Goal: Task Accomplishment & Management: Use online tool/utility

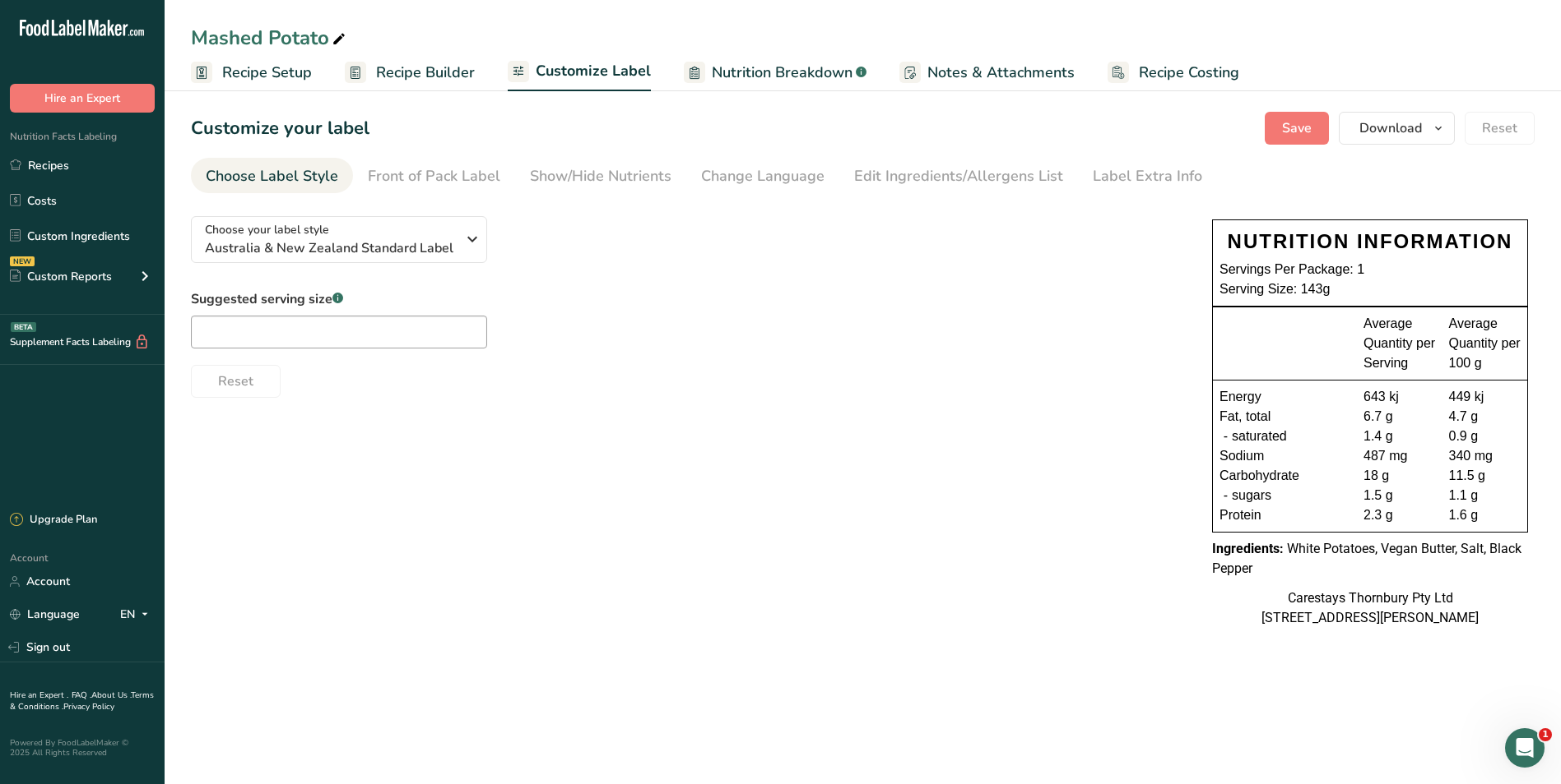
click at [294, 76] on span "Recipe Setup" at bounding box center [267, 72] width 90 height 22
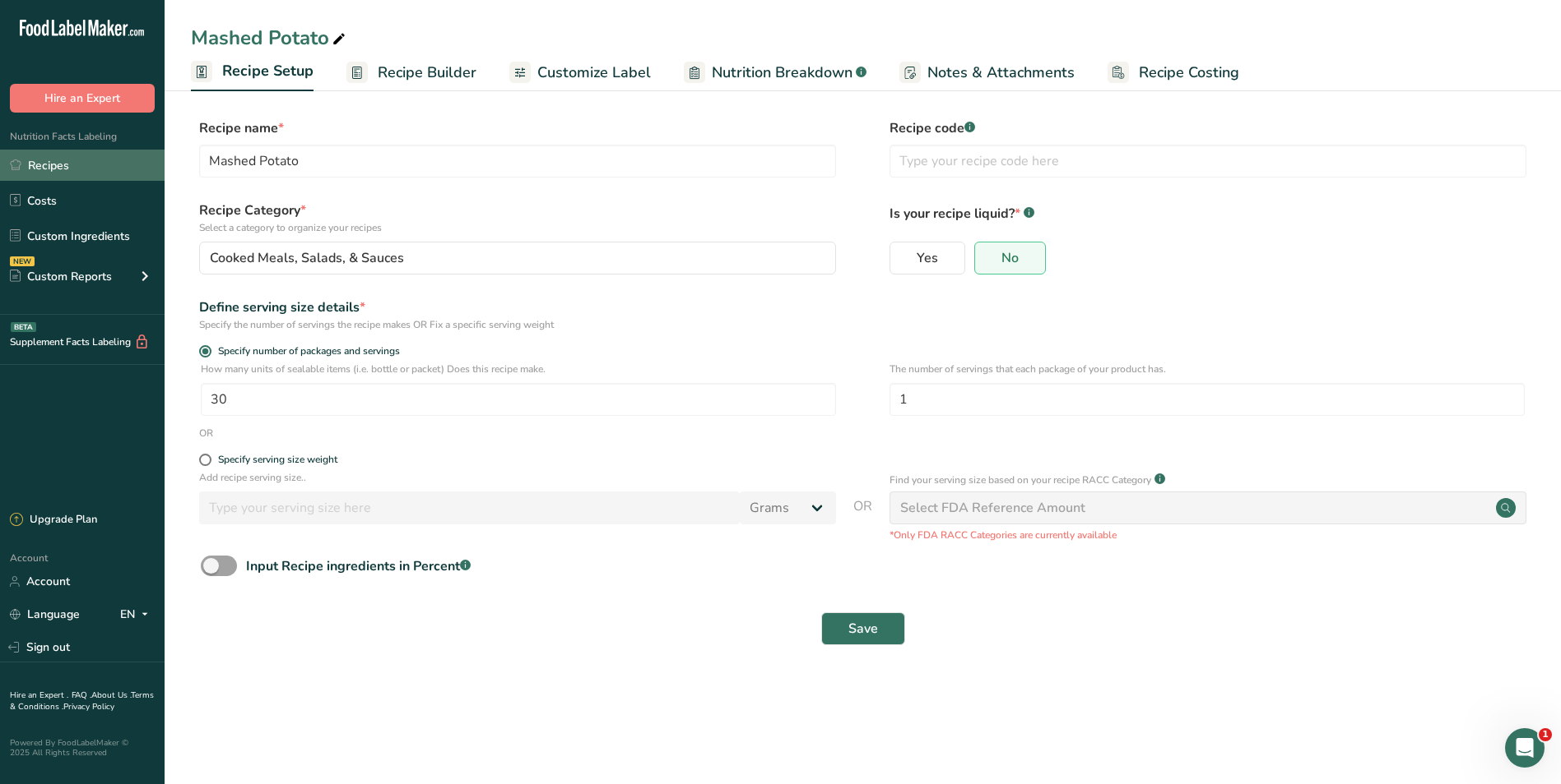
click at [31, 163] on link "Recipes" at bounding box center [82, 166] width 165 height 31
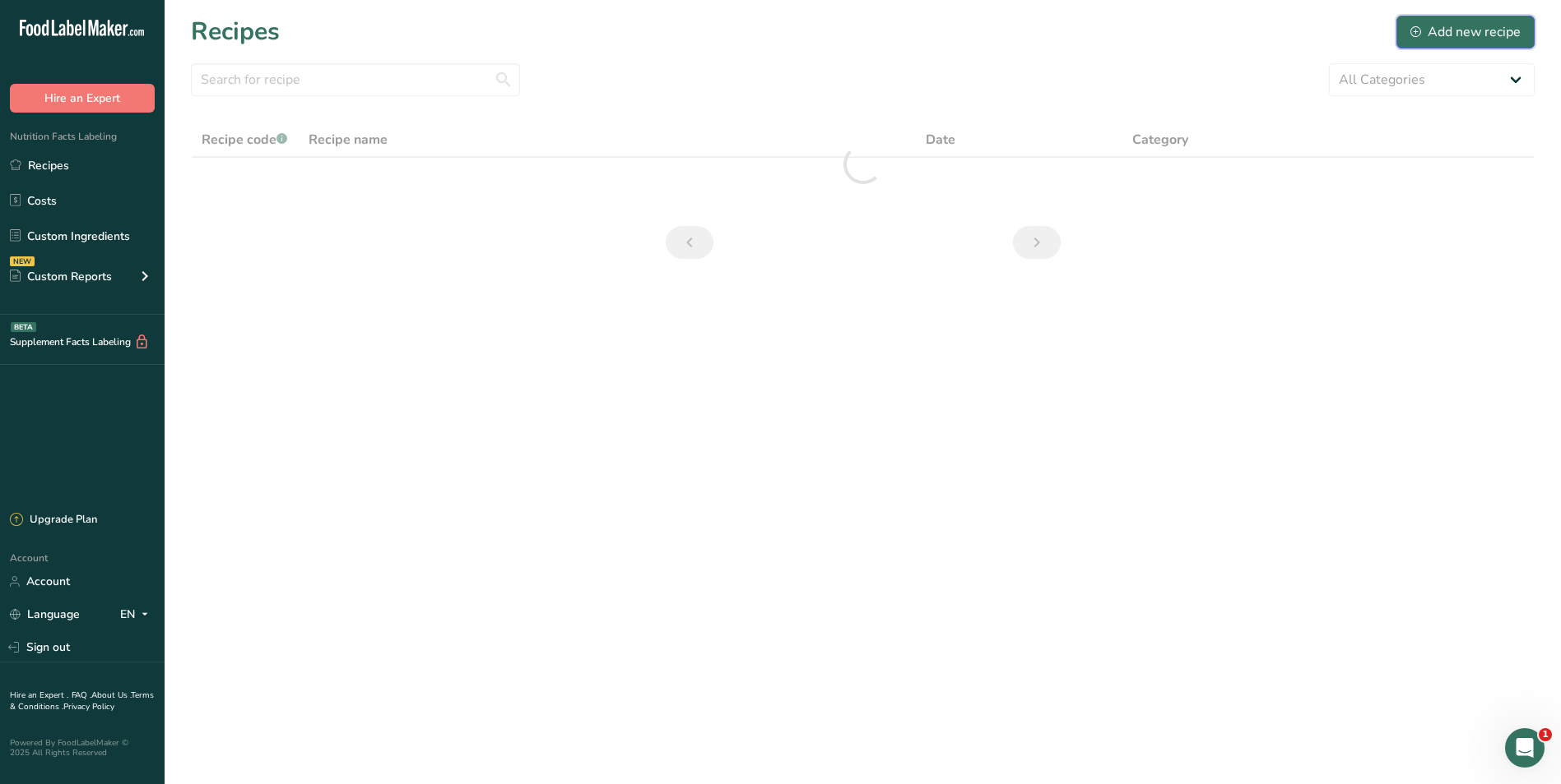
click at [1461, 31] on div "Add new recipe" at bounding box center [1465, 32] width 110 height 19
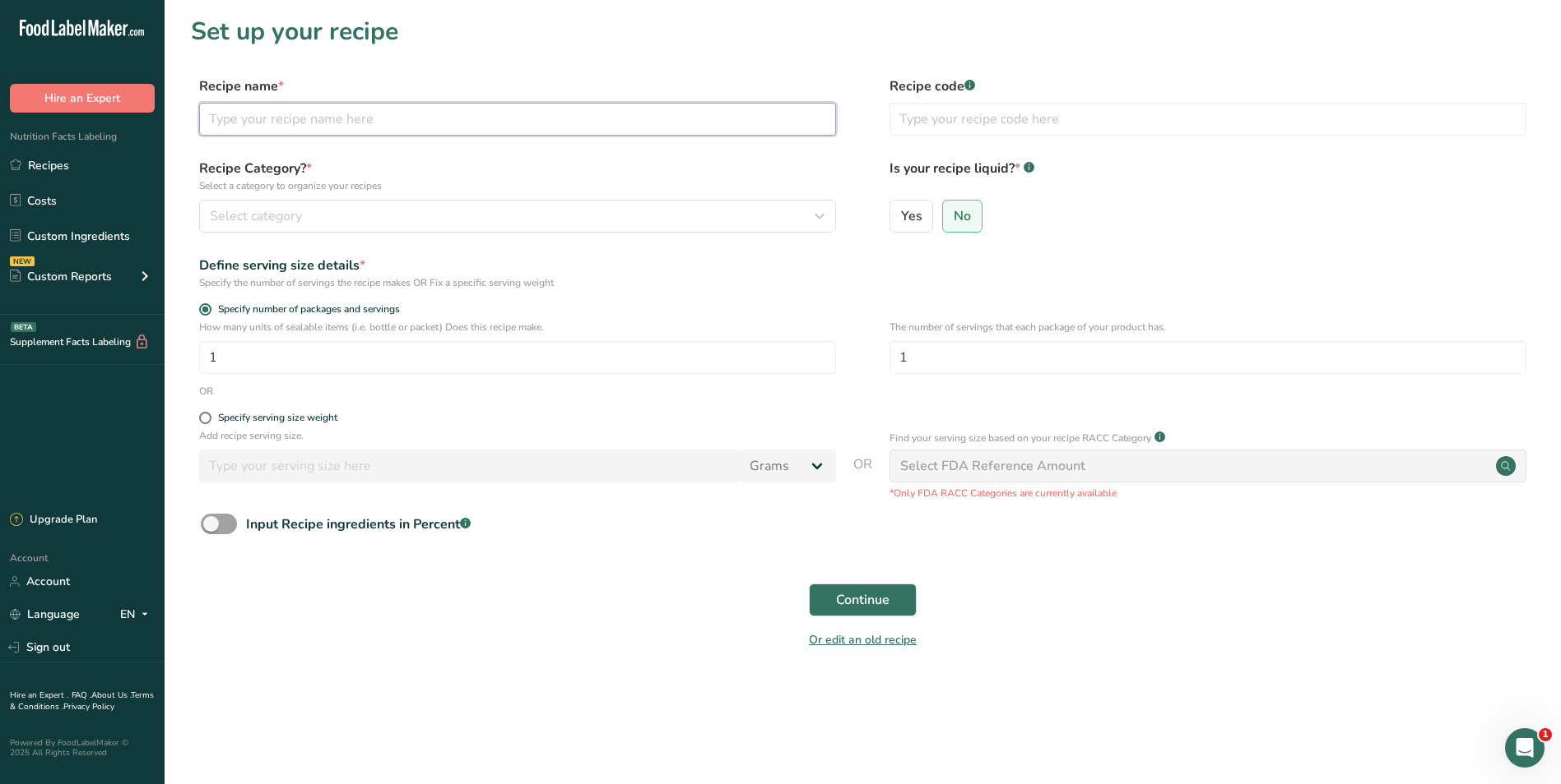
click at [223, 116] on input "text" at bounding box center [516, 120] width 636 height 33
type input "Broccoli and Zucchini Vegetables"
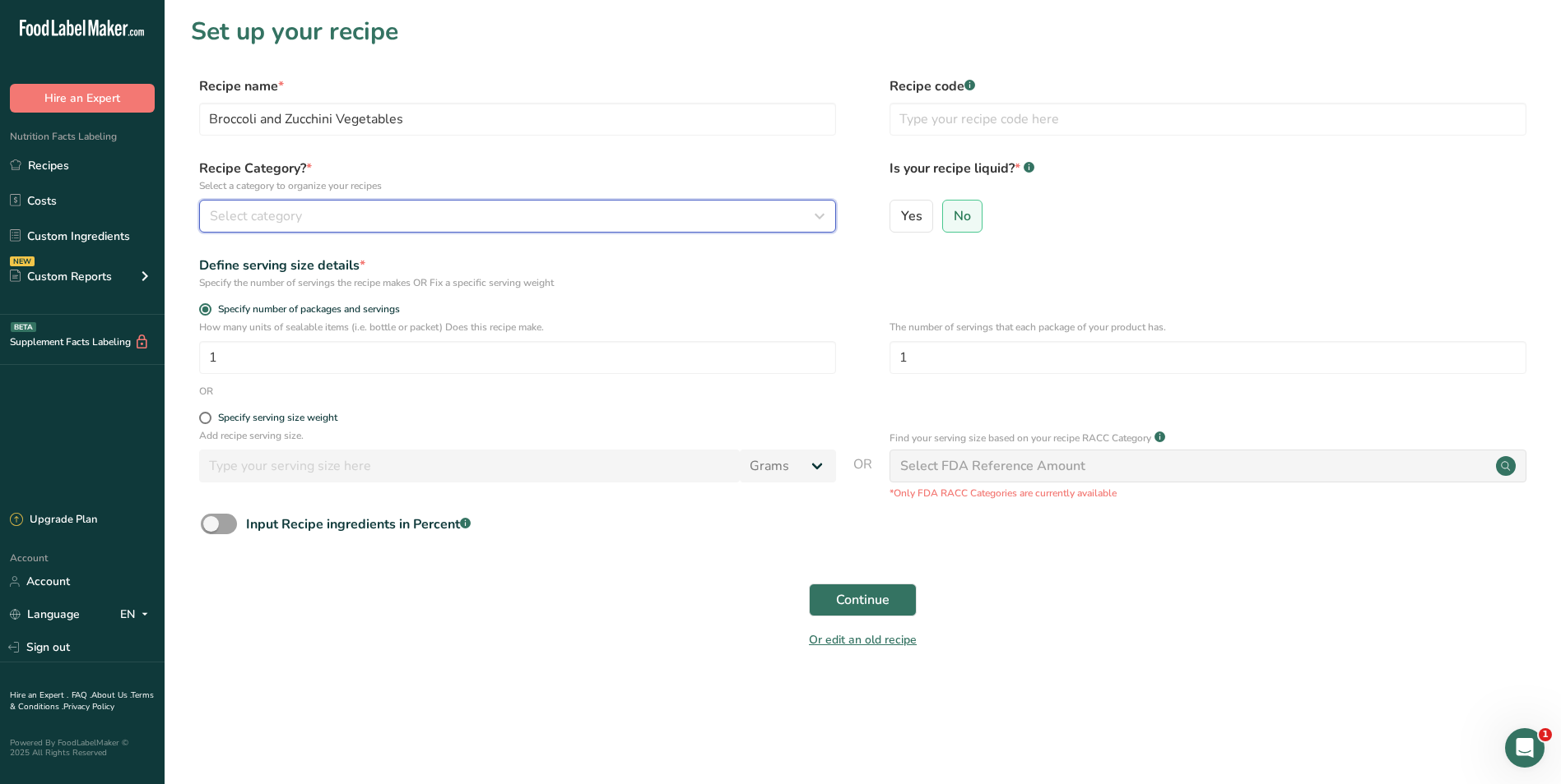
click at [817, 217] on icon "button" at bounding box center [819, 216] width 19 height 29
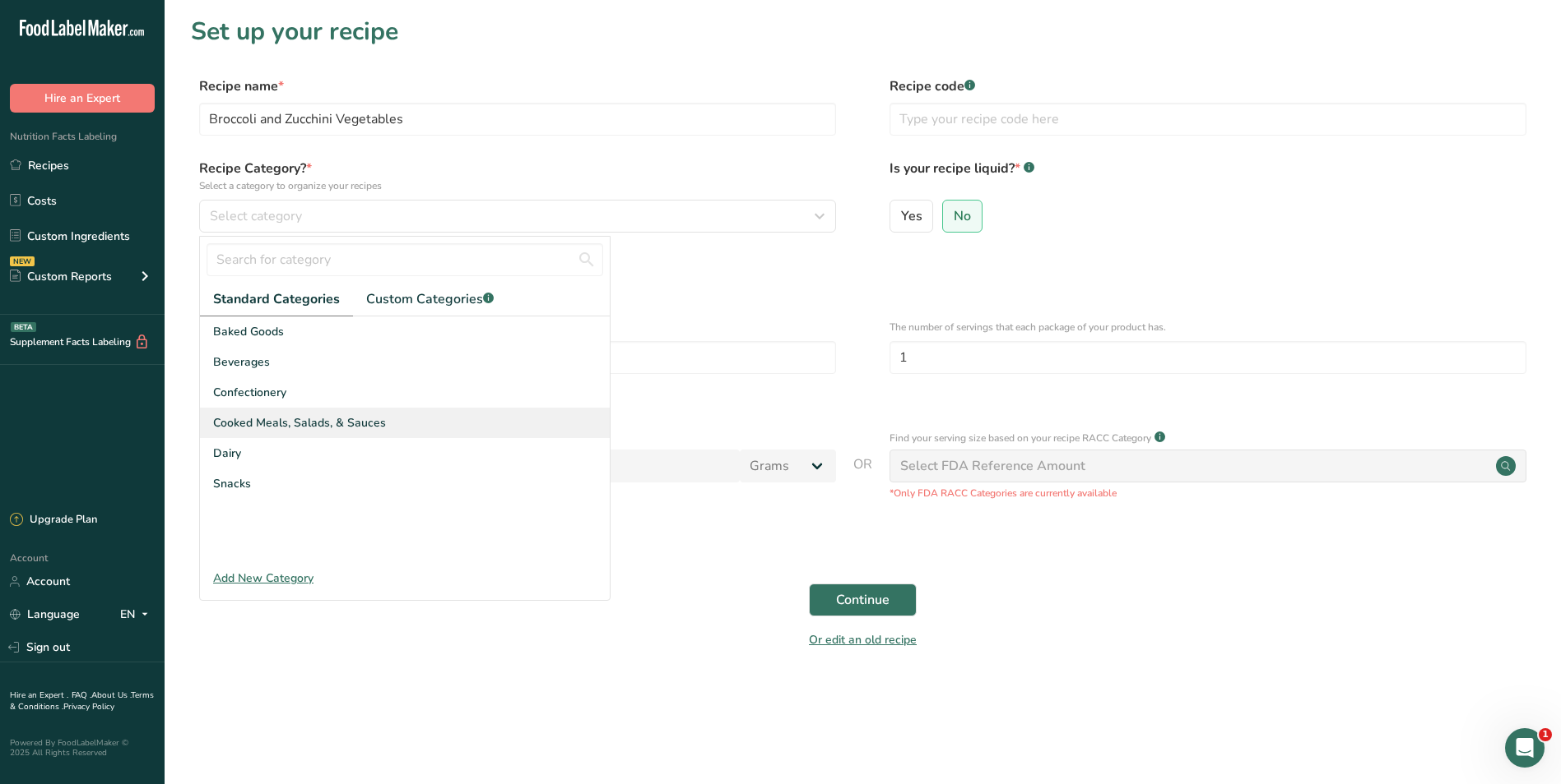
click at [364, 417] on span "Cooked Meals, Salads, & Sauces" at bounding box center [299, 424] width 172 height 18
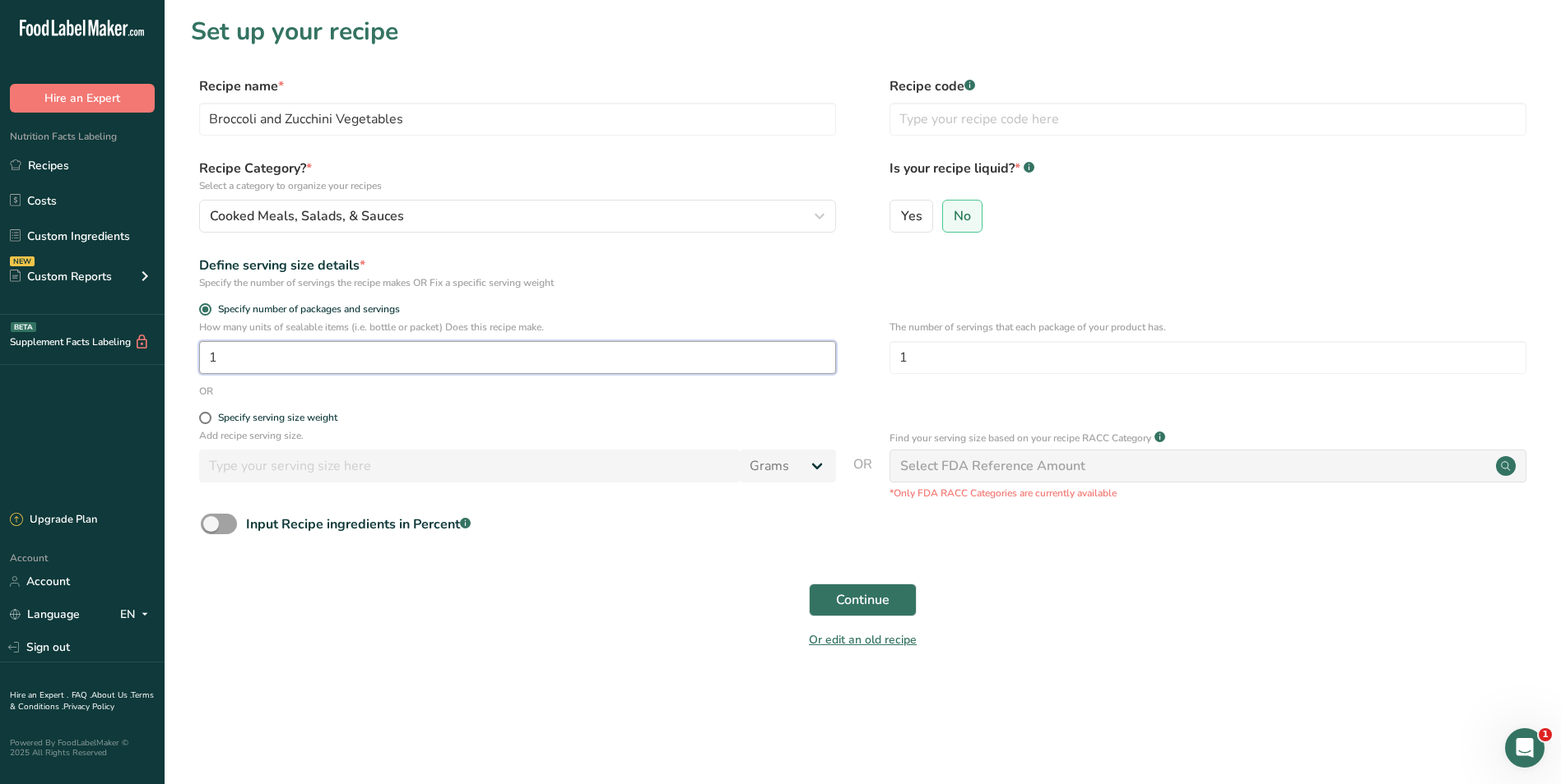
click at [262, 361] on input "1" at bounding box center [516, 357] width 636 height 33
type input "30"
click at [859, 595] on span "Continue" at bounding box center [862, 600] width 54 height 19
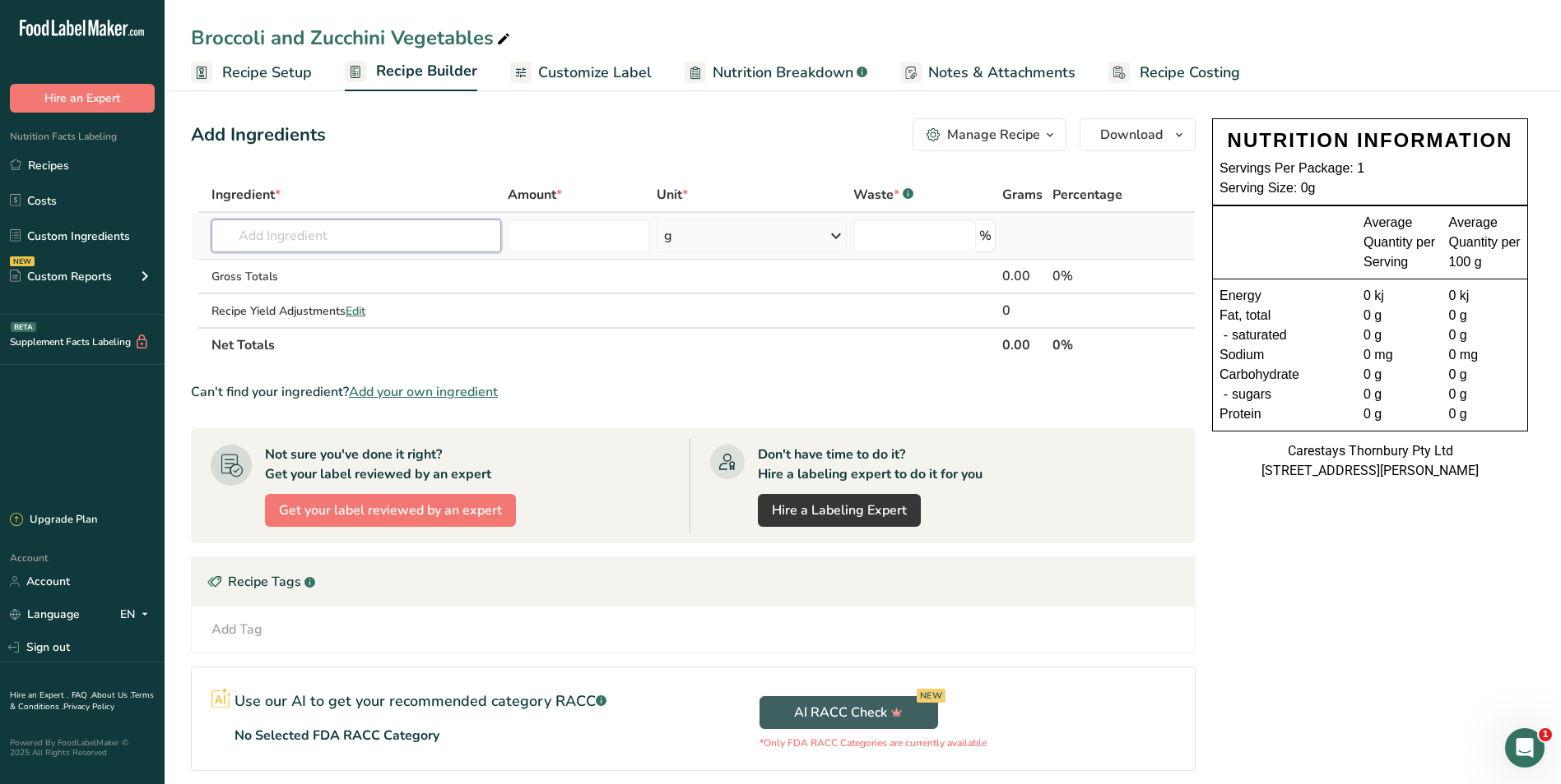
click at [272, 239] on input "text" at bounding box center [356, 236] width 289 height 33
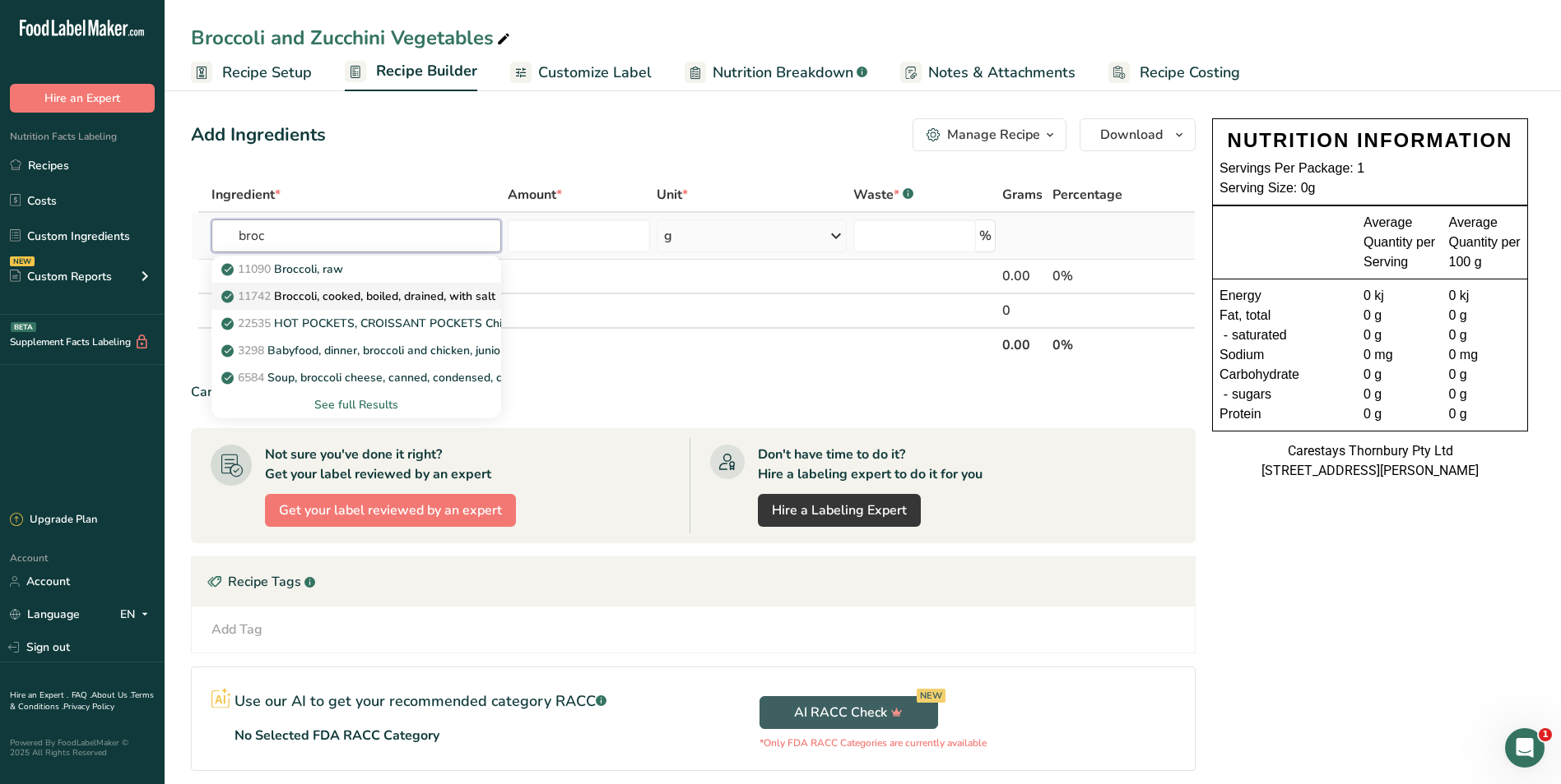
type input "broc"
click at [307, 289] on p "11742 Broccoli, cooked, boiled, drained, with salt" at bounding box center [360, 297] width 271 height 18
type input "Broccoli, cooked, boiled, drained, with salt"
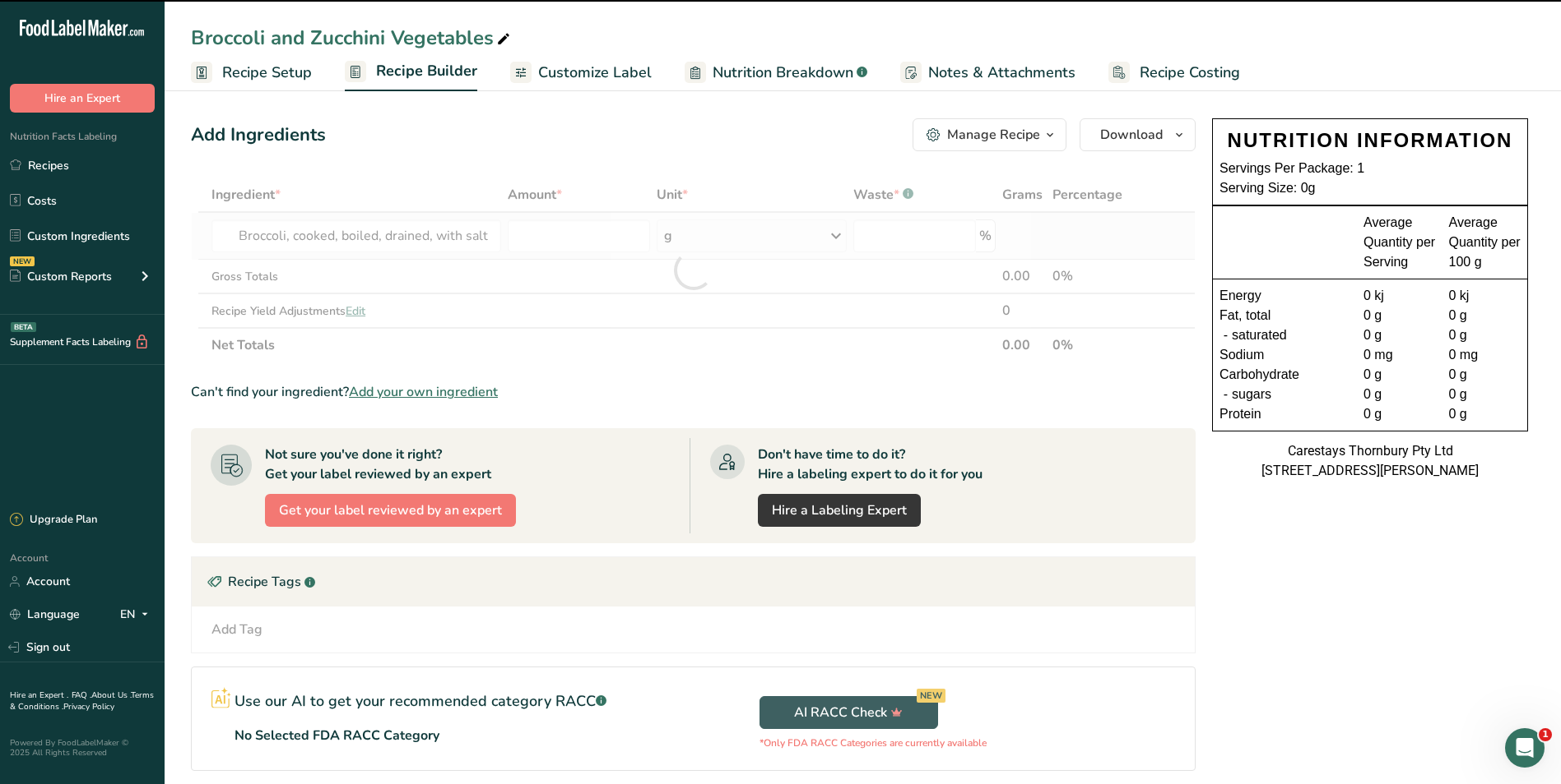
type input "0"
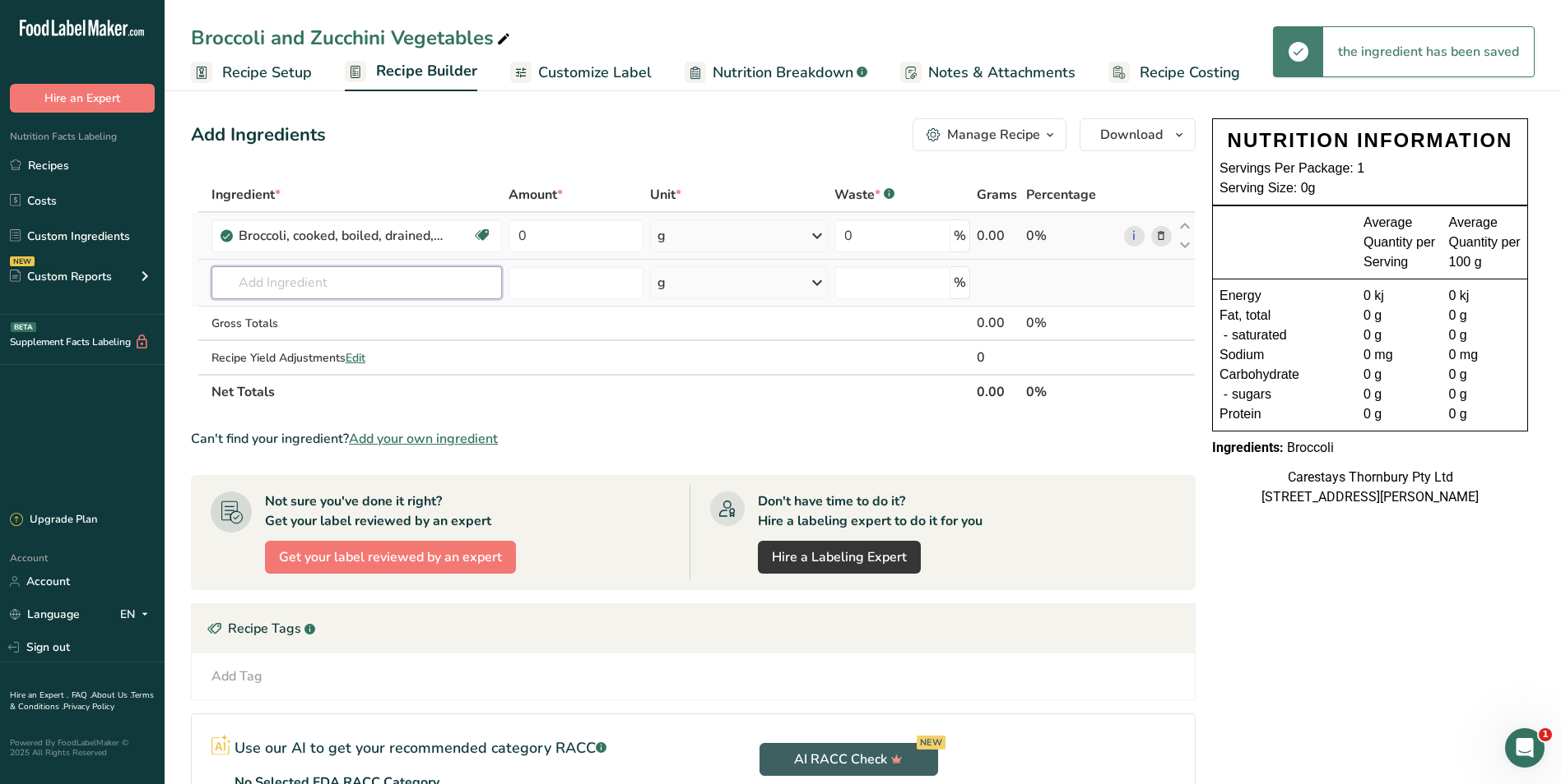
click at [246, 283] on input "text" at bounding box center [357, 283] width 291 height 33
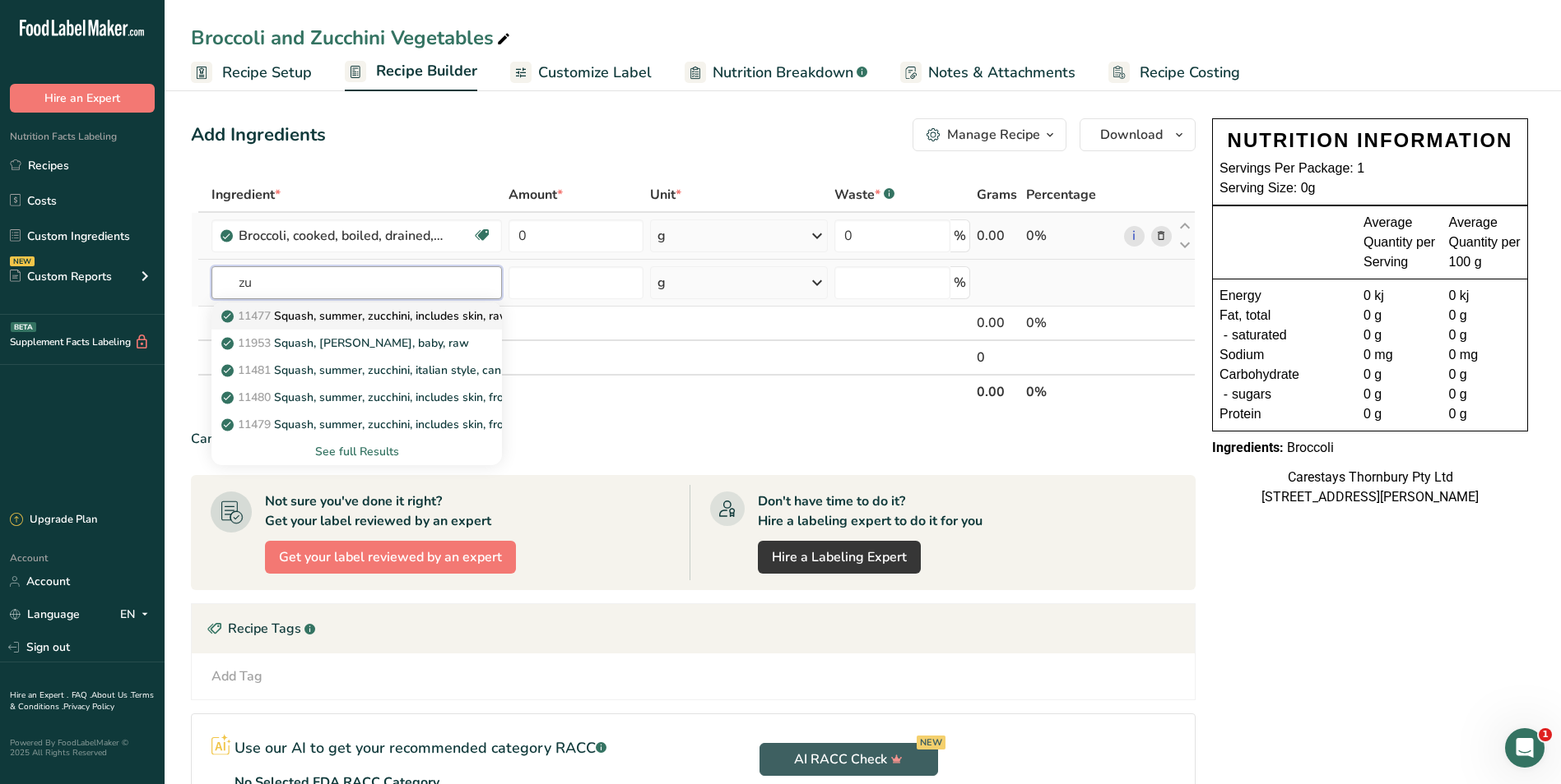
type input "zu"
click at [283, 313] on p "11477 Squash, summer, zucchini, includes skin, raw" at bounding box center [366, 317] width 285 height 18
type input "Squash, summer, zucchini, includes skin, raw"
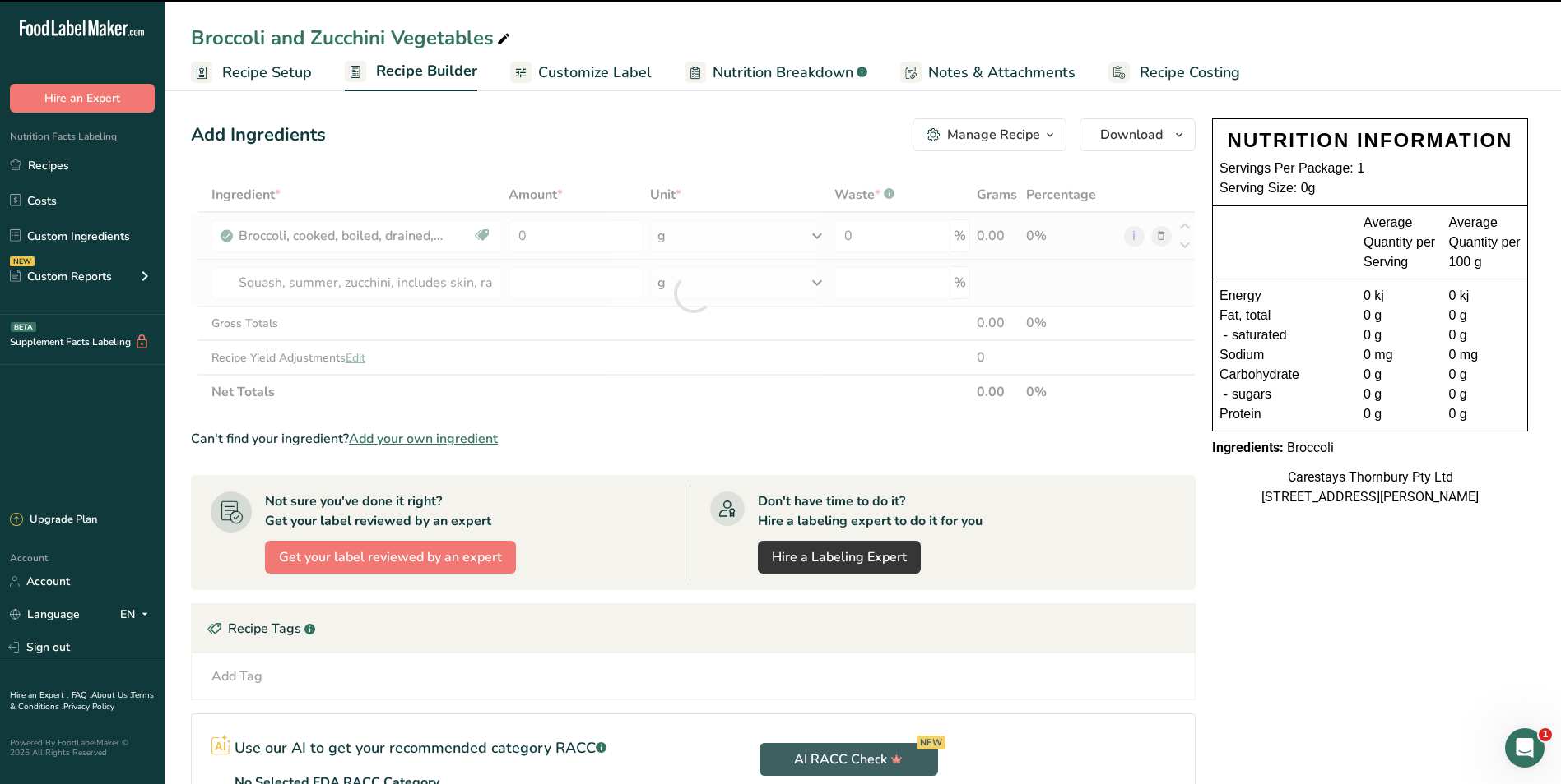
type input "0"
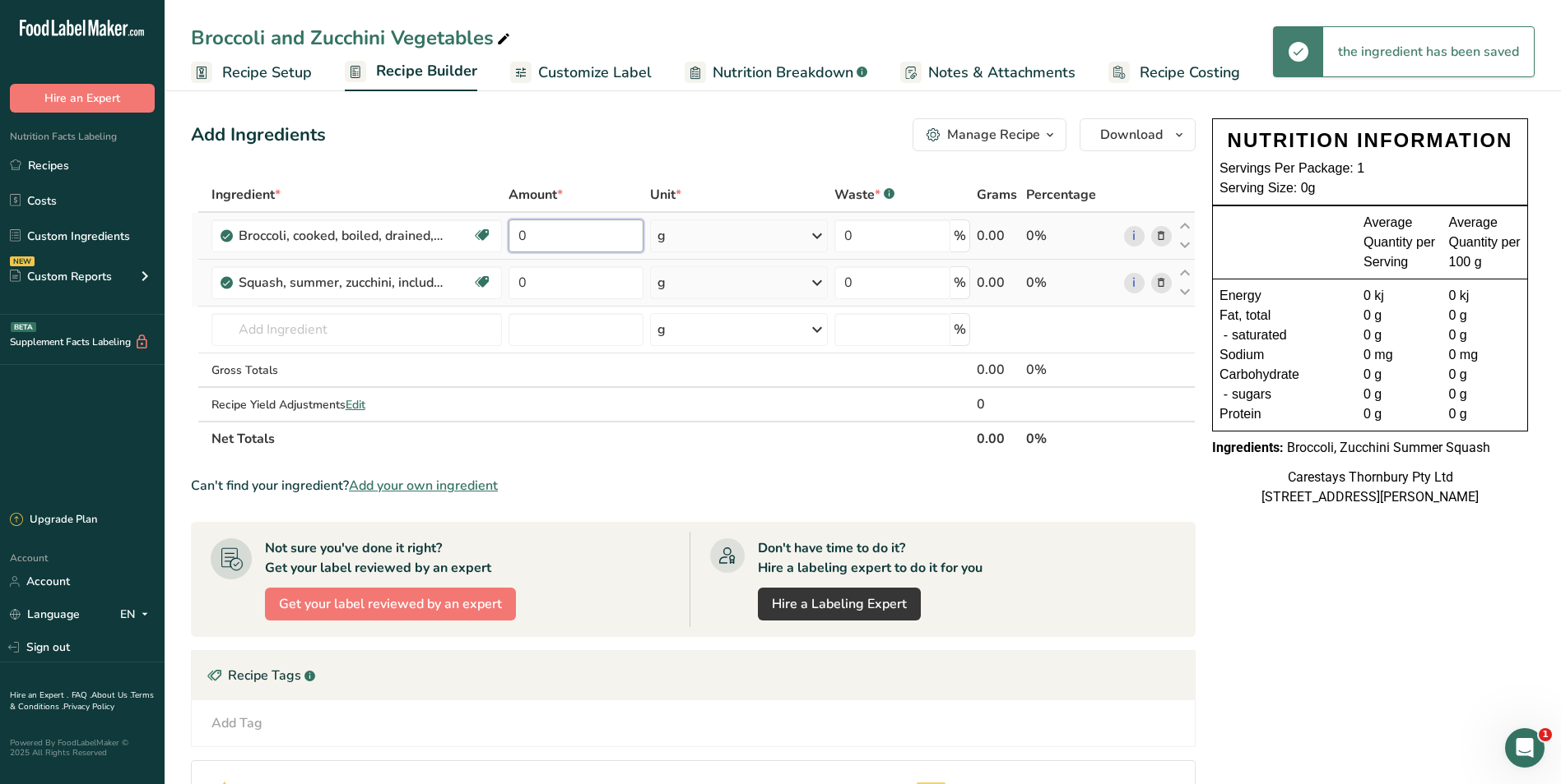
click at [544, 235] on input "0" at bounding box center [576, 236] width 134 height 33
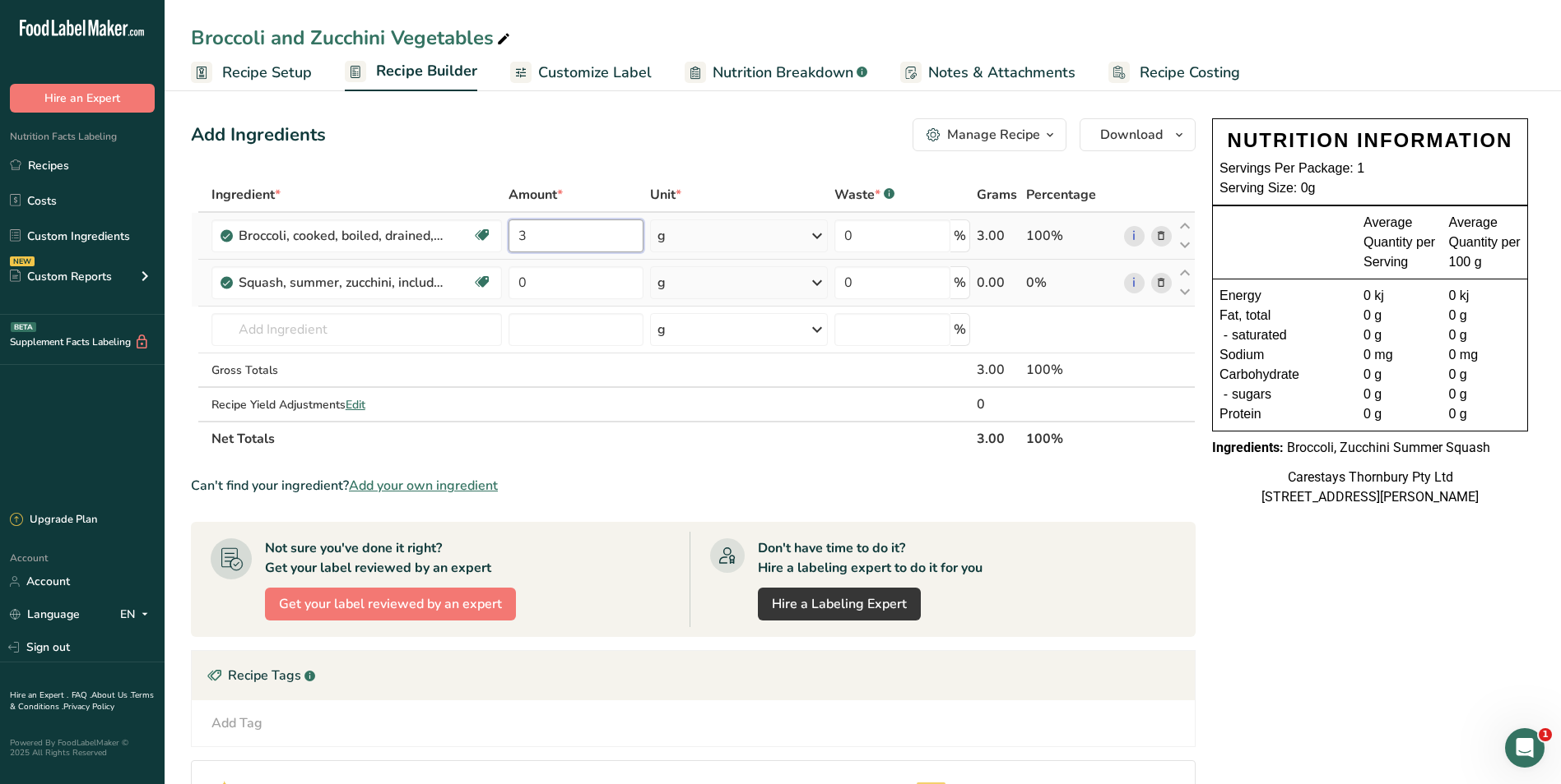
type input "3"
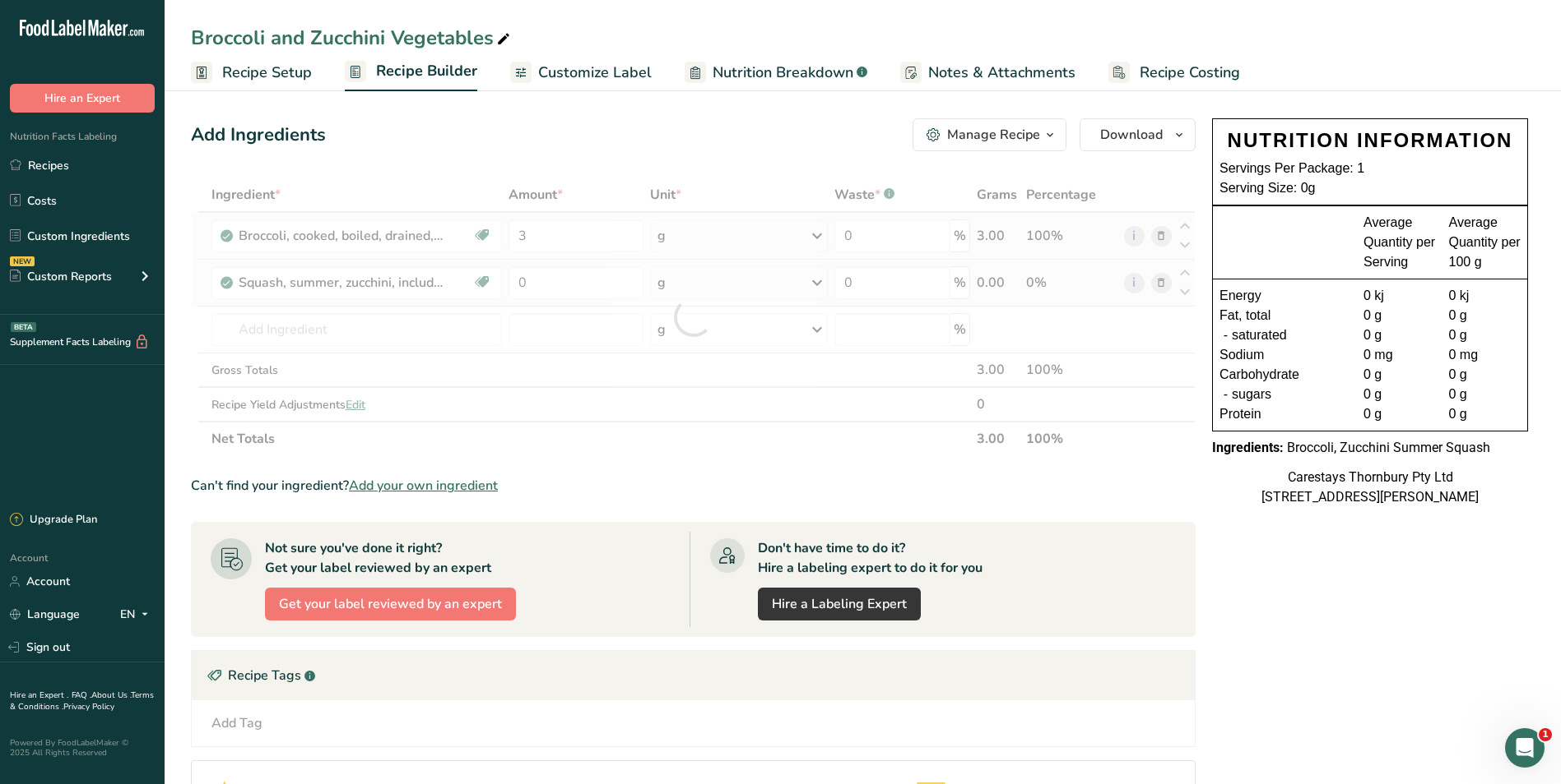
click at [817, 230] on div "Ingredient * Amount * Unit * Waste * .a-a{fill:#347362;}.b-a{fill:#fff;} Grams …" at bounding box center [693, 317] width 1005 height 279
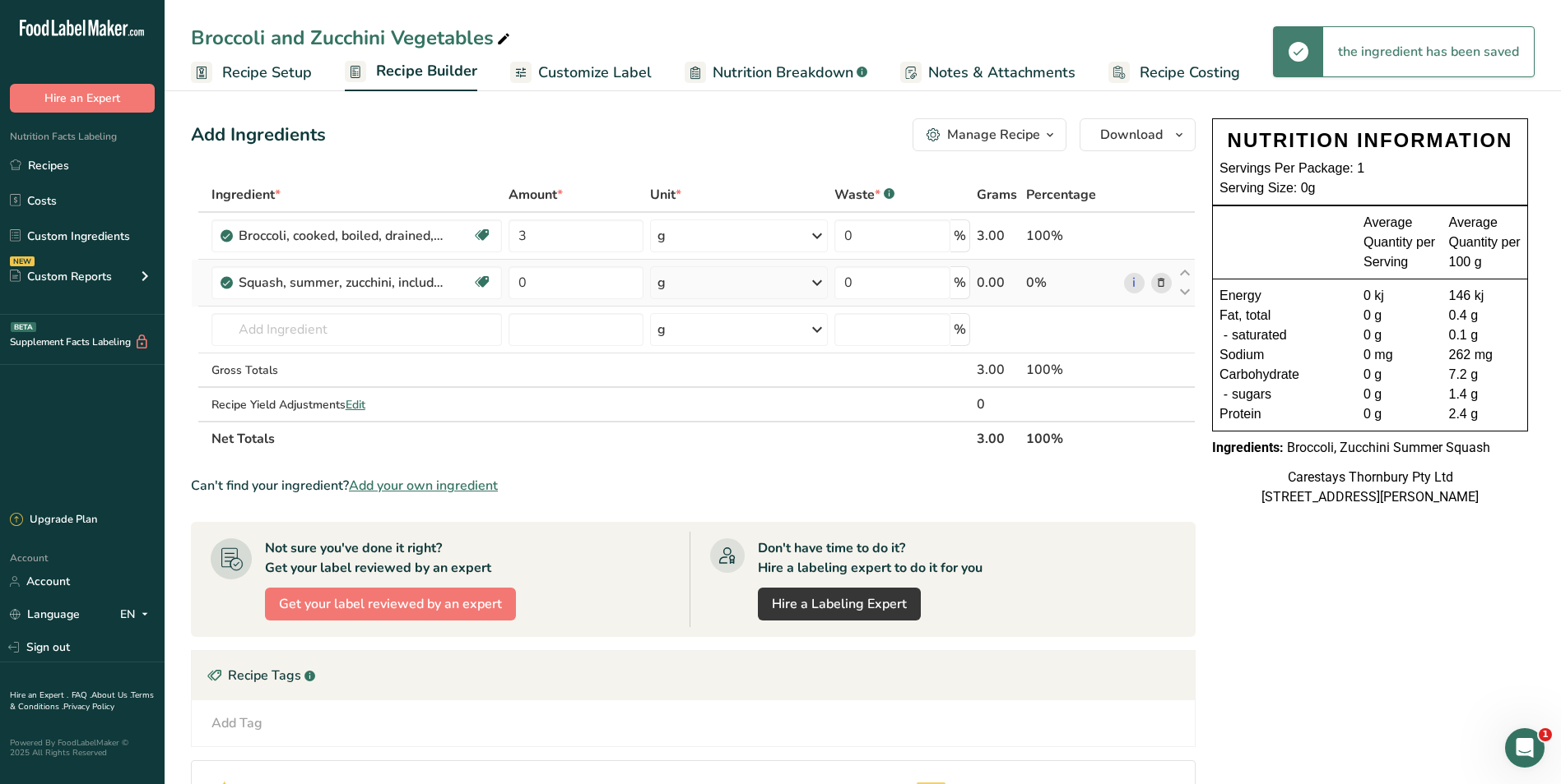
click at [817, 235] on icon at bounding box center [817, 236] width 19 height 29
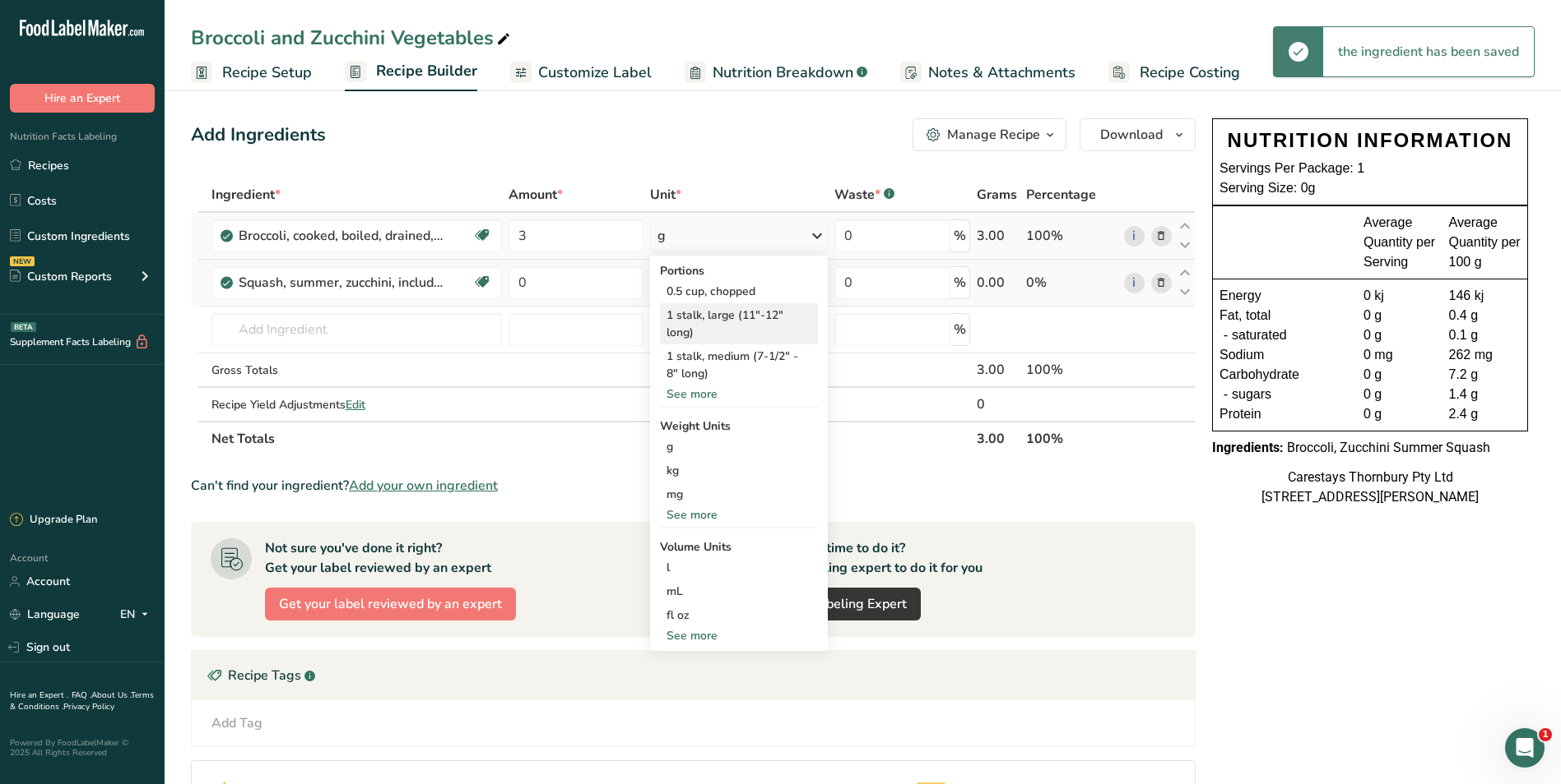
click at [759, 315] on div "1 stalk, large (11"-12" long)" at bounding box center [739, 324] width 158 height 41
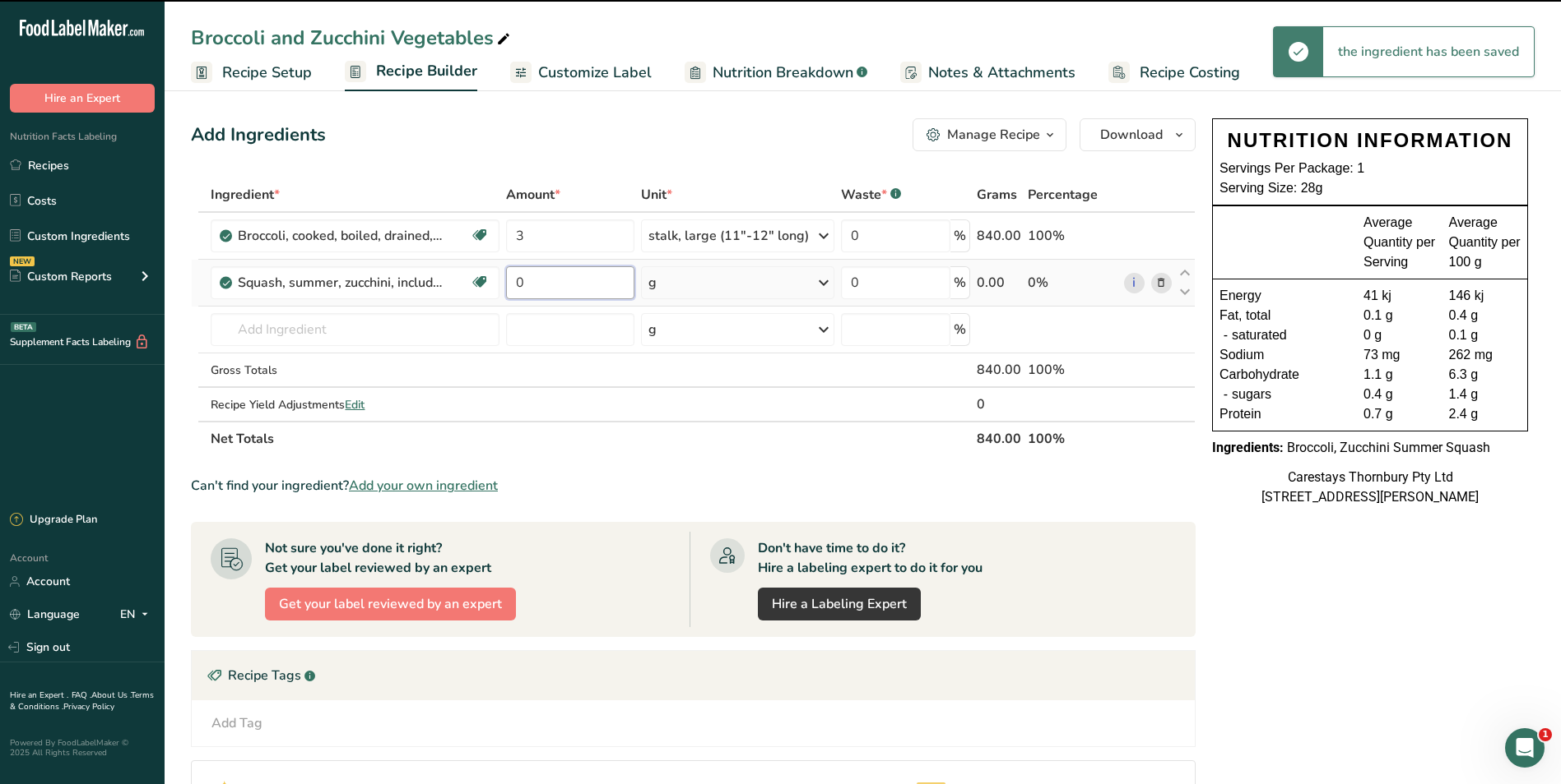
click at [547, 284] on input "0" at bounding box center [570, 283] width 129 height 33
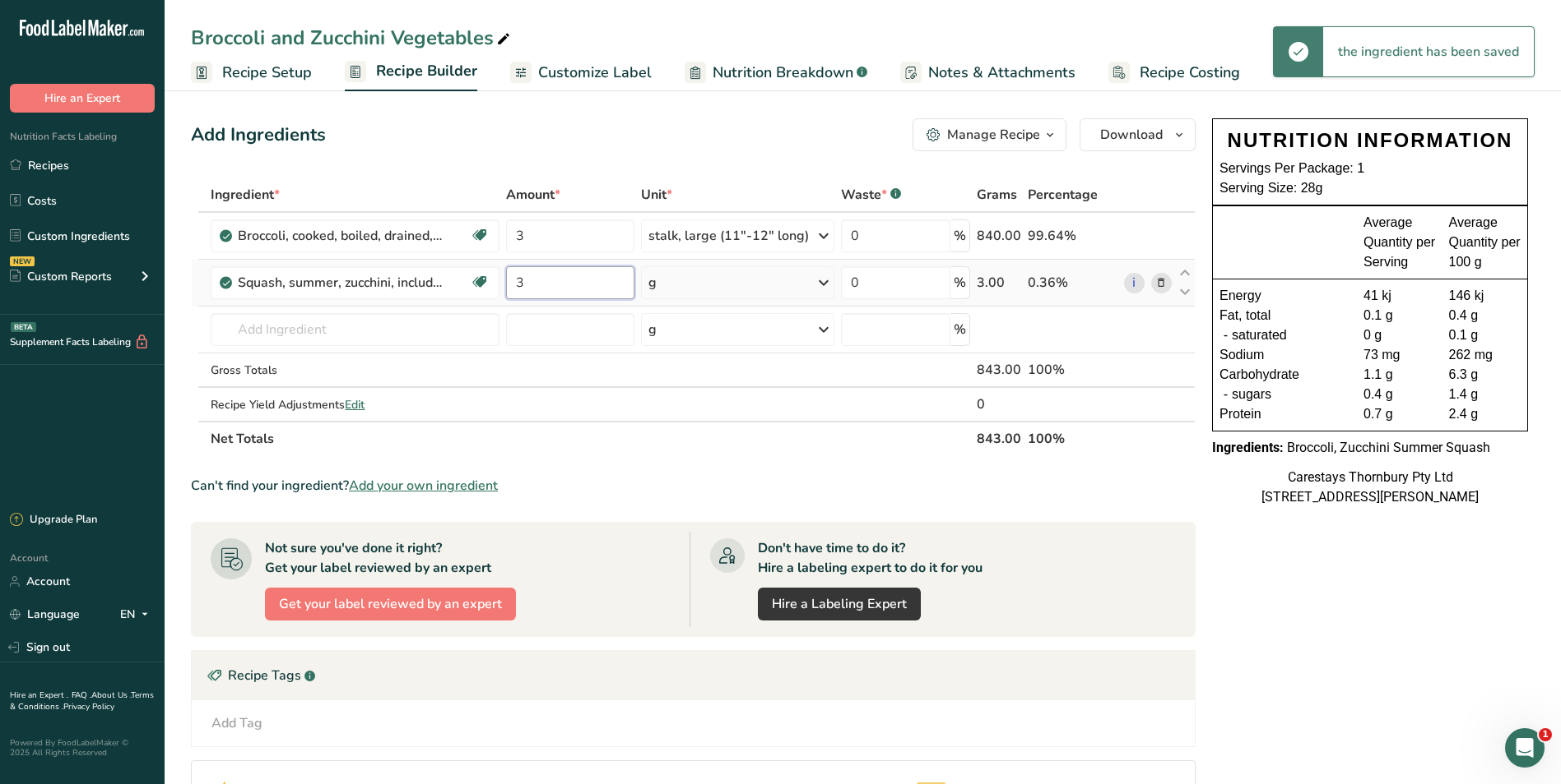
type input "3"
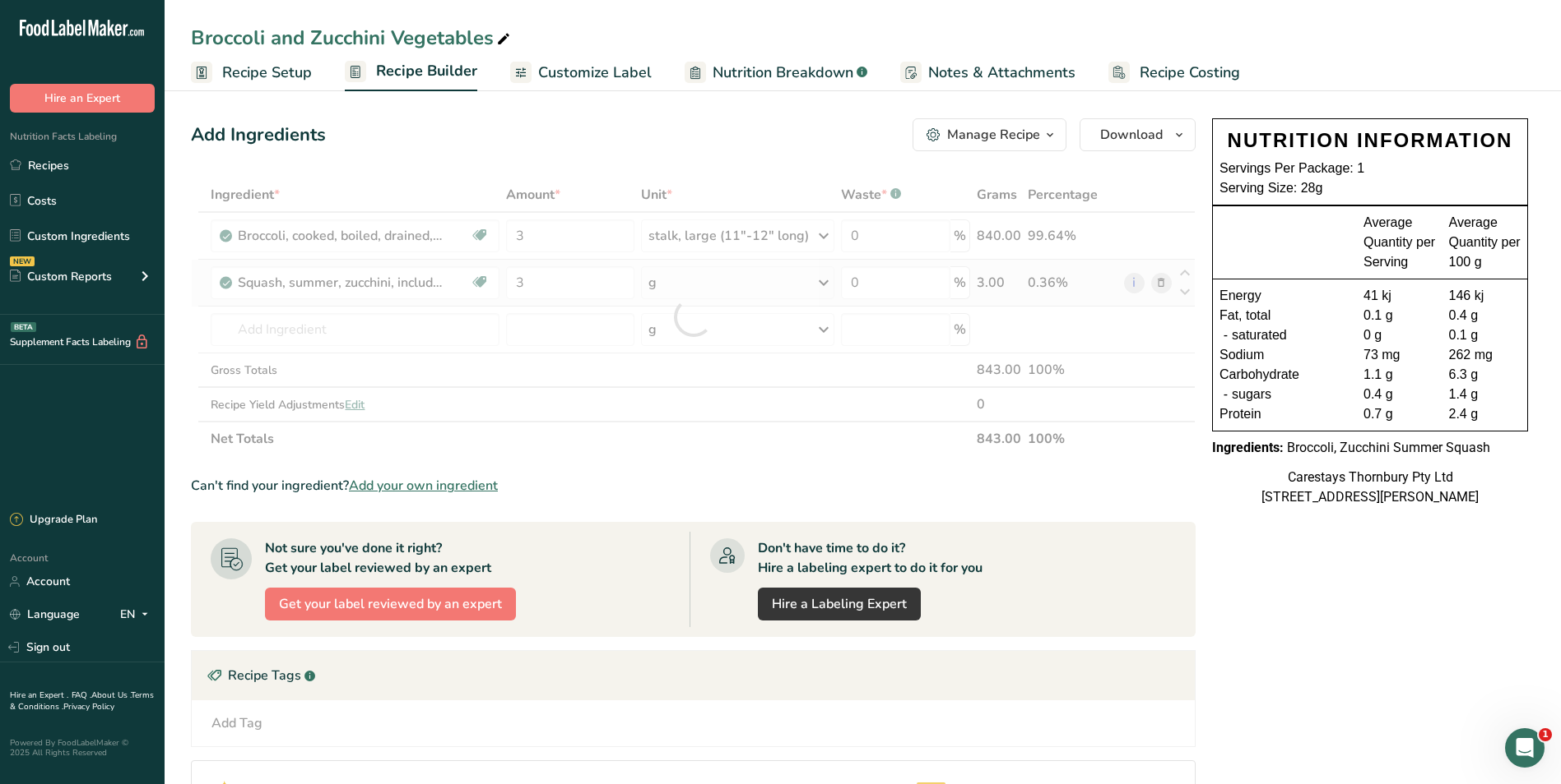
click at [821, 281] on div "Ingredient * Amount * Unit * Waste * .a-a{fill:#347362;}.b-a{fill:#fff;} Grams …" at bounding box center [693, 317] width 1005 height 279
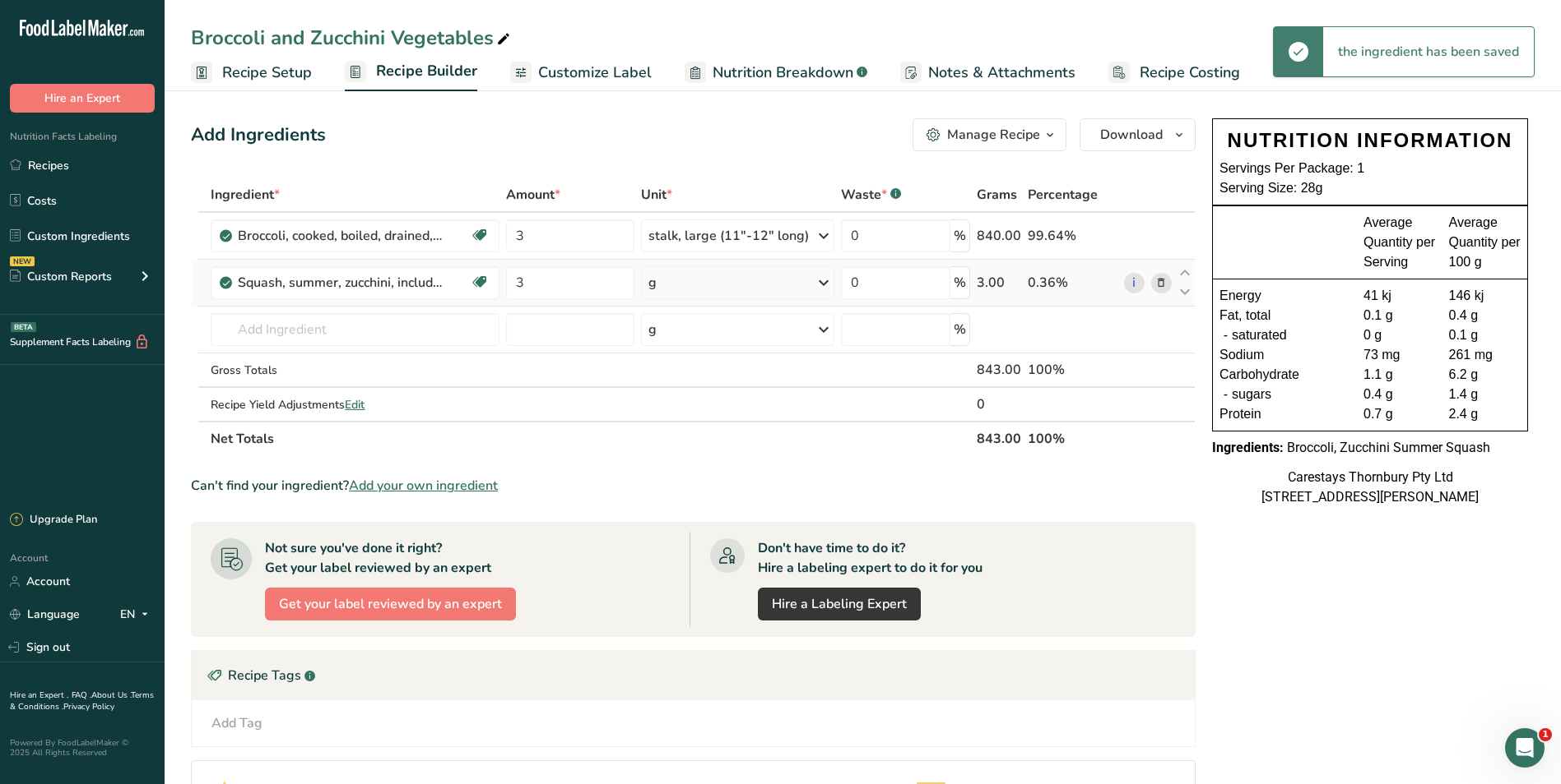
click at [821, 281] on icon at bounding box center [823, 282] width 19 height 29
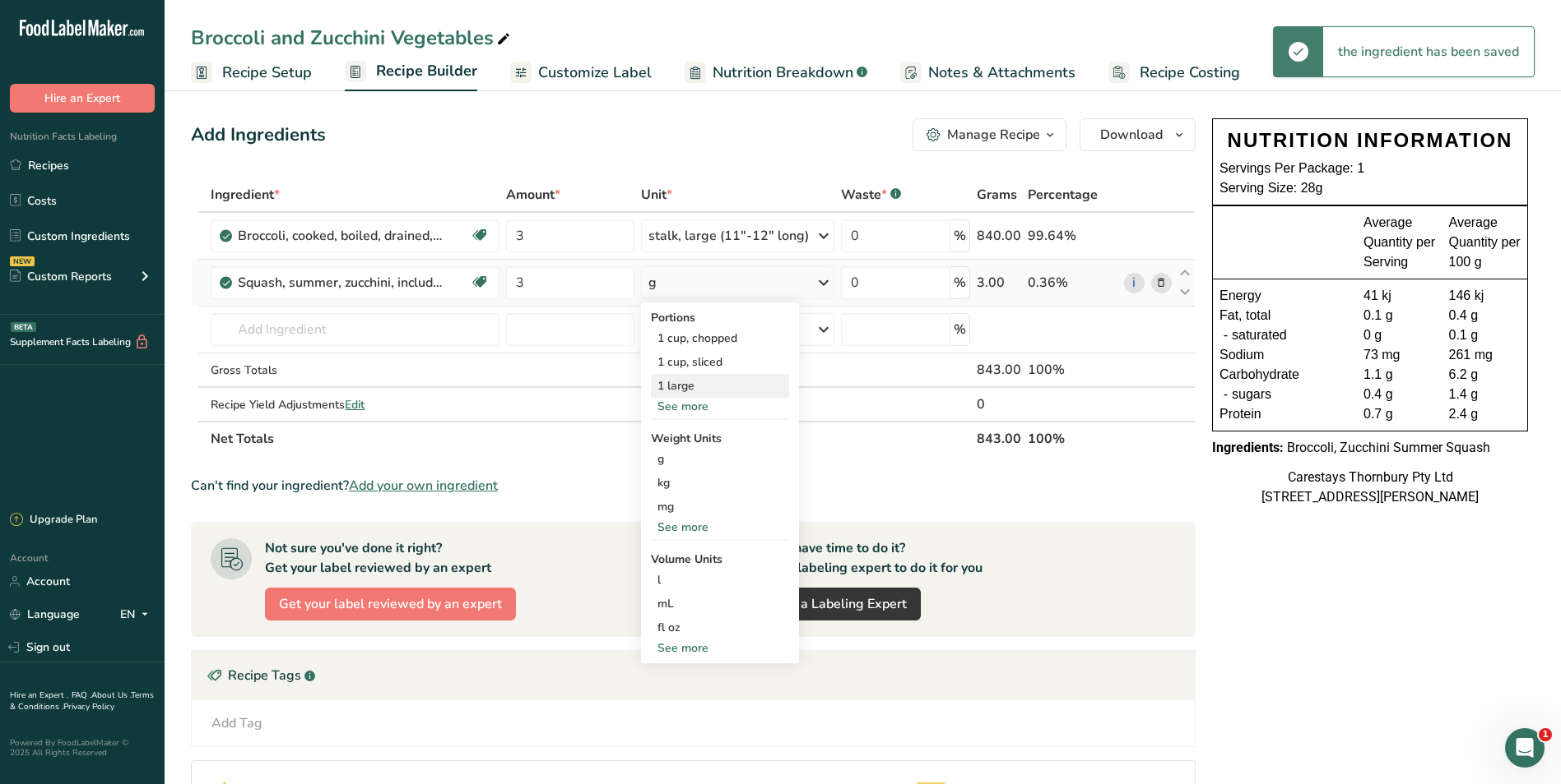
click at [700, 381] on div "1 large" at bounding box center [720, 386] width 138 height 23
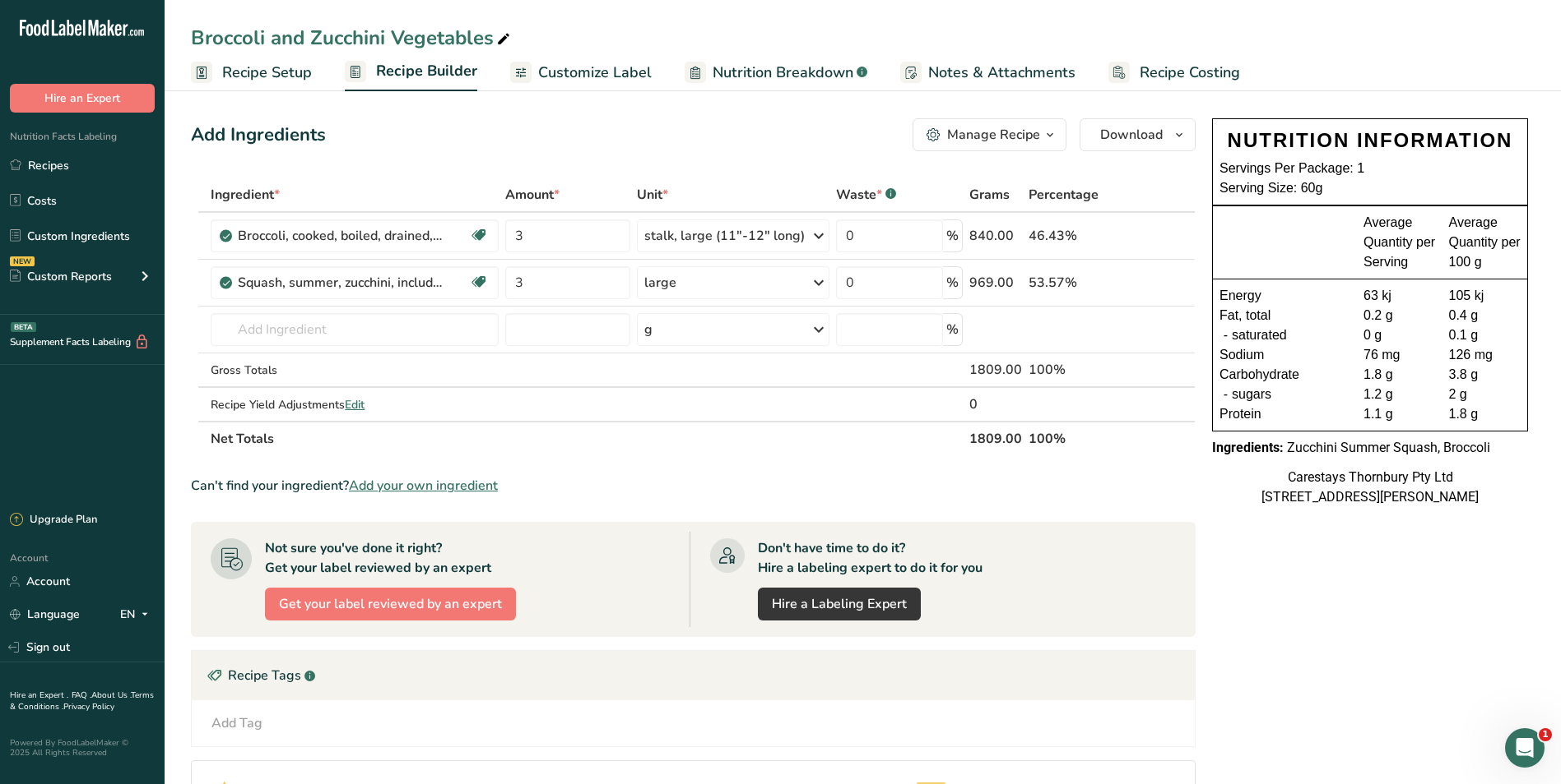
click at [1152, 65] on span "Recipe Costing" at bounding box center [1189, 72] width 100 height 22
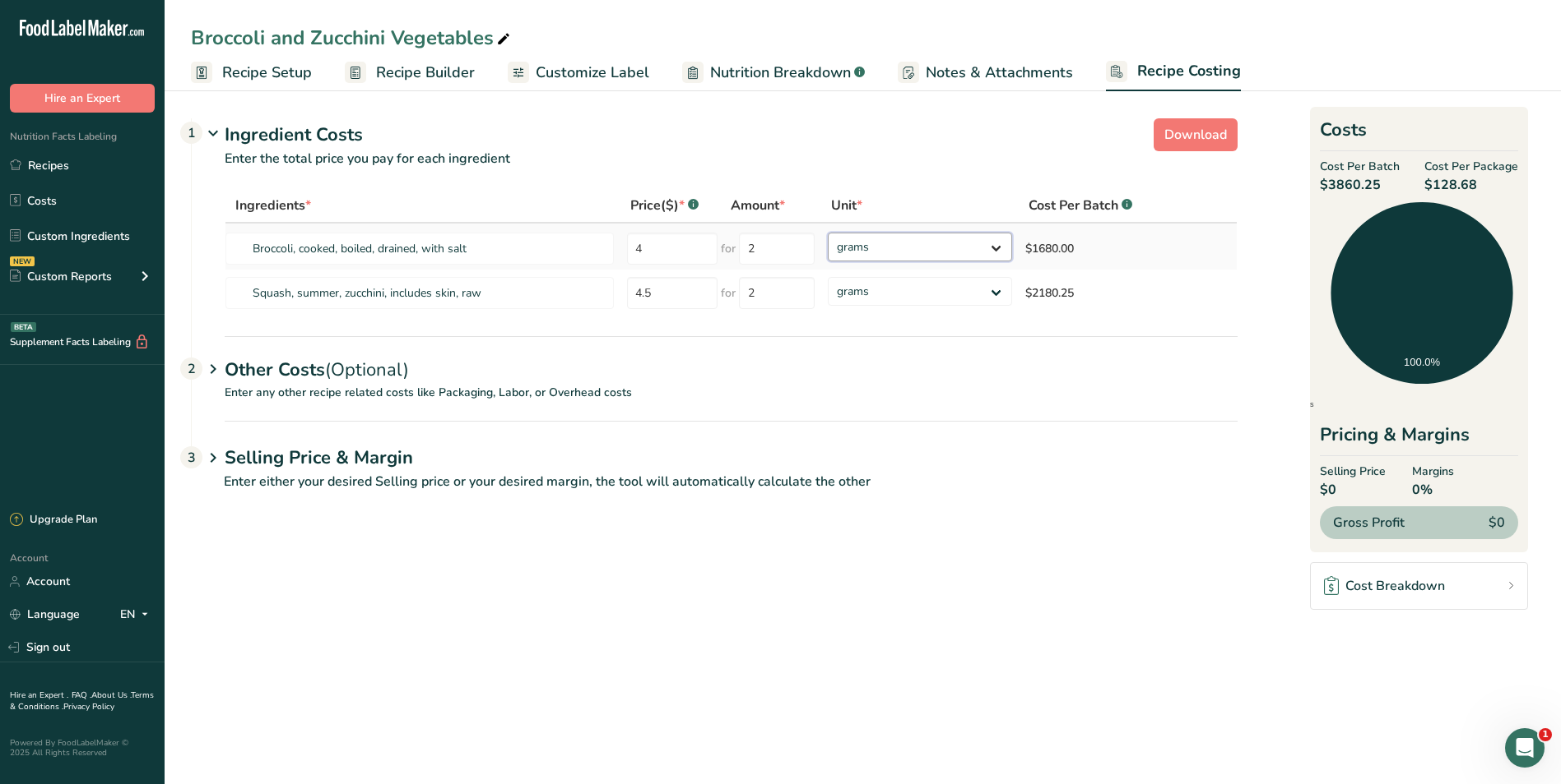
click at [996, 250] on select "grams kg mg mcg lb oz" at bounding box center [919, 247] width 184 height 29
select select "1"
click at [827, 233] on select "grams kg mg mcg lb oz" at bounding box center [919, 247] width 184 height 29
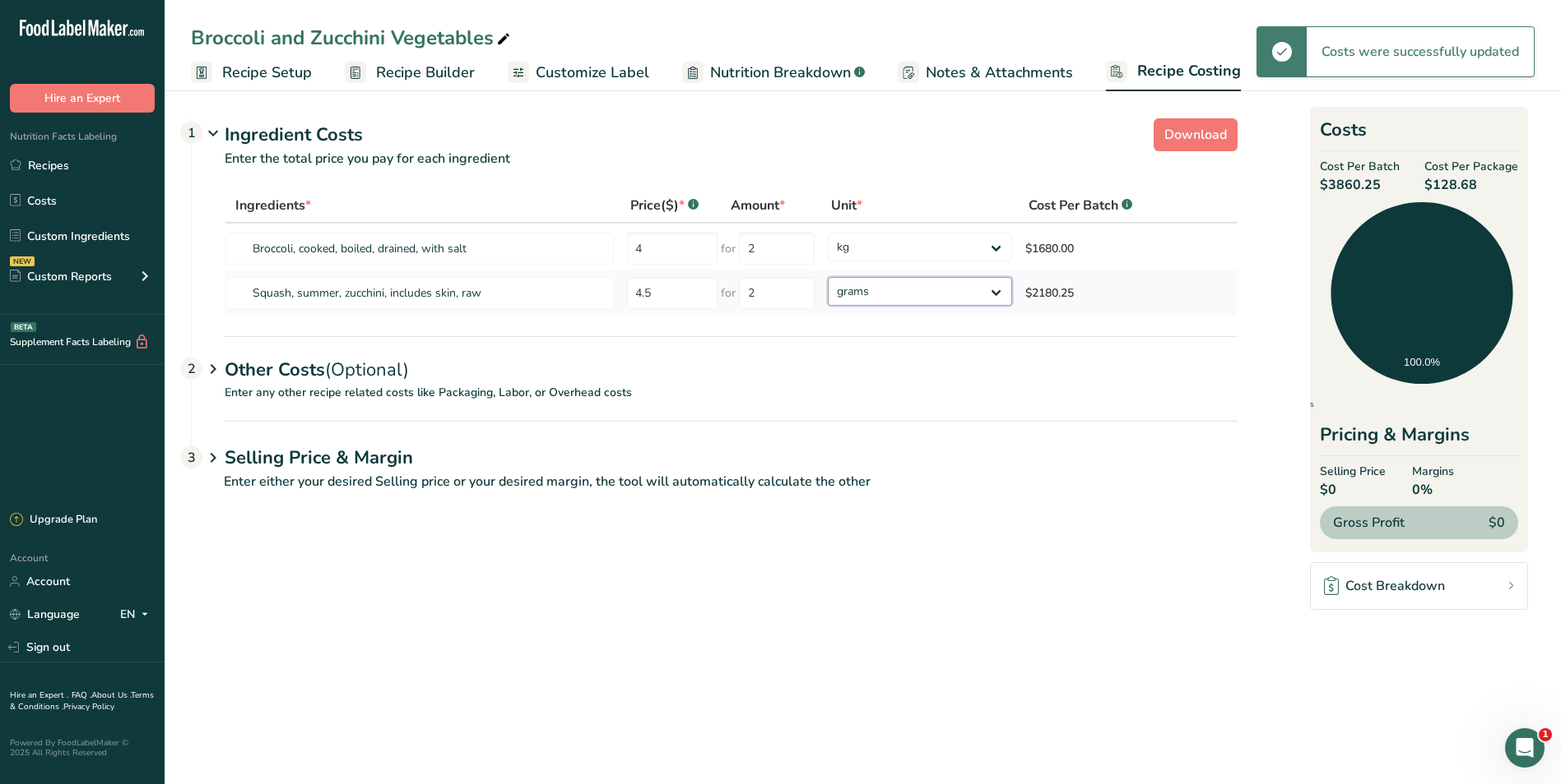
click at [997, 290] on select "grams kg mg mcg lb oz" at bounding box center [919, 292] width 184 height 29
select select "1"
click at [827, 278] on select "grams kg mg mcg lb oz" at bounding box center [919, 292] width 184 height 29
select select "1"
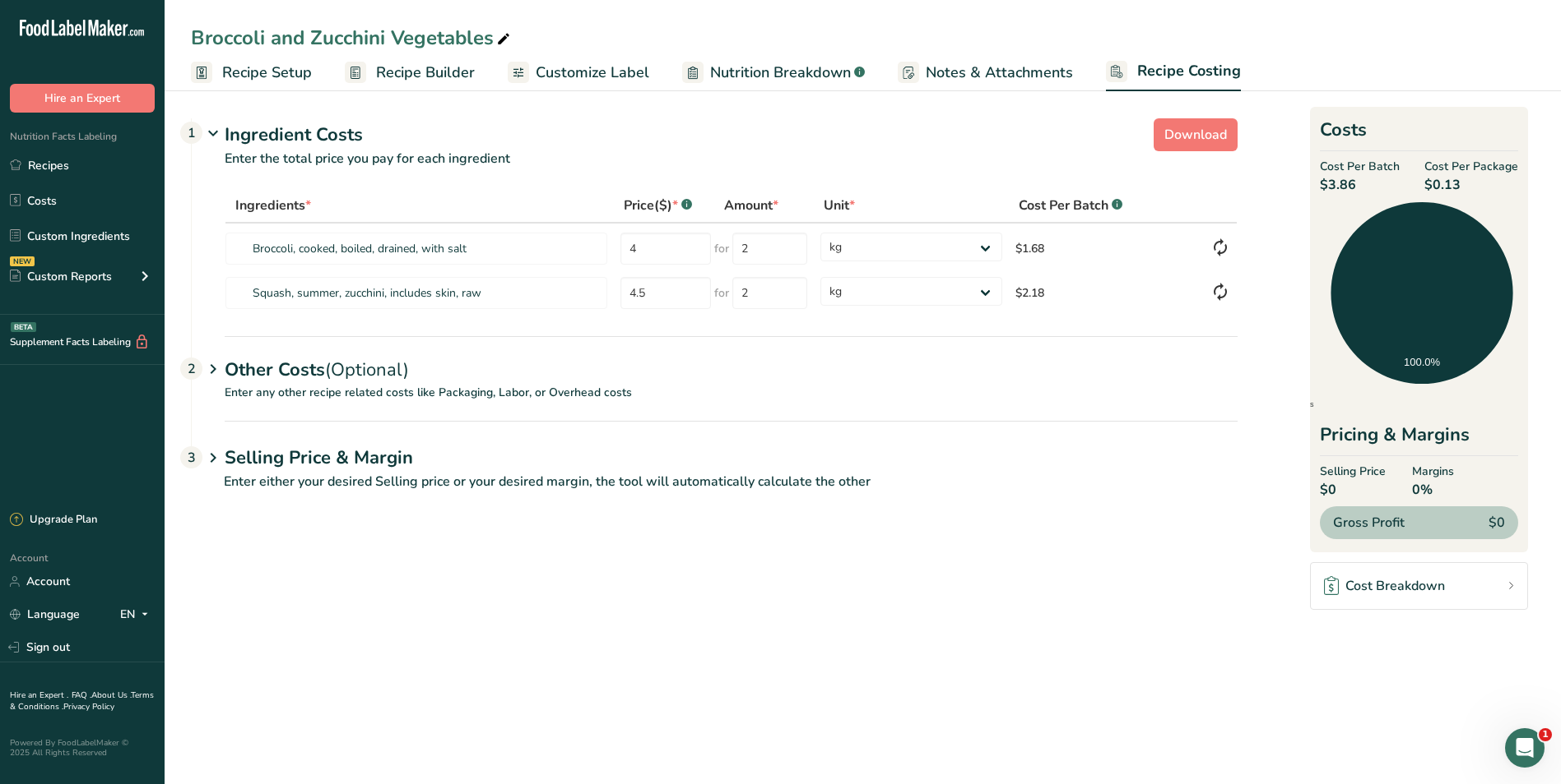
click at [570, 72] on span "Customize Label" at bounding box center [592, 72] width 114 height 22
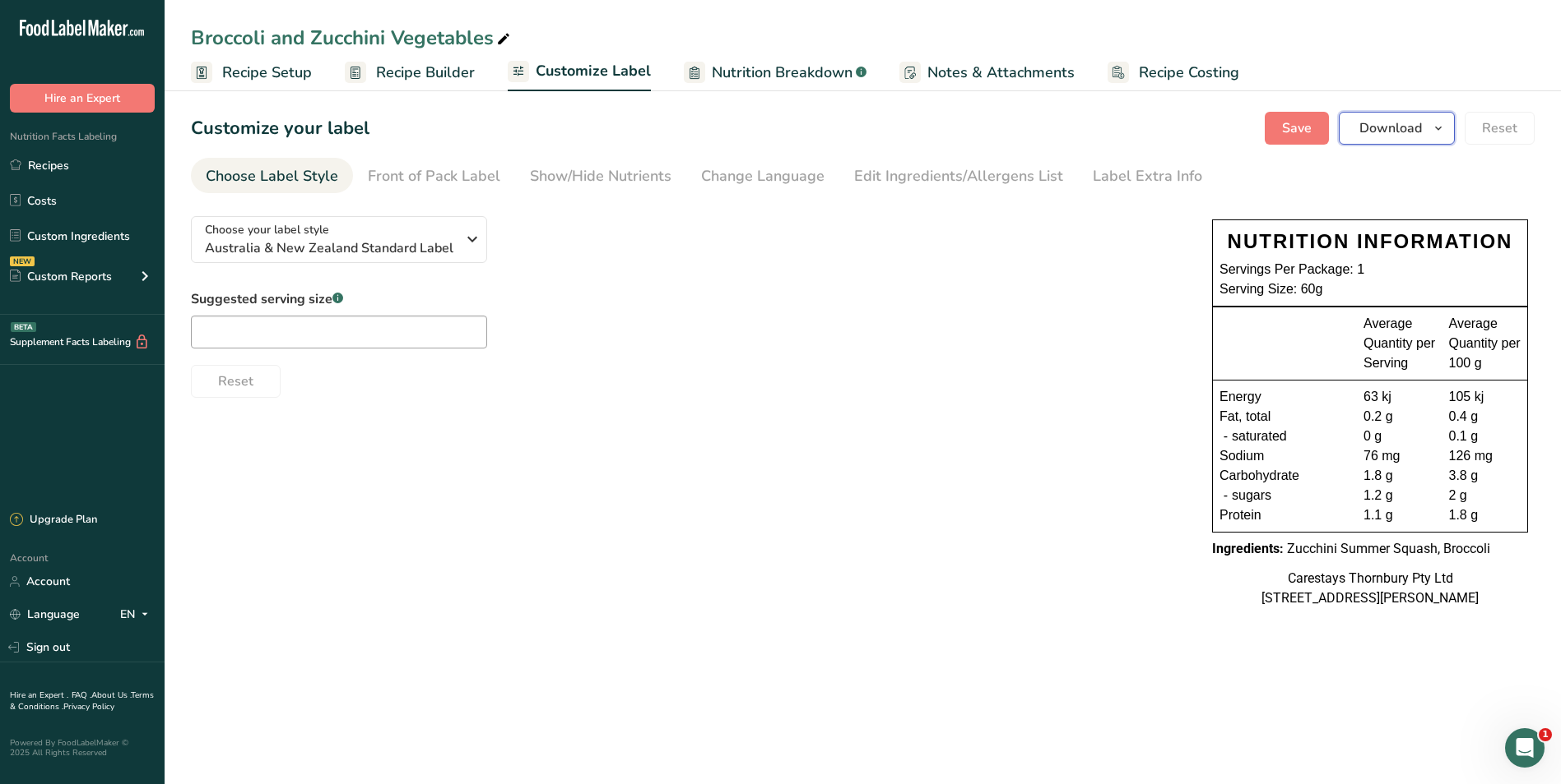
click at [1394, 125] on span "Download" at bounding box center [1390, 129] width 62 height 19
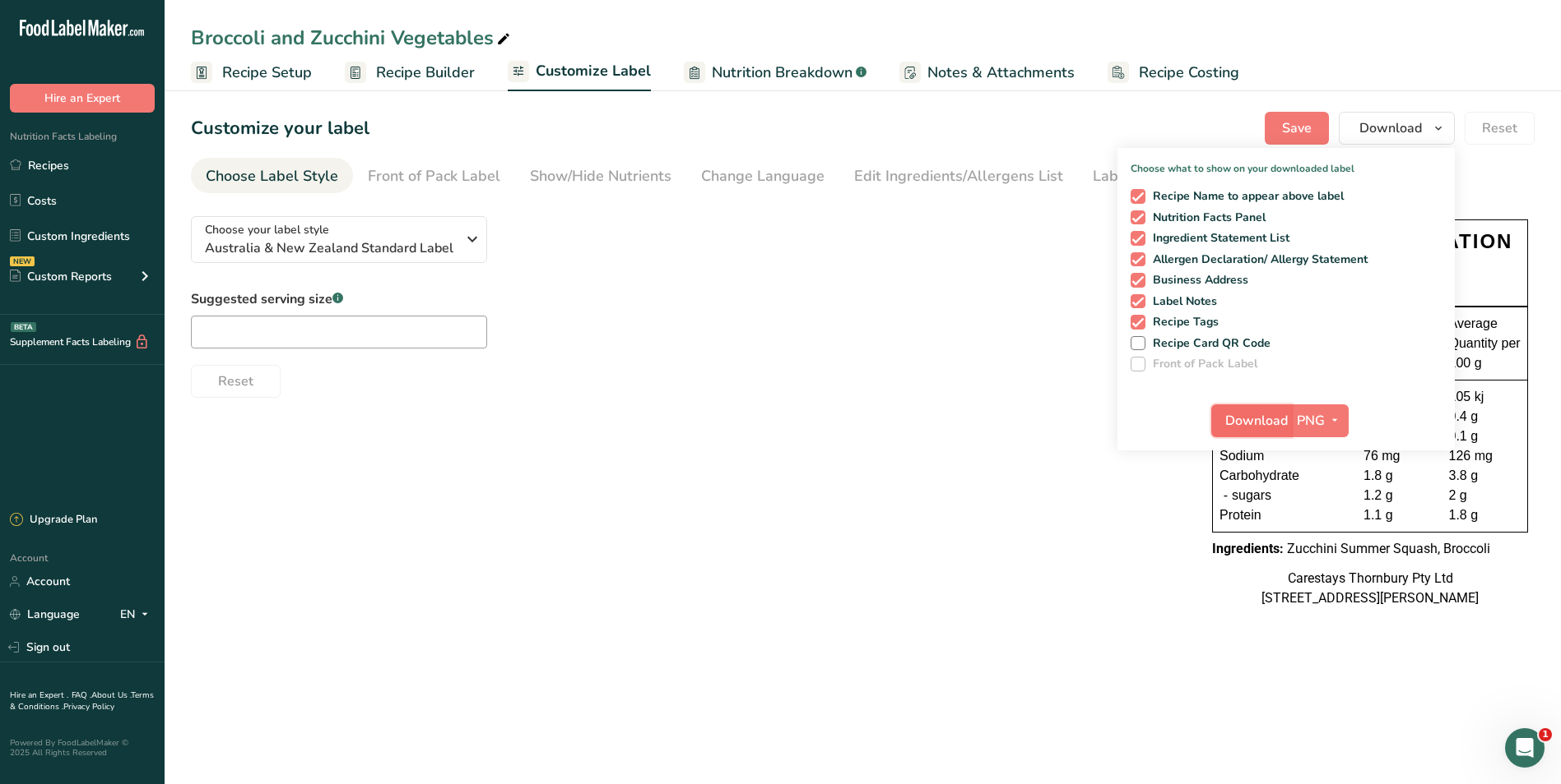
click at [1276, 425] on span "Download" at bounding box center [1256, 421] width 62 height 19
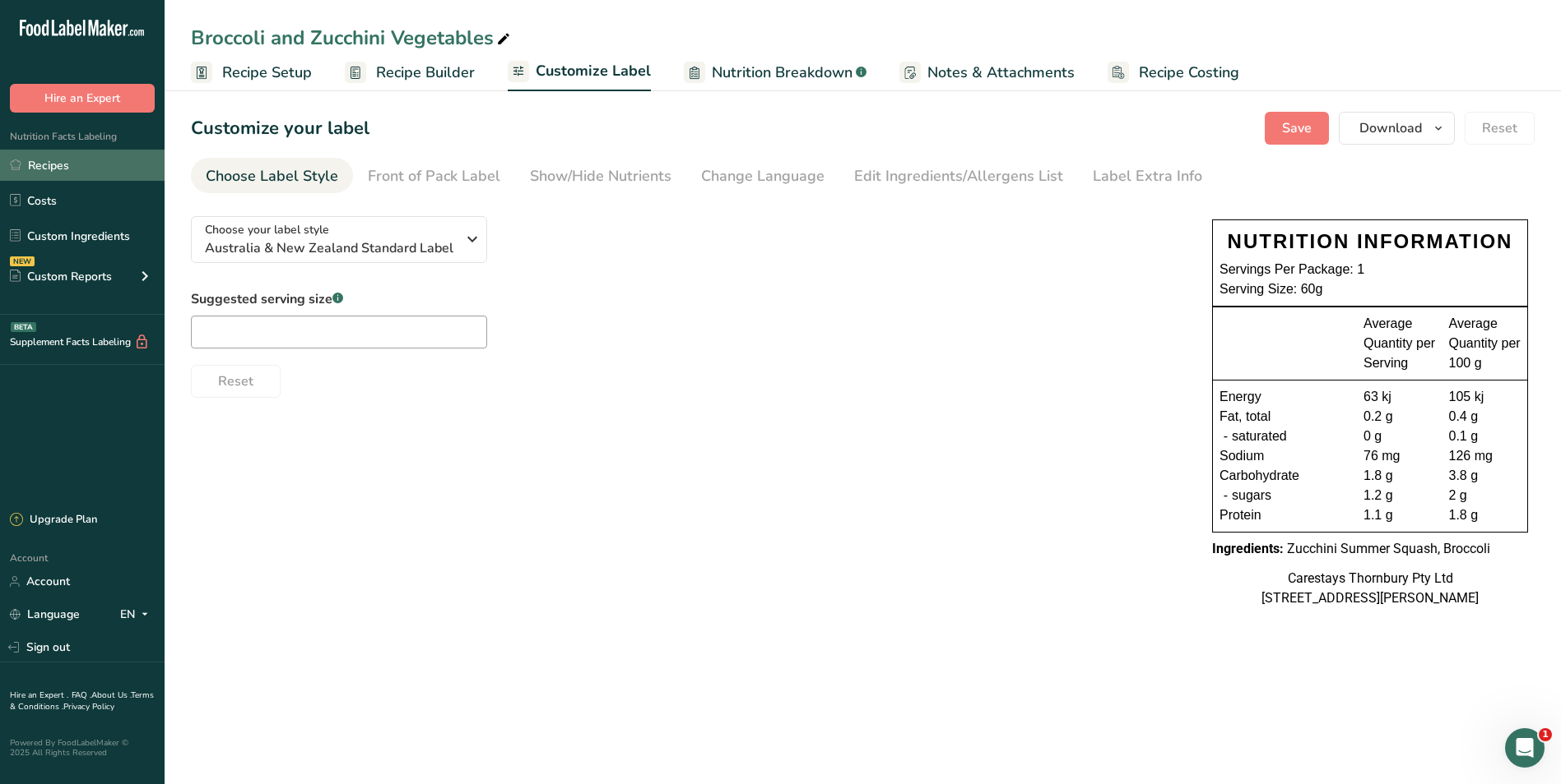
click at [67, 168] on link "Recipes" at bounding box center [82, 166] width 165 height 31
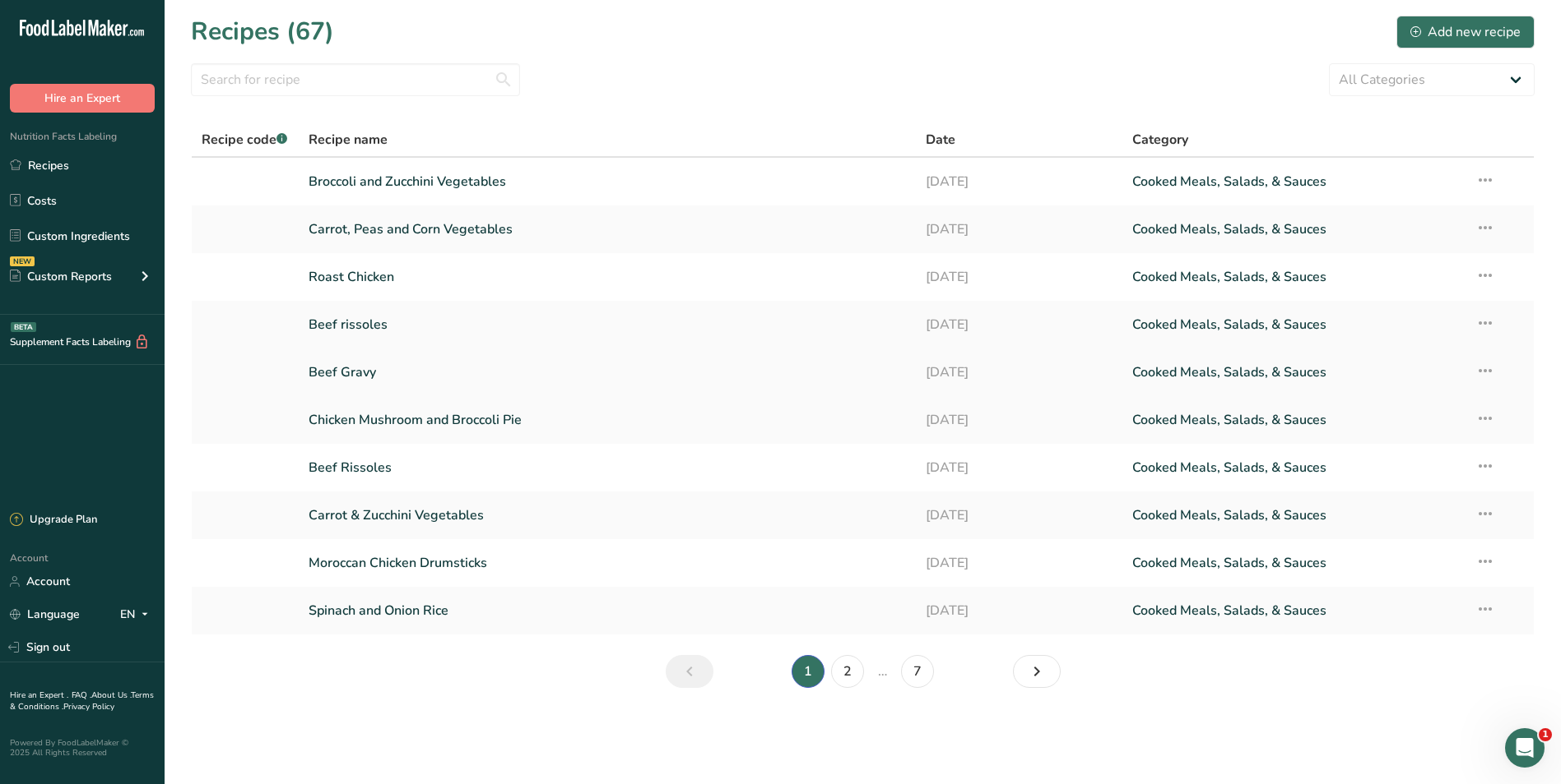
click at [354, 375] on link "Beef Gravy" at bounding box center [608, 372] width 598 height 34
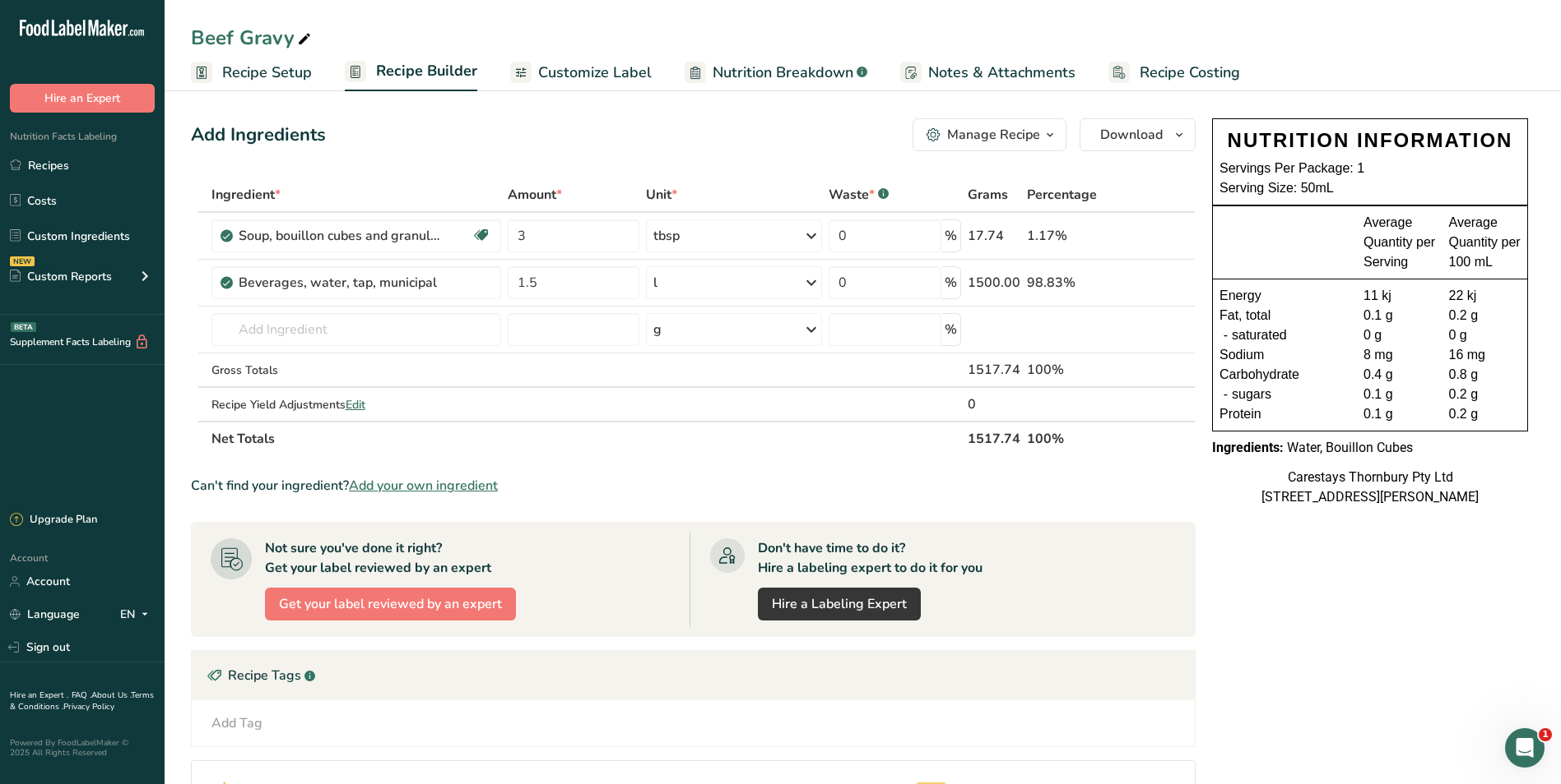
click at [593, 74] on span "Customize Label" at bounding box center [594, 72] width 114 height 22
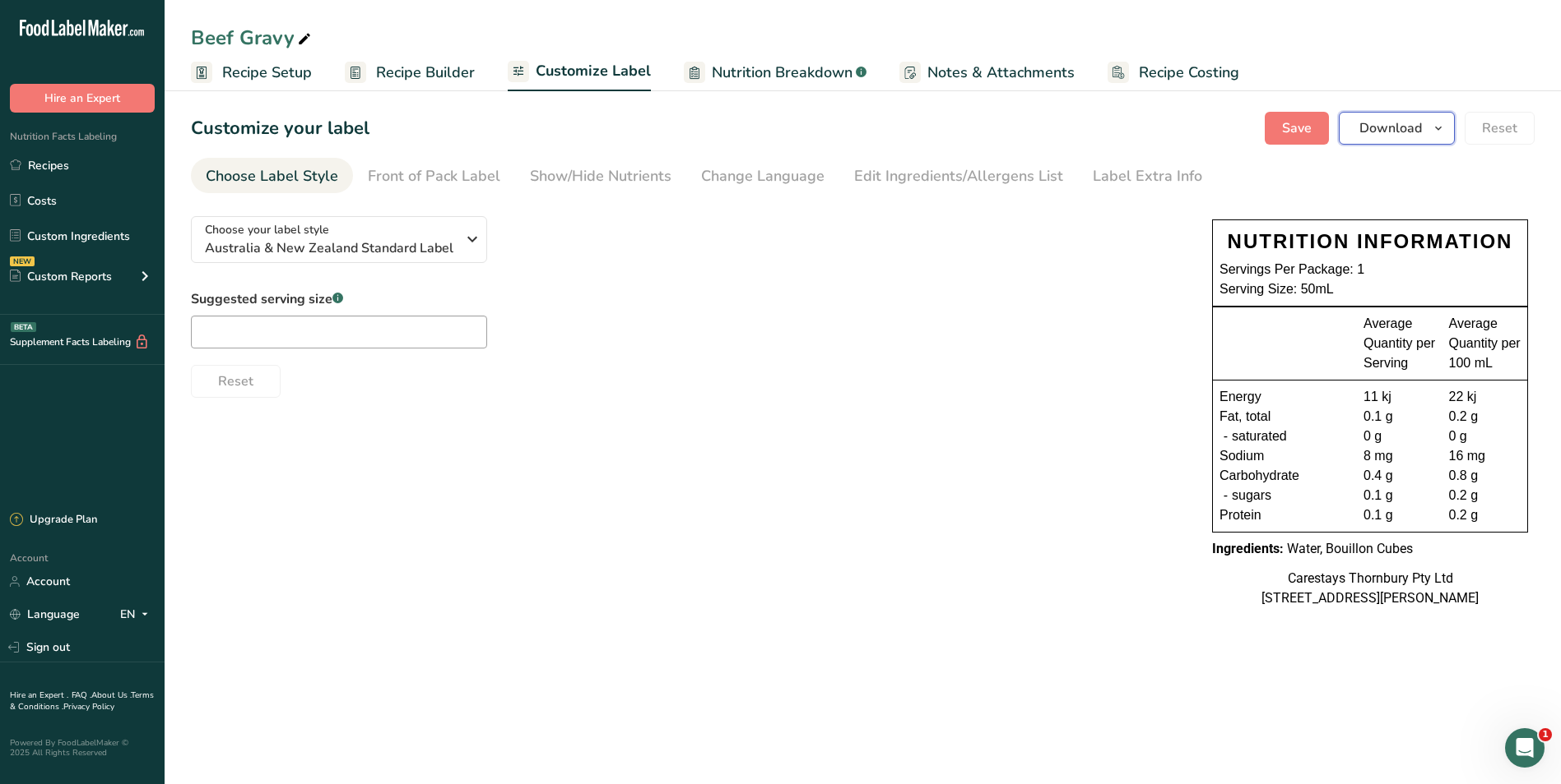
click at [1384, 129] on span "Download" at bounding box center [1390, 129] width 62 height 19
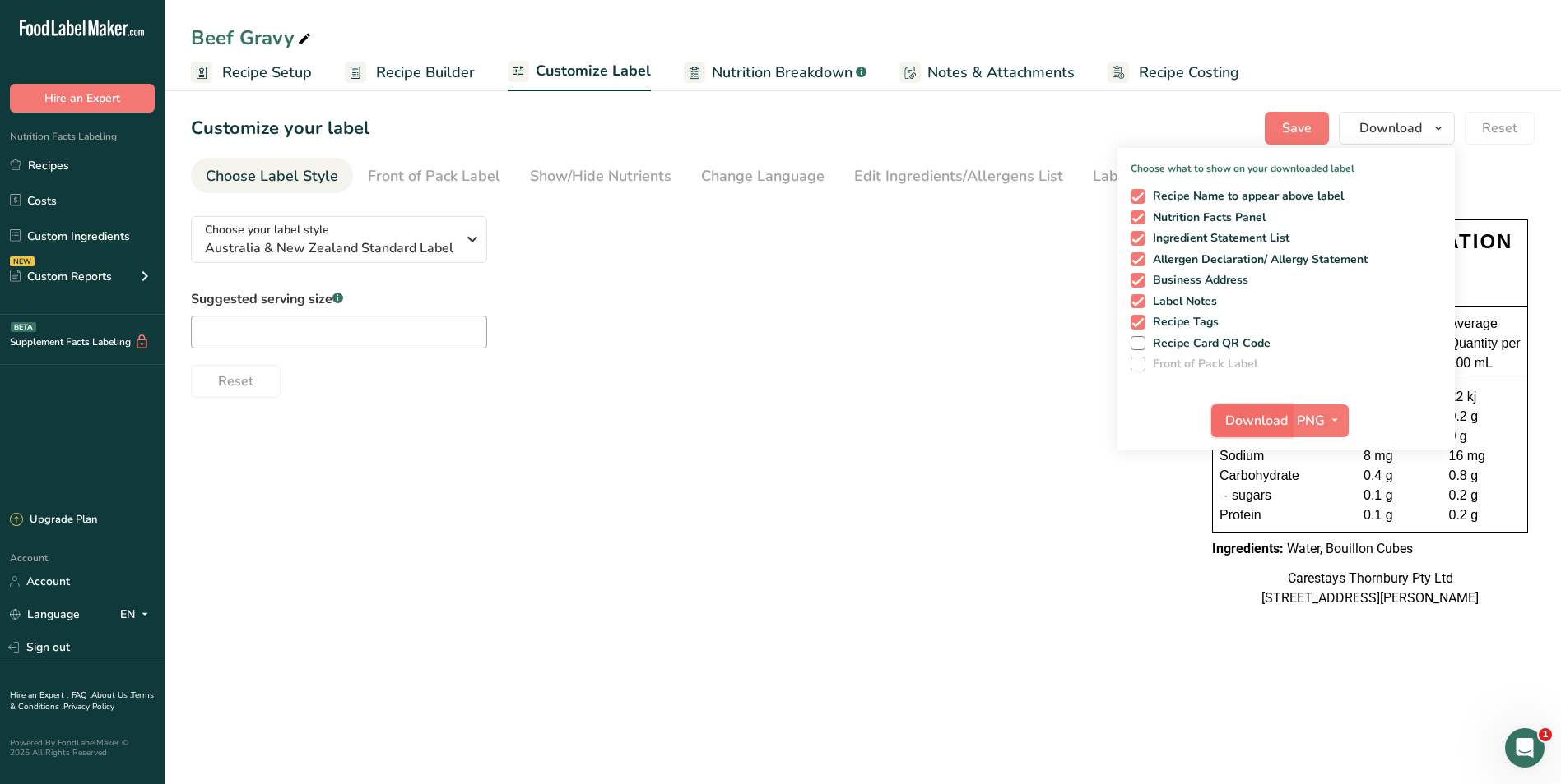
click at [1265, 415] on span "Download" at bounding box center [1256, 421] width 62 height 19
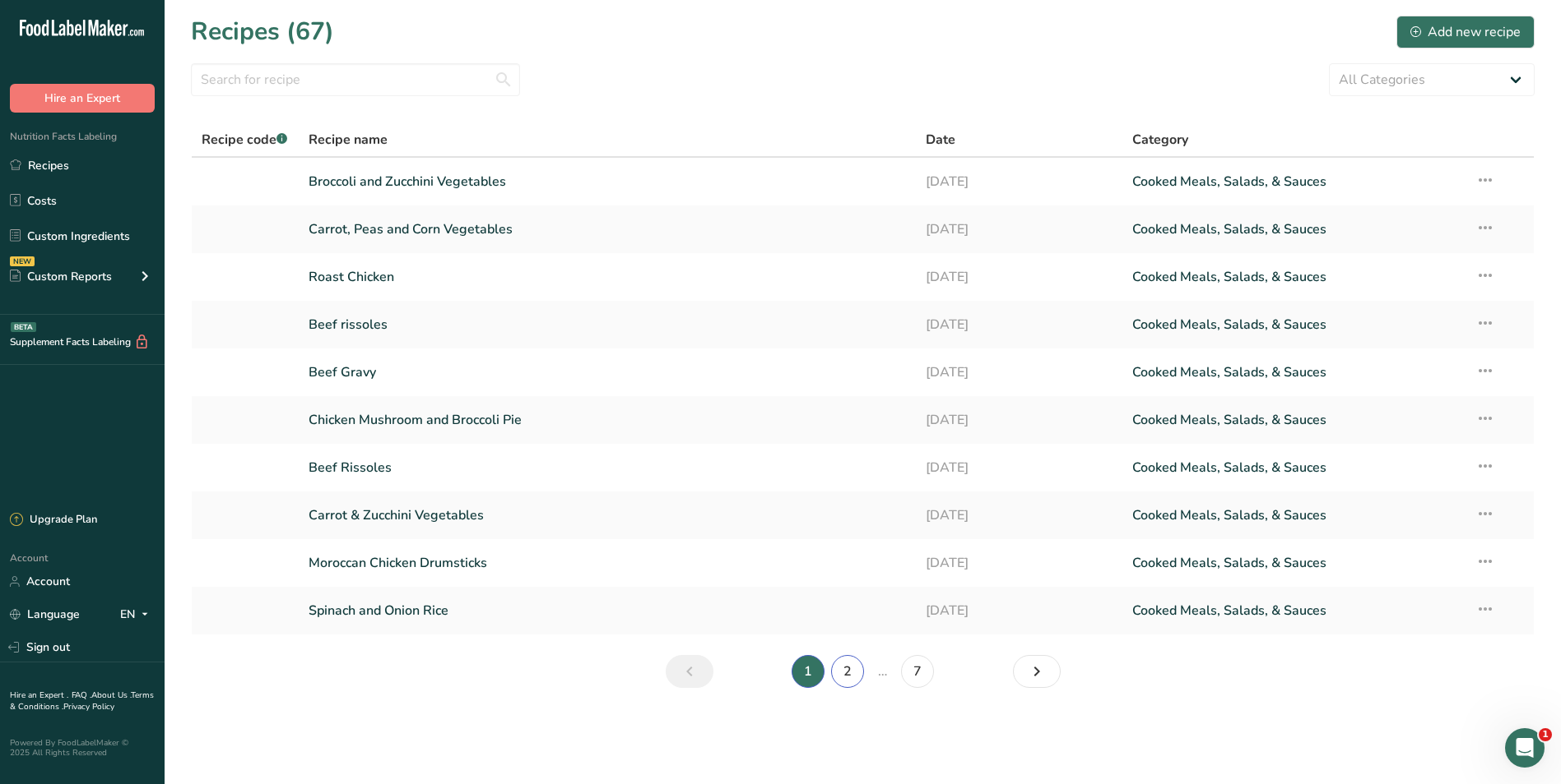
click at [854, 671] on link "2" at bounding box center [848, 672] width 33 height 33
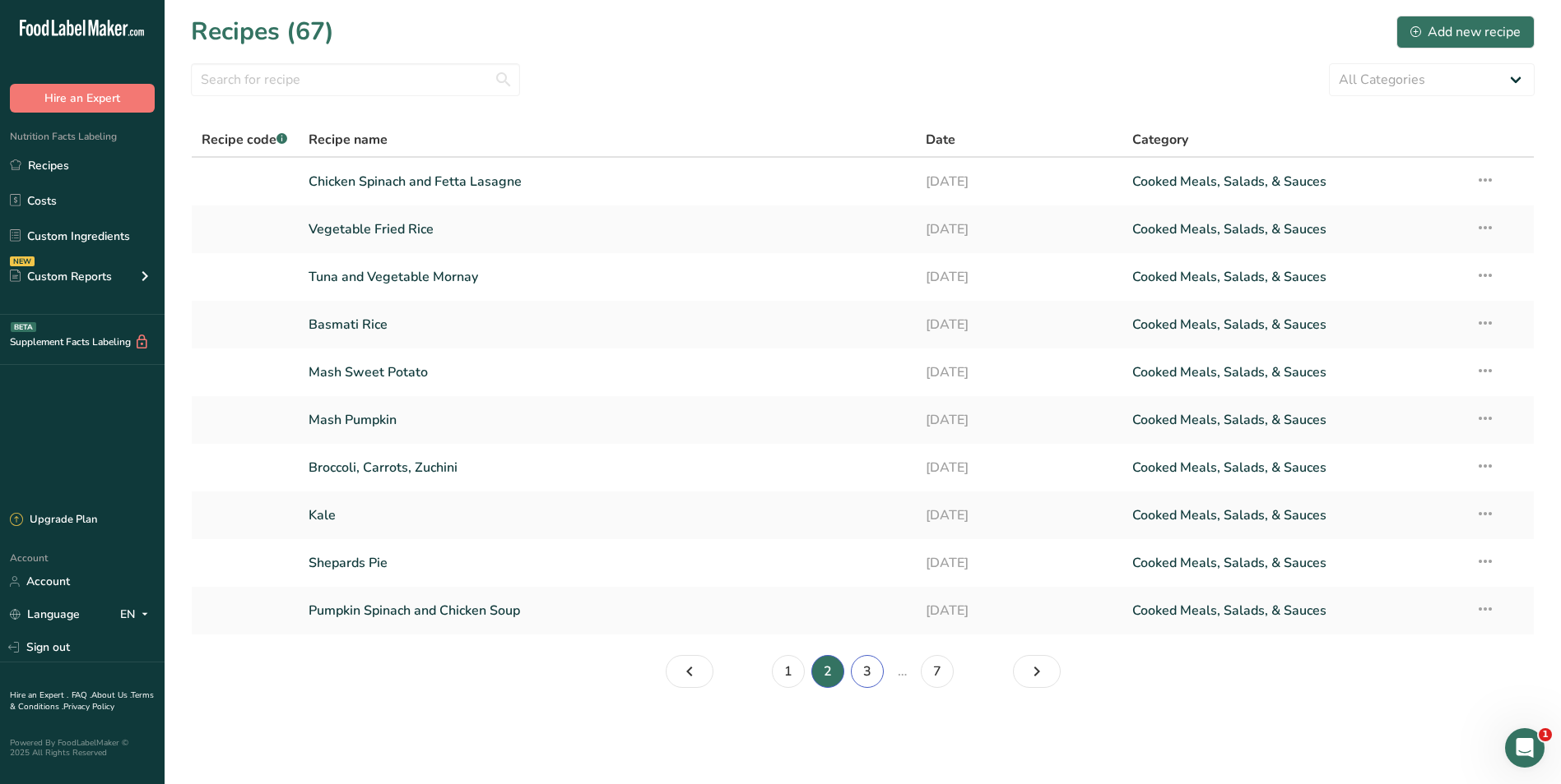
click at [858, 671] on link "3" at bounding box center [867, 672] width 33 height 33
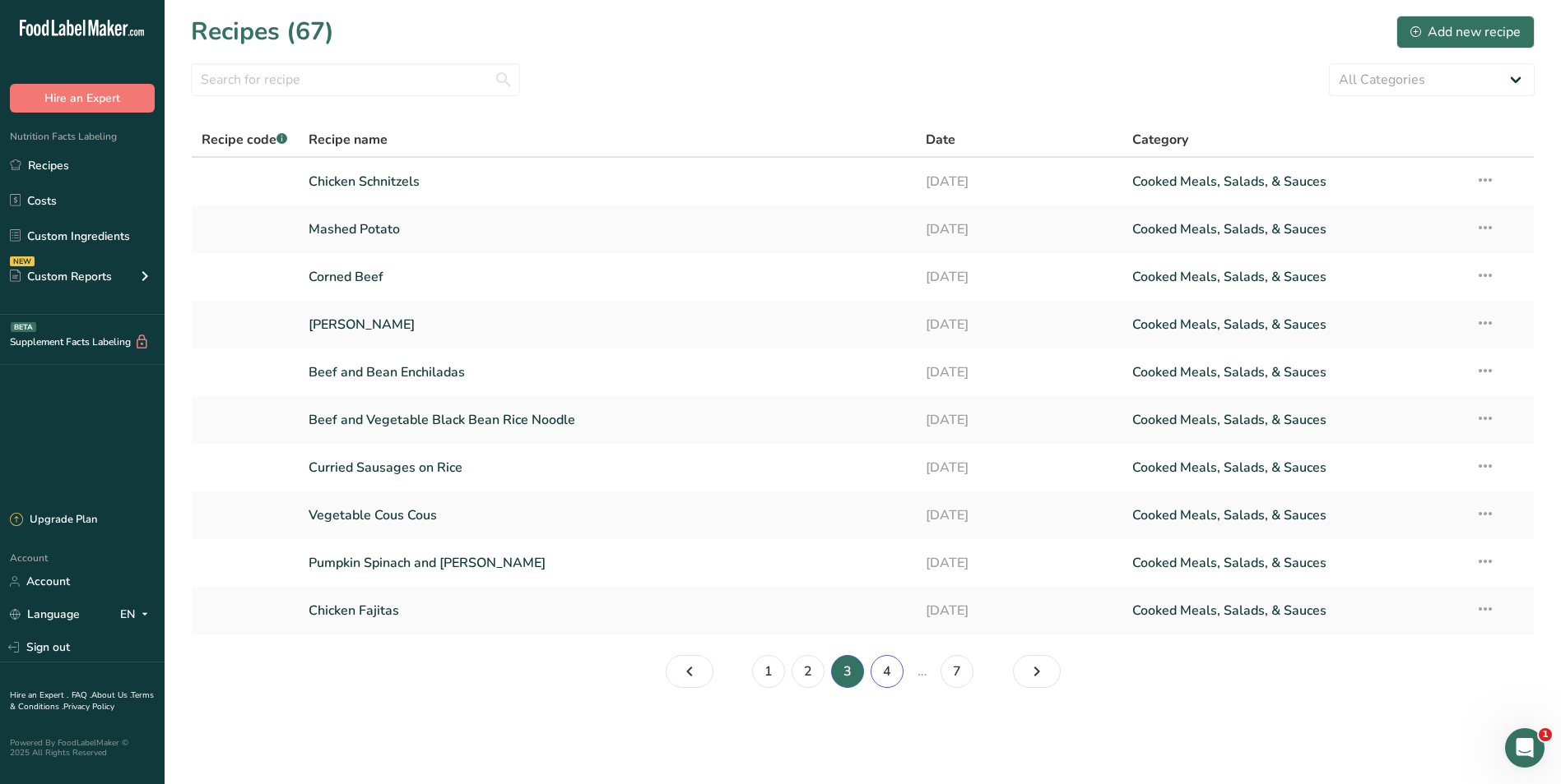
click at [885, 667] on link "4" at bounding box center [887, 672] width 33 height 33
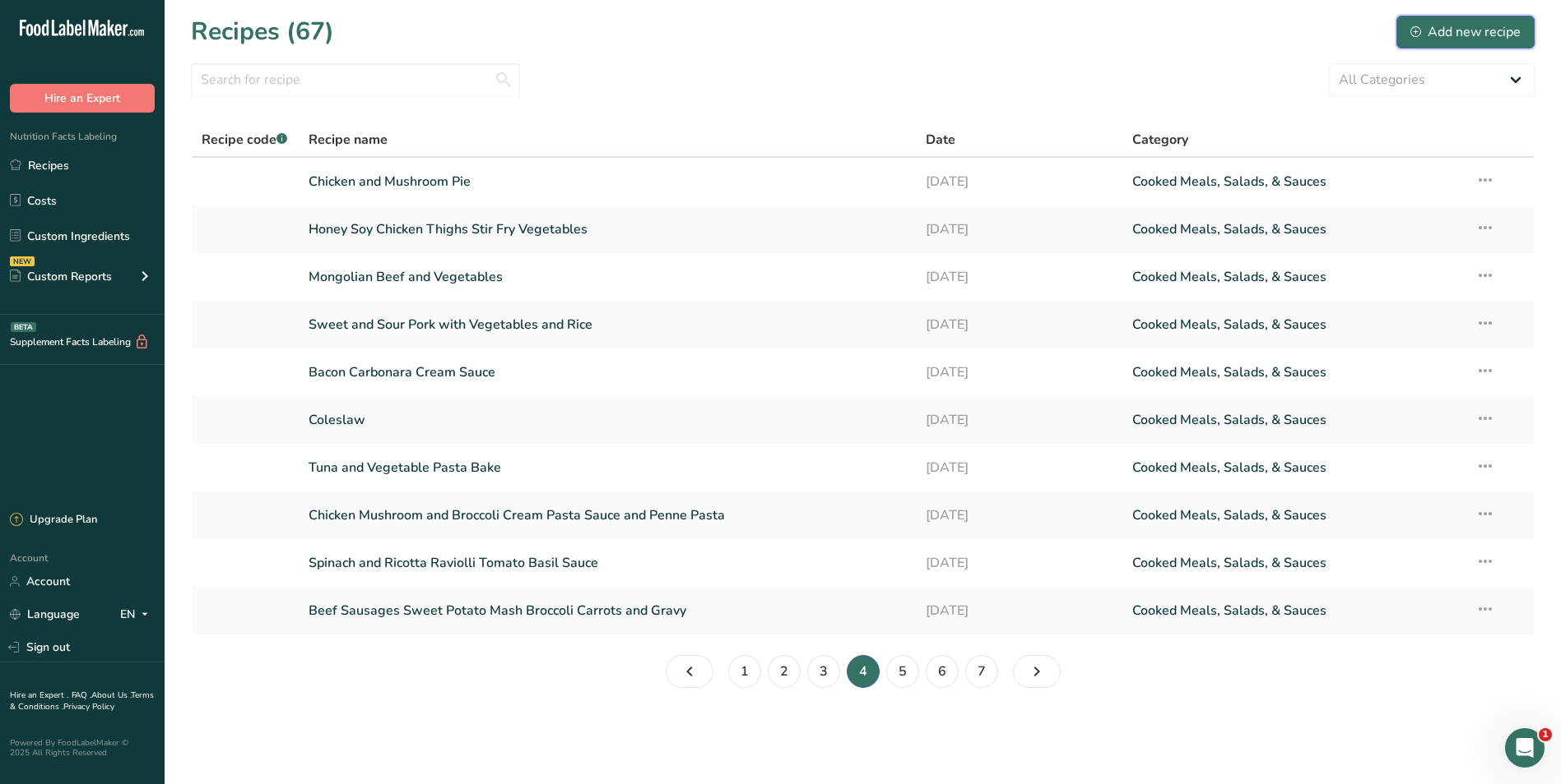
click at [1489, 30] on div "Add new recipe" at bounding box center [1465, 32] width 110 height 19
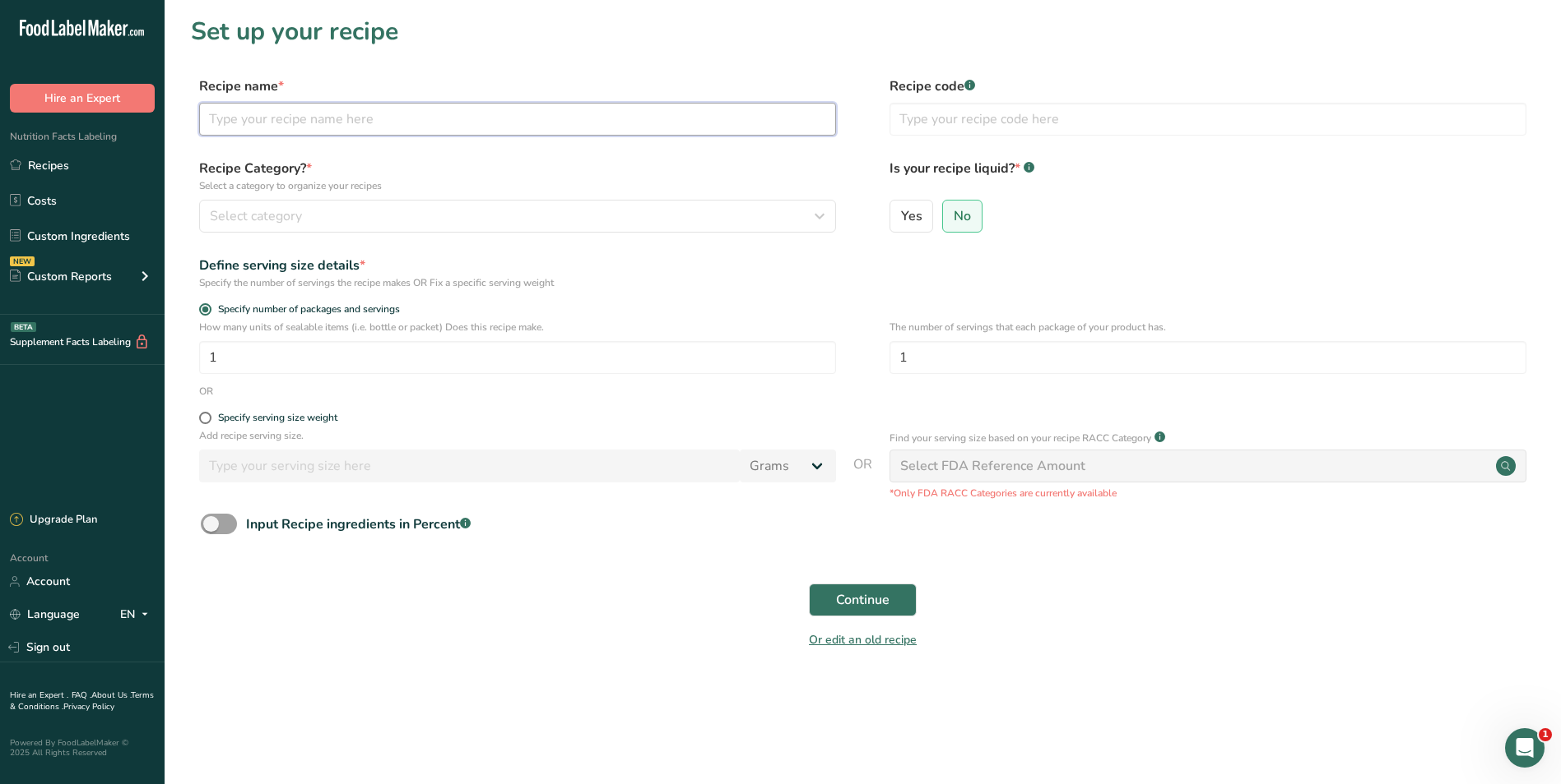
click at [262, 124] on input "text" at bounding box center [516, 120] width 636 height 33
click at [212, 117] on input "roast Potato" at bounding box center [516, 120] width 636 height 33
type input "Roast Potato"
click at [284, 360] on input "1" at bounding box center [516, 357] width 636 height 33
type input "30"
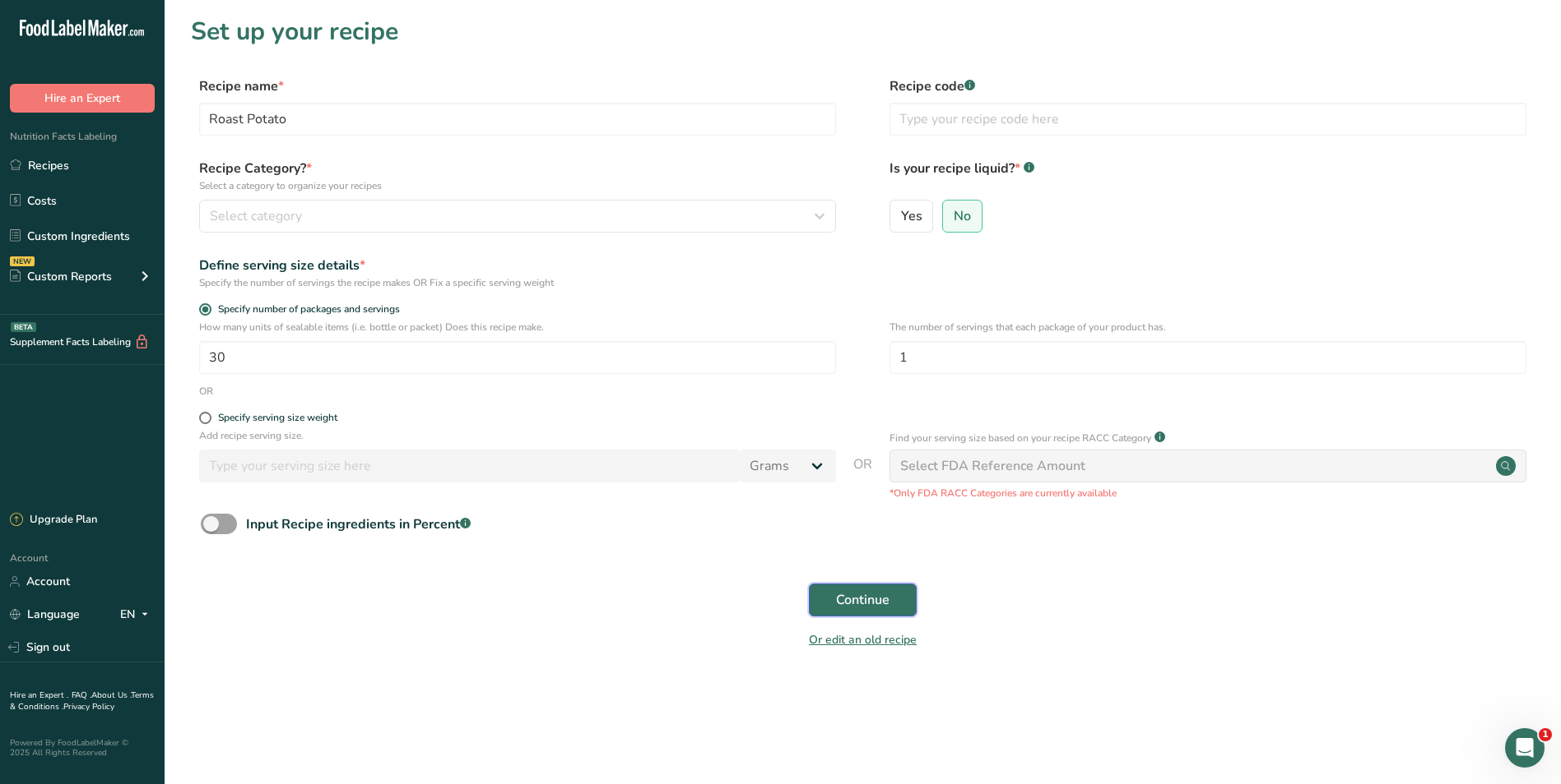
click at [839, 594] on span "Continue" at bounding box center [862, 600] width 54 height 19
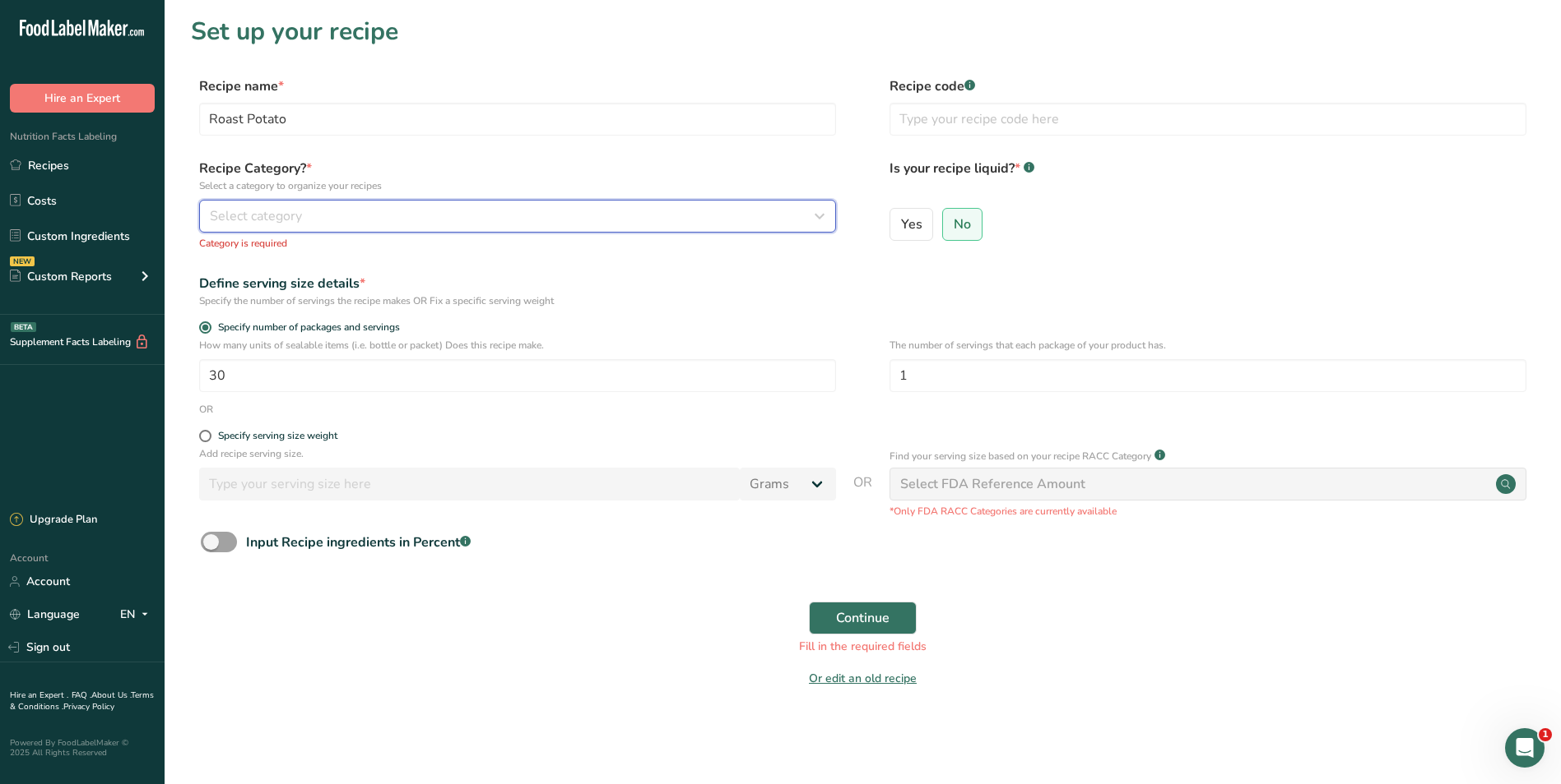
click at [817, 211] on icon "button" at bounding box center [819, 216] width 19 height 29
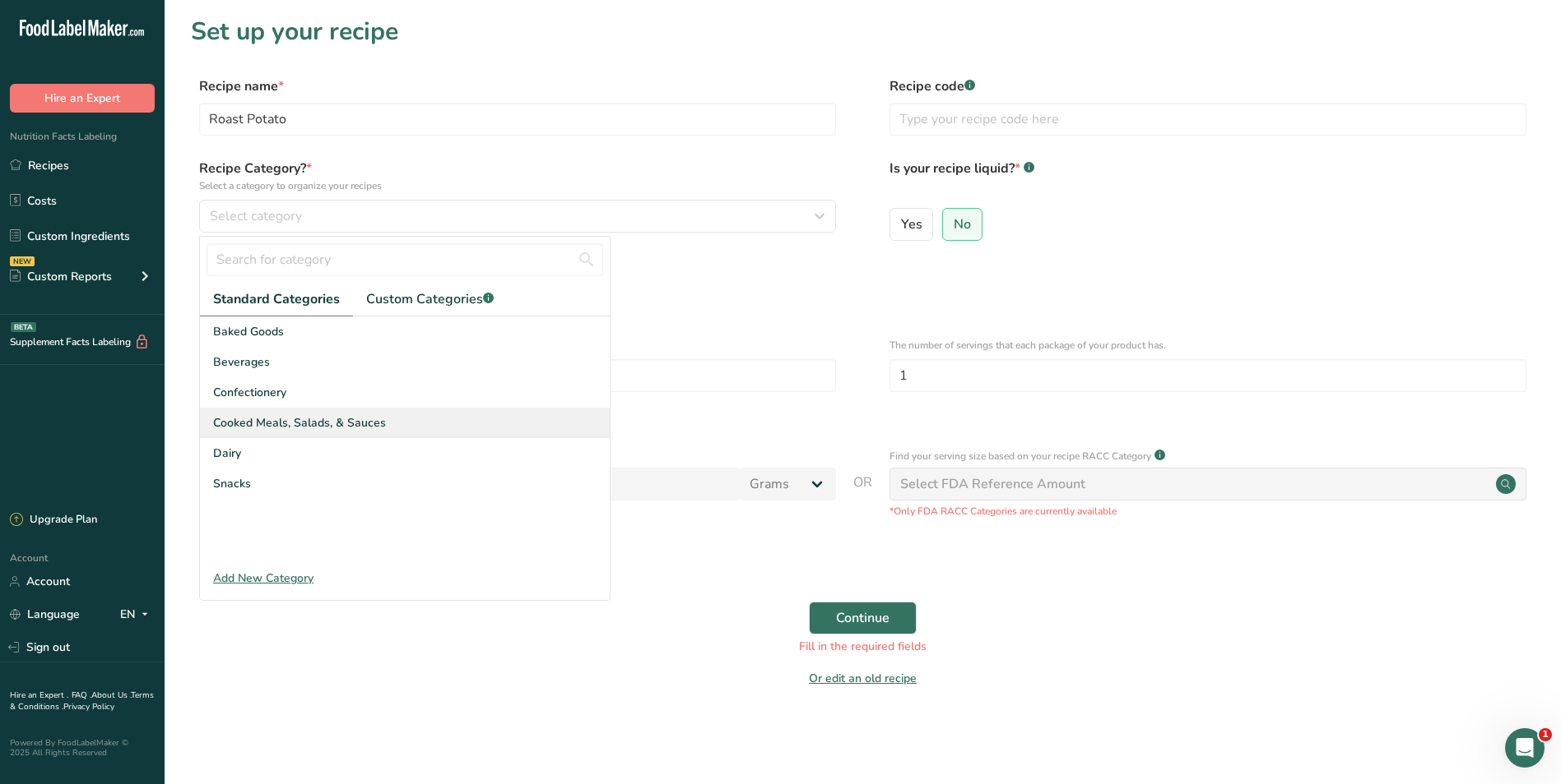
click at [267, 424] on span "Cooked Meals, Salads, & Sauces" at bounding box center [299, 424] width 172 height 18
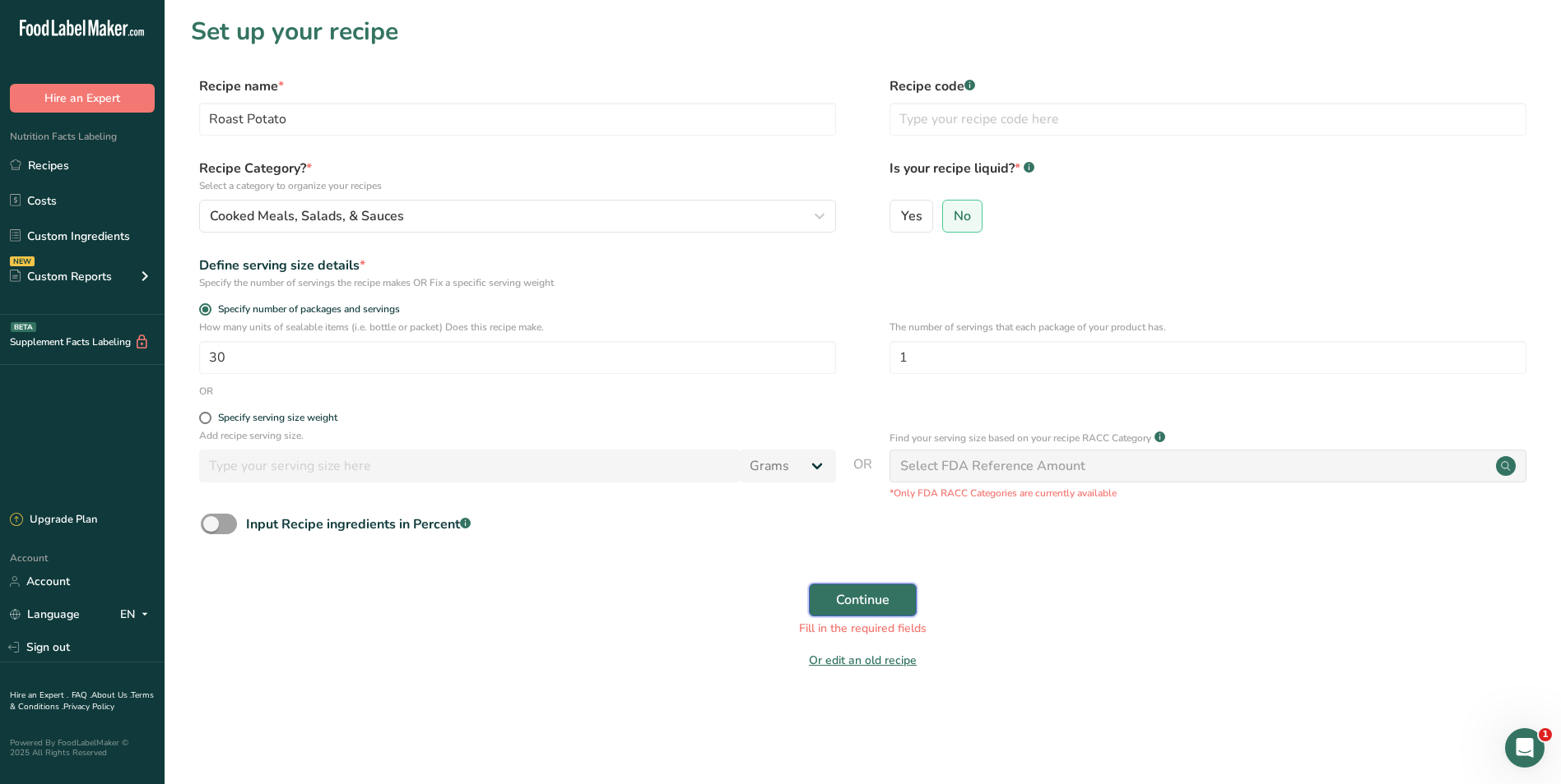
click at [829, 589] on button "Continue" at bounding box center [862, 600] width 108 height 33
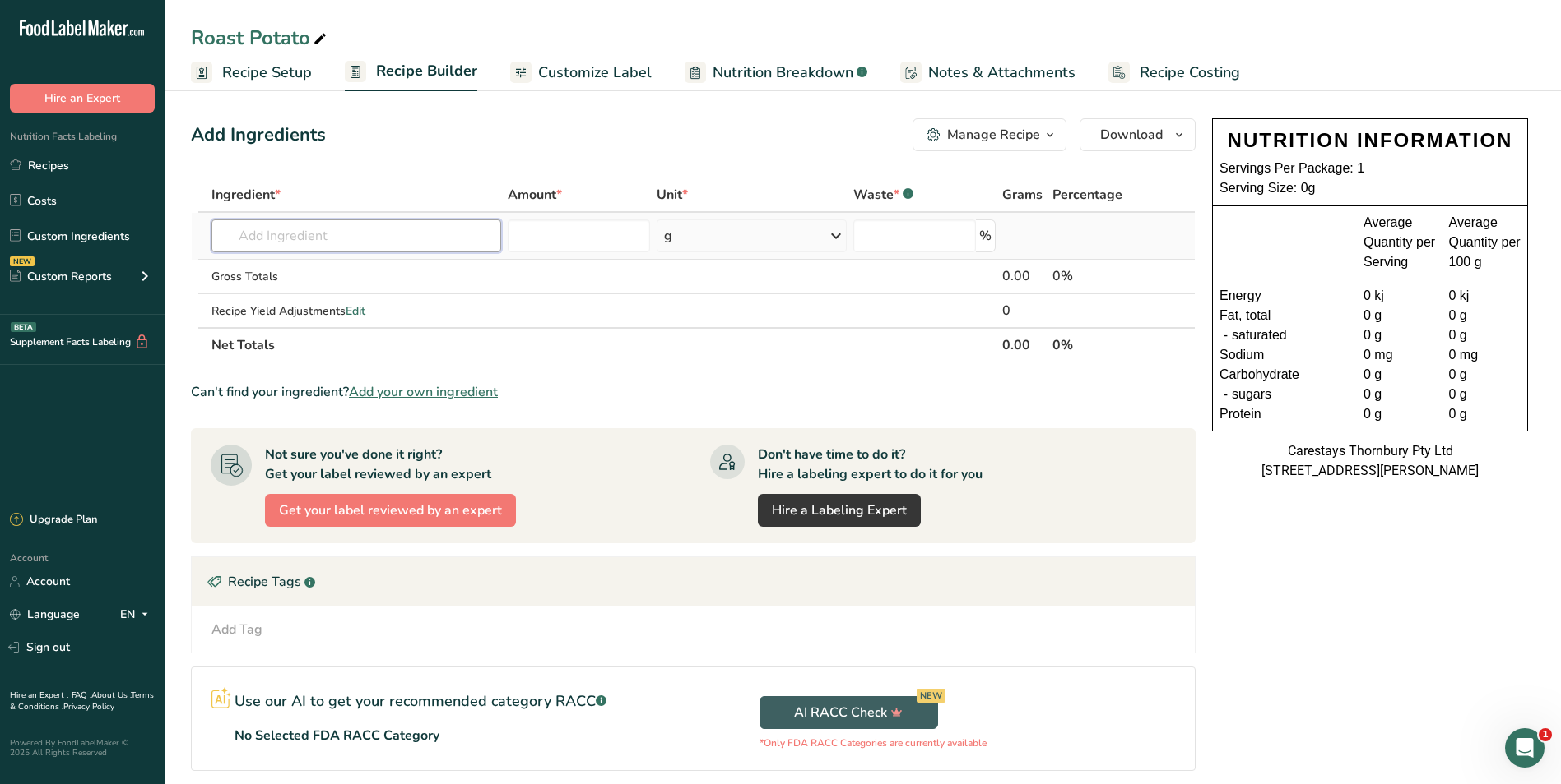
click at [309, 238] on input "text" at bounding box center [356, 236] width 289 height 33
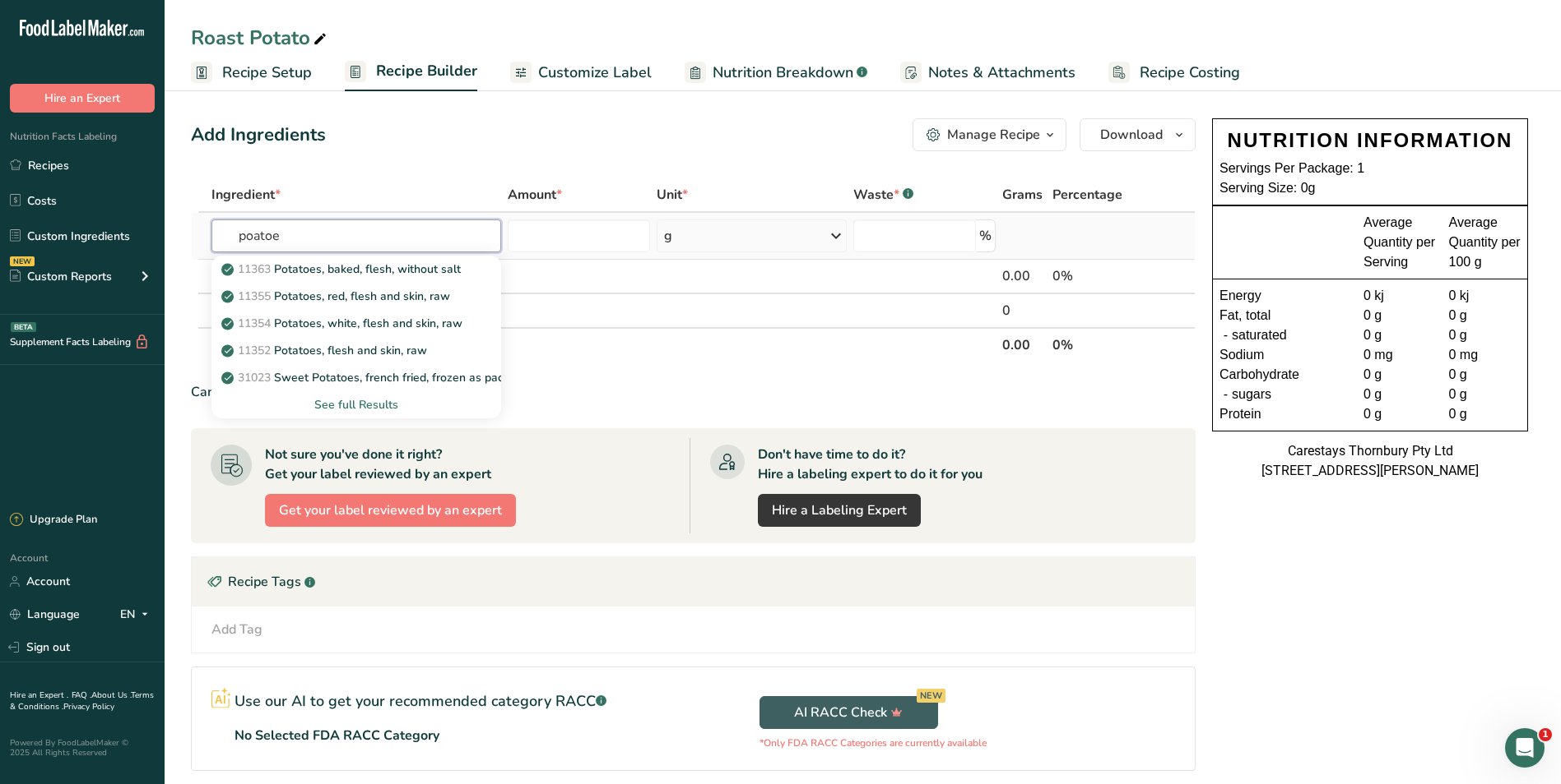
type input "poatoe"
click at [357, 405] on div "See full Results" at bounding box center [356, 405] width 263 height 18
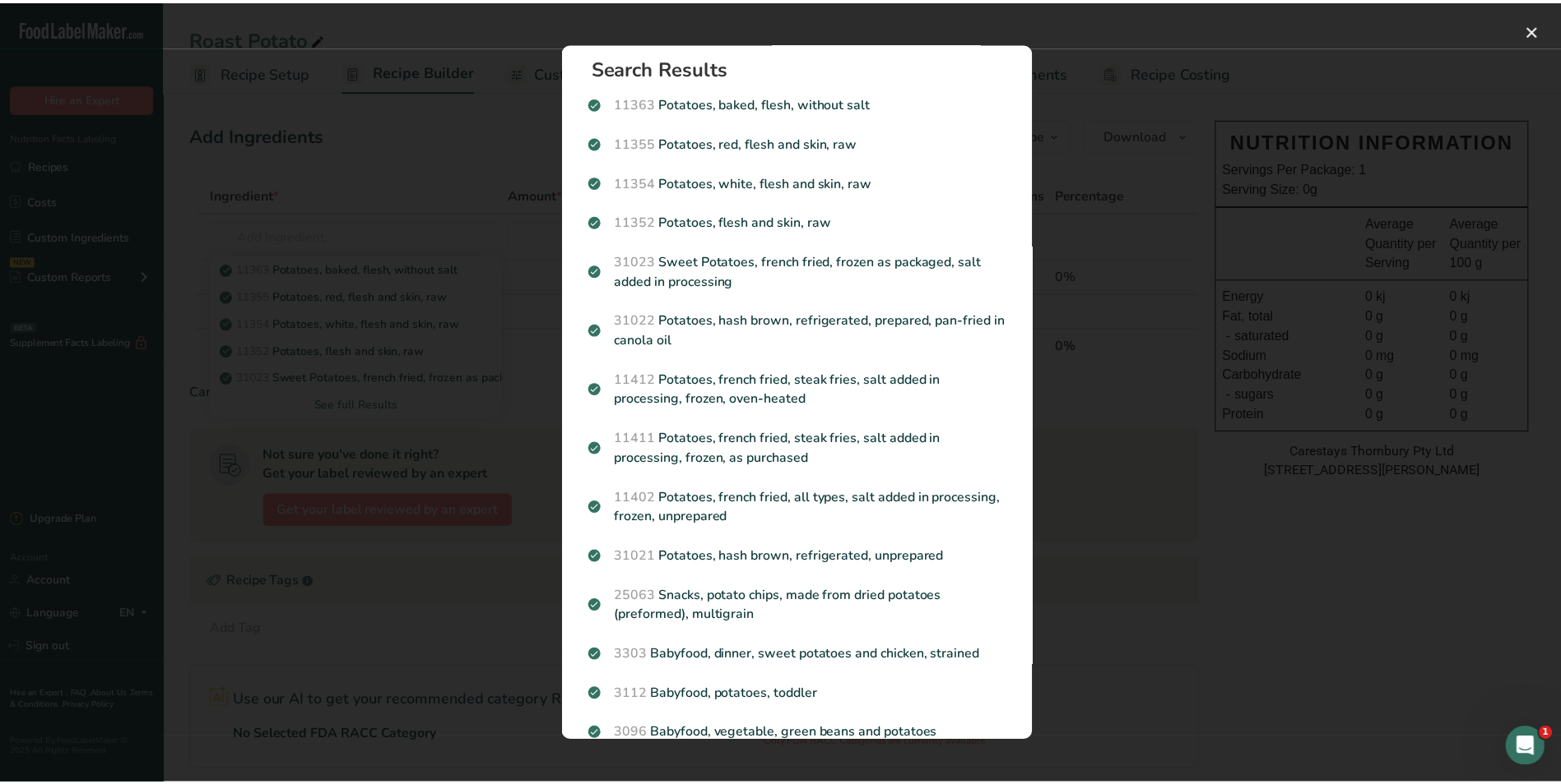
scroll to position [5, 0]
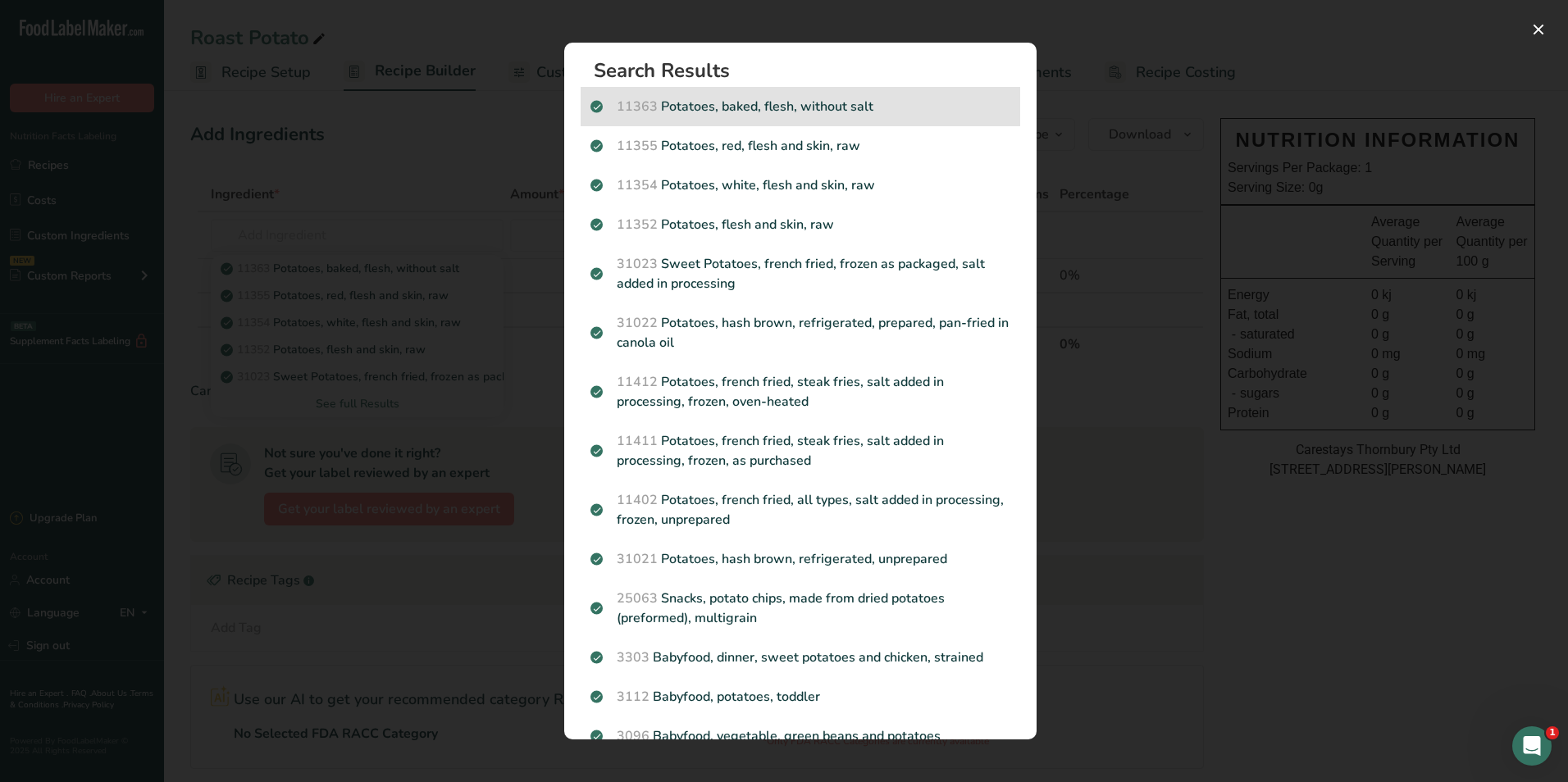
click at [776, 105] on p "11363 Potatoes, baked, flesh, without salt" at bounding box center [801, 107] width 420 height 19
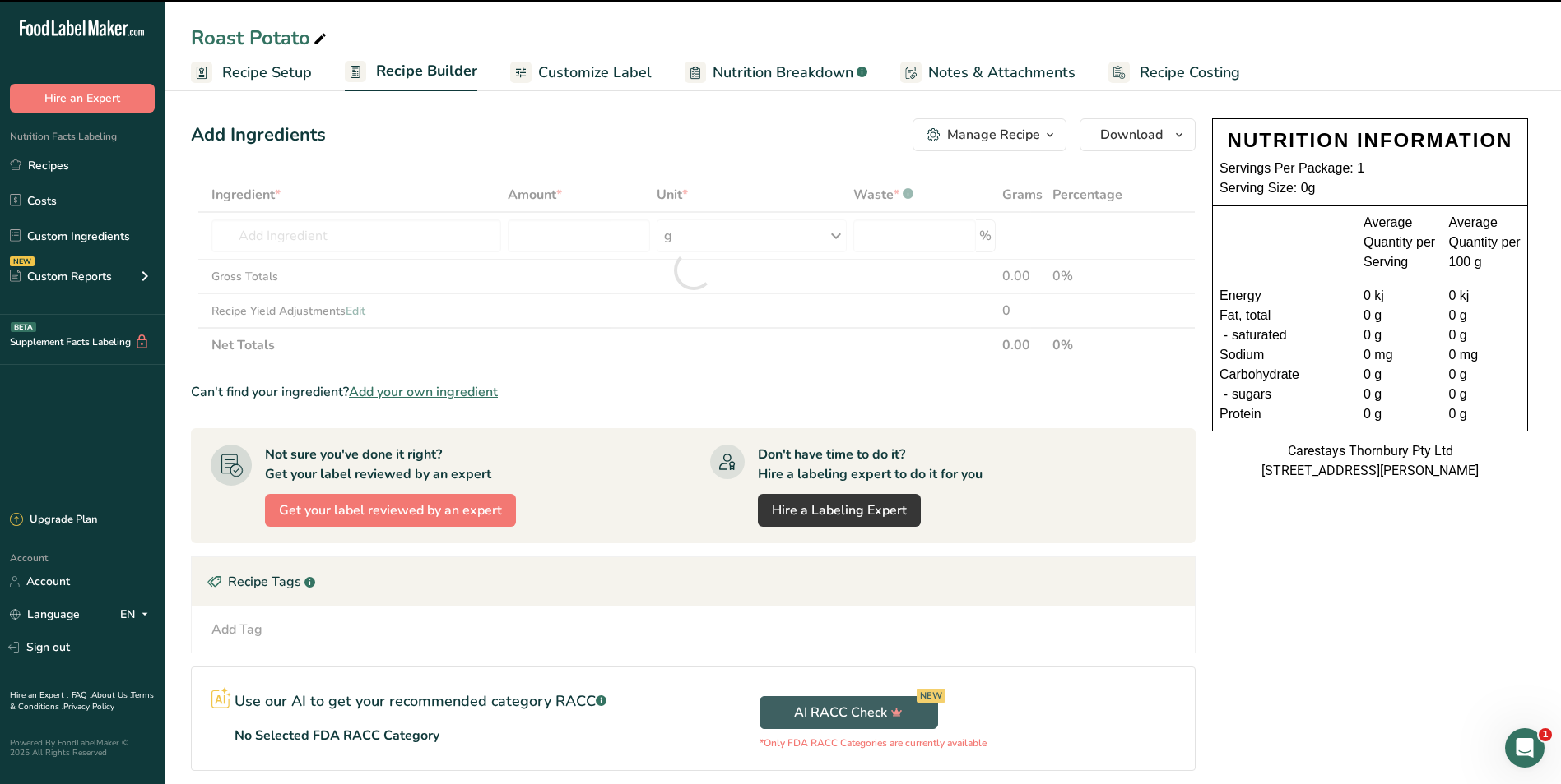
type input "0"
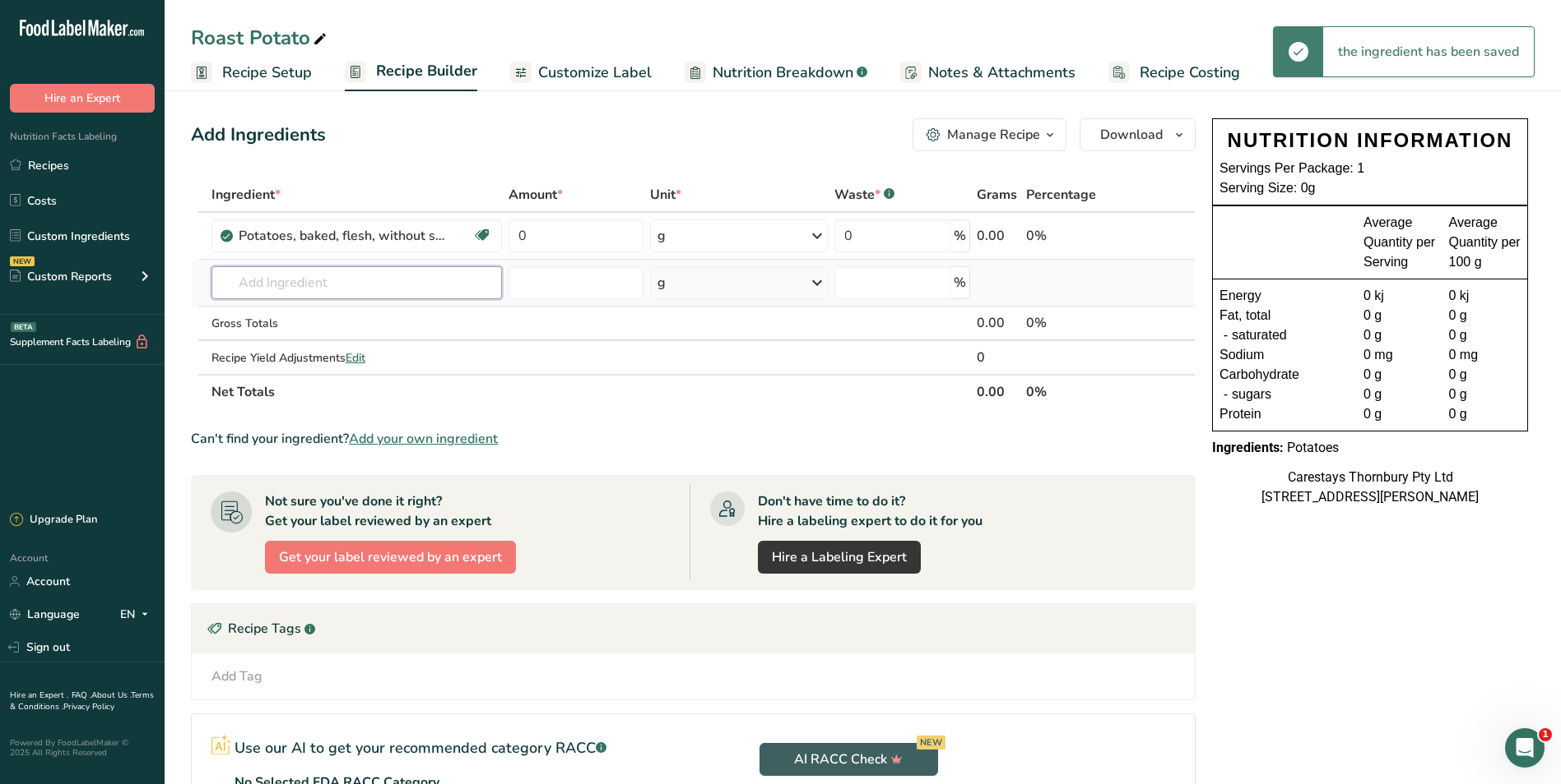
click at [267, 288] on input "text" at bounding box center [357, 283] width 291 height 33
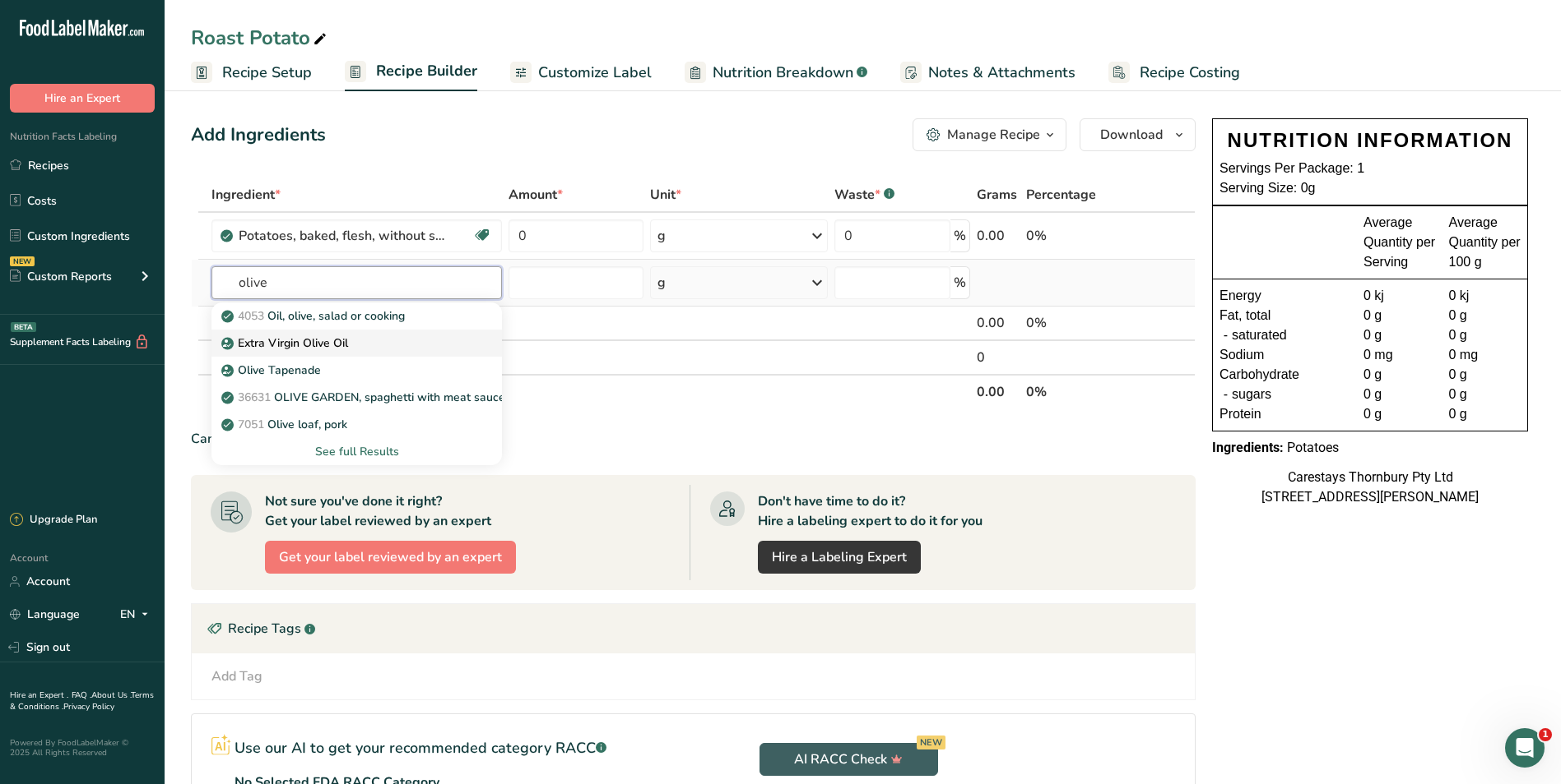
type input "olive"
click at [283, 336] on p "Extra Virgin Olive Oil" at bounding box center [286, 344] width 124 height 18
type input "Extra Virgin Olive Oil"
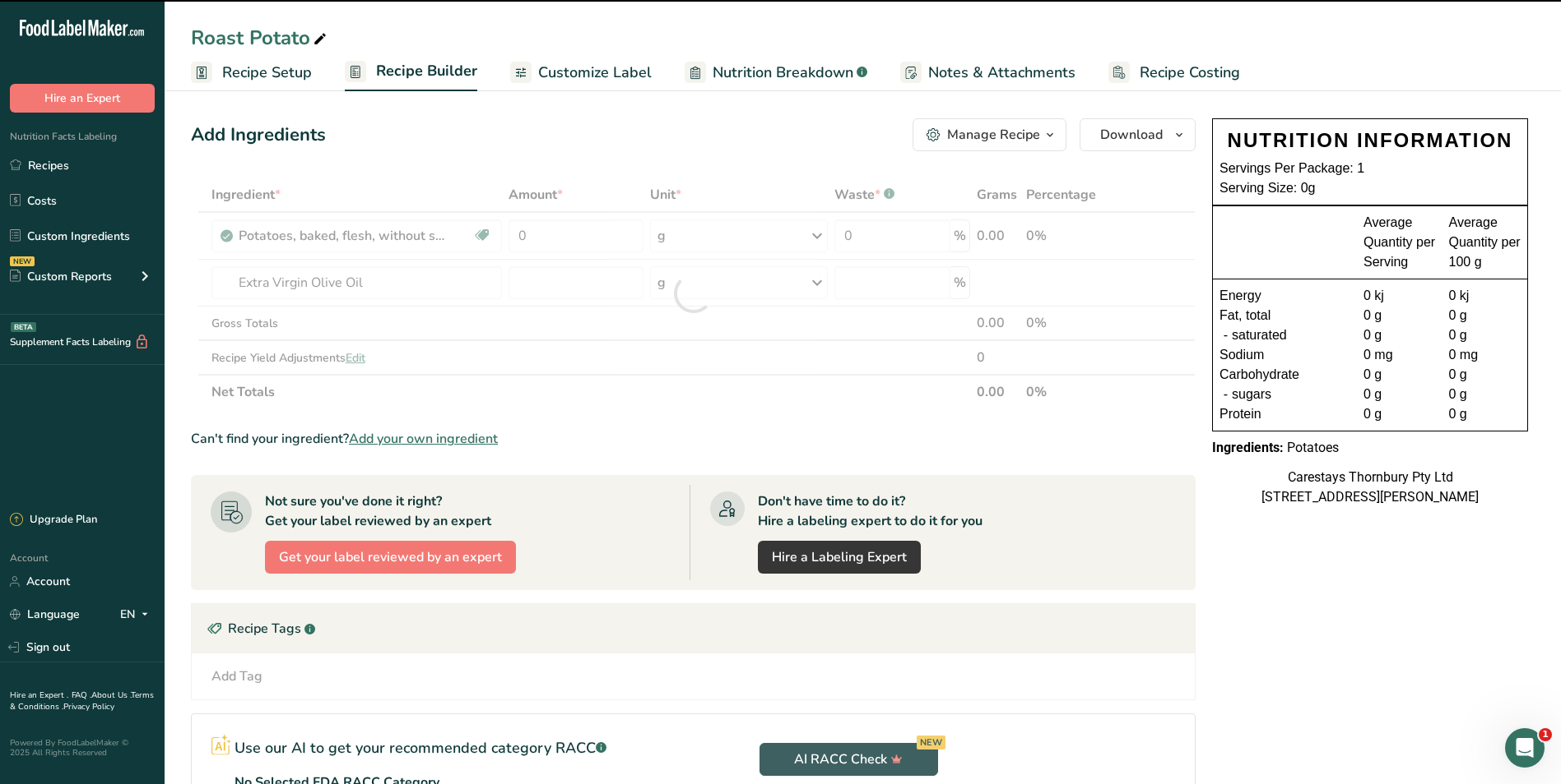
type input "0"
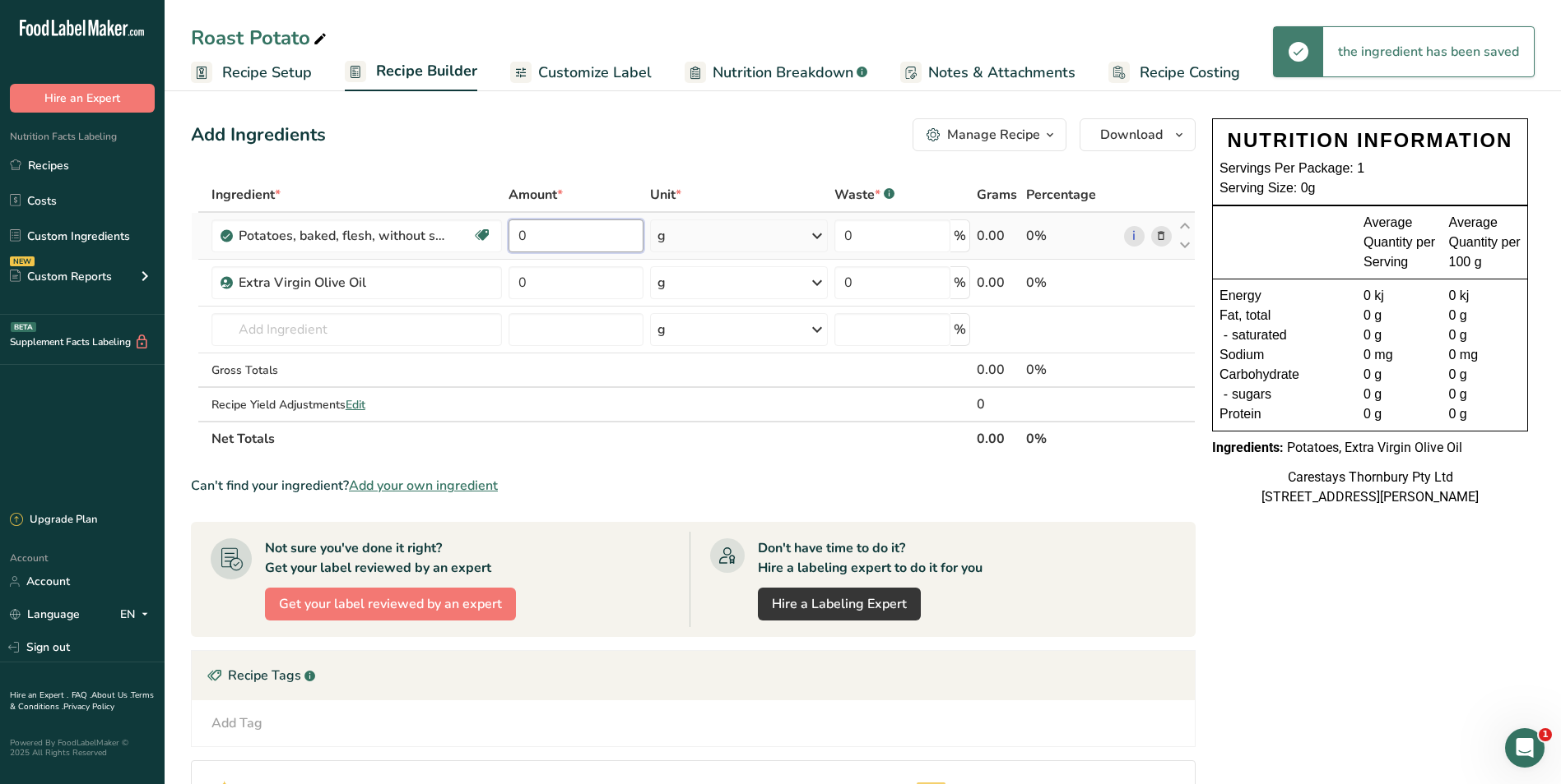
click at [537, 237] on input "0" at bounding box center [576, 236] width 134 height 33
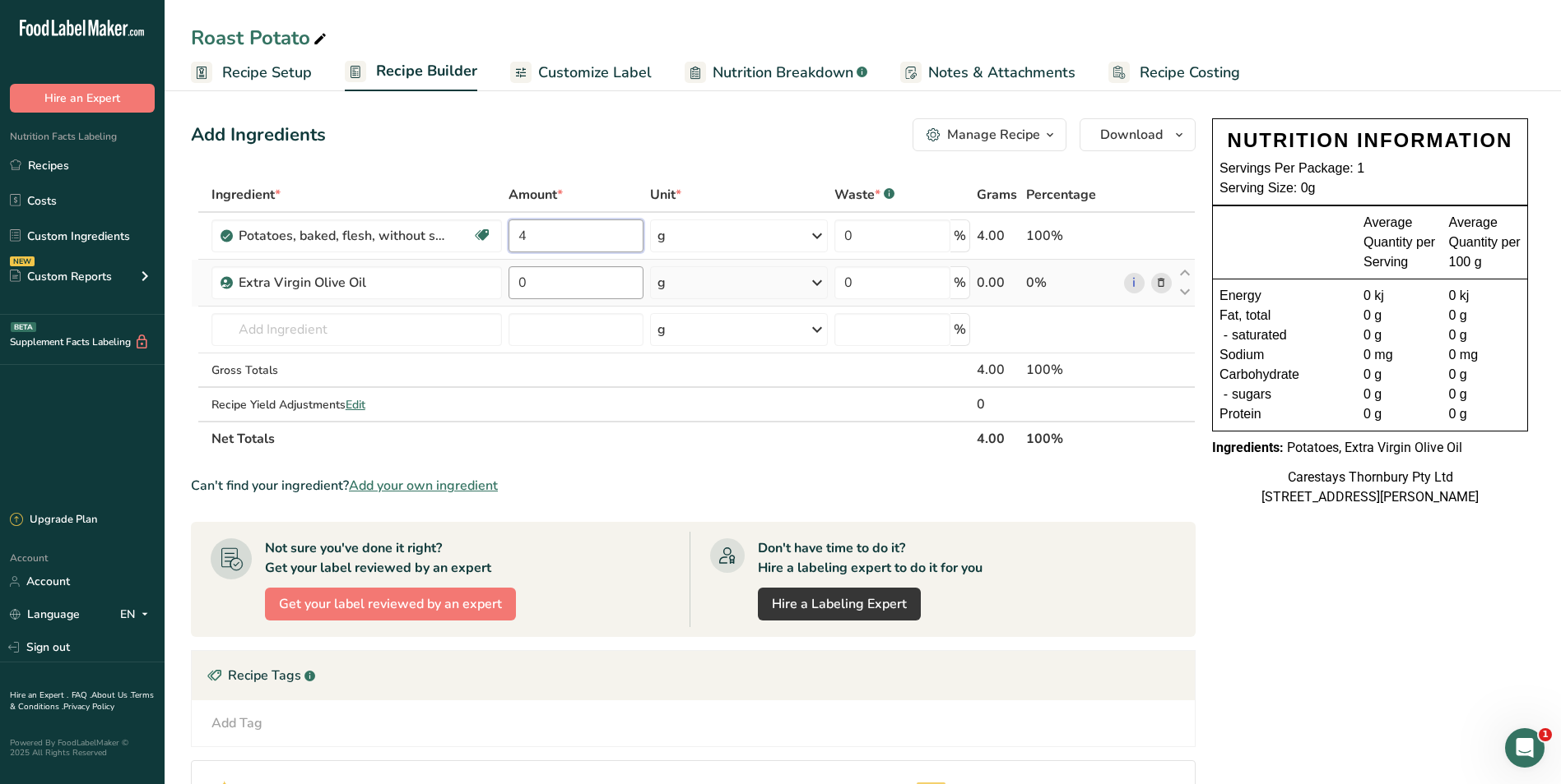
type input "4"
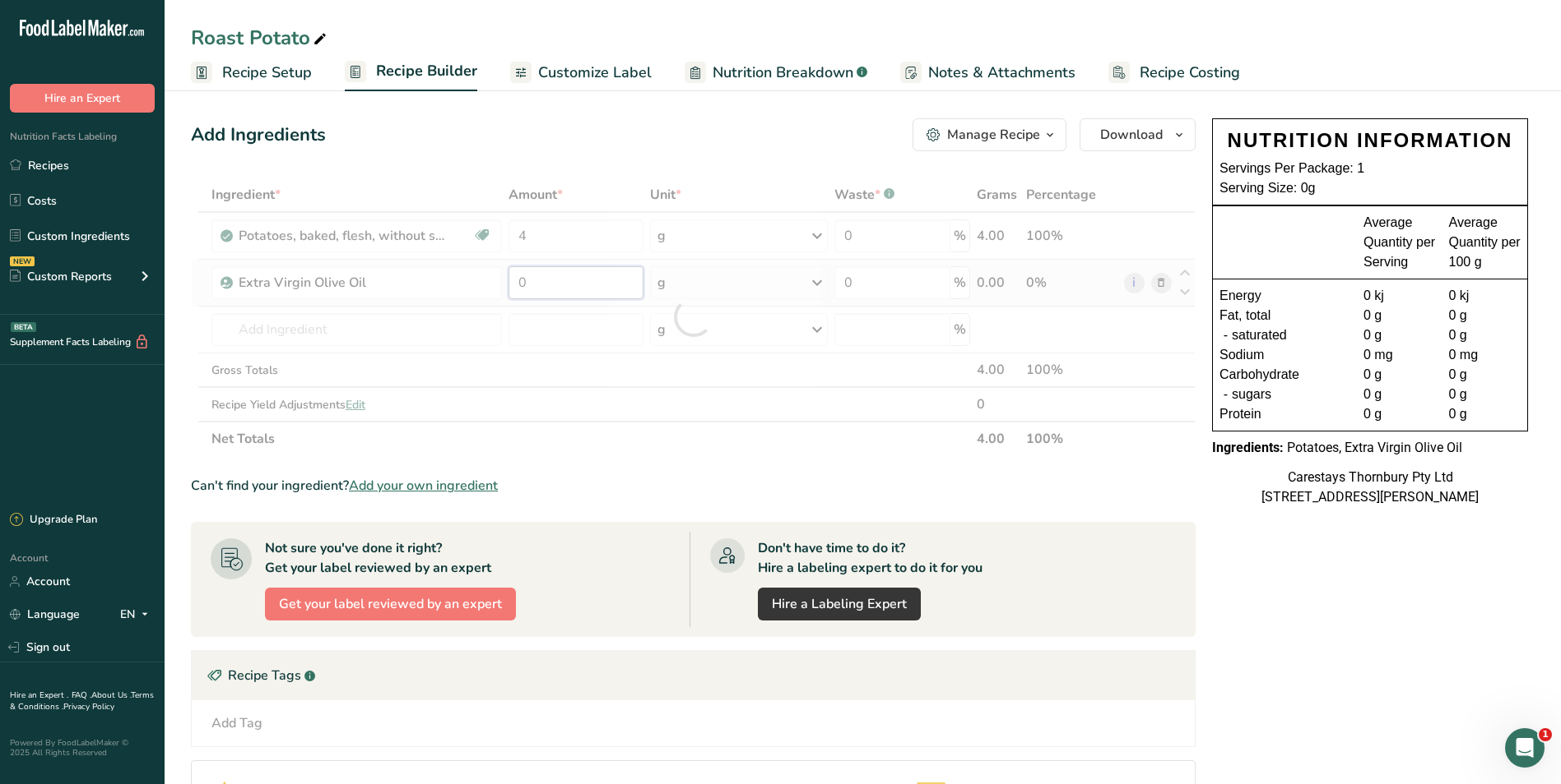
click at [534, 287] on div "Ingredient * Amount * Unit * Waste * .a-a{fill:#347362;}.b-a{fill:#fff;} Grams …" at bounding box center [693, 317] width 1005 height 279
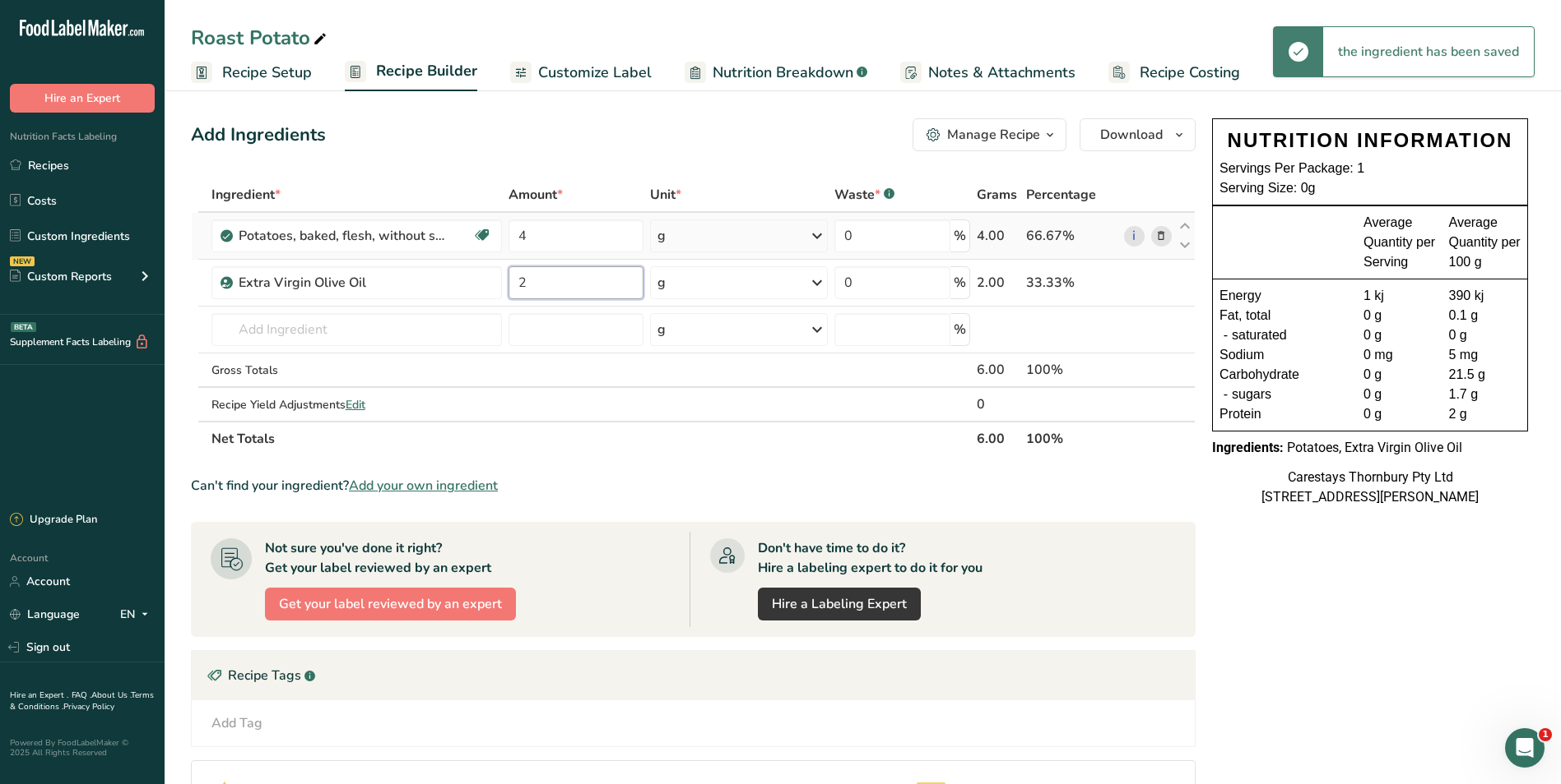
type input "2"
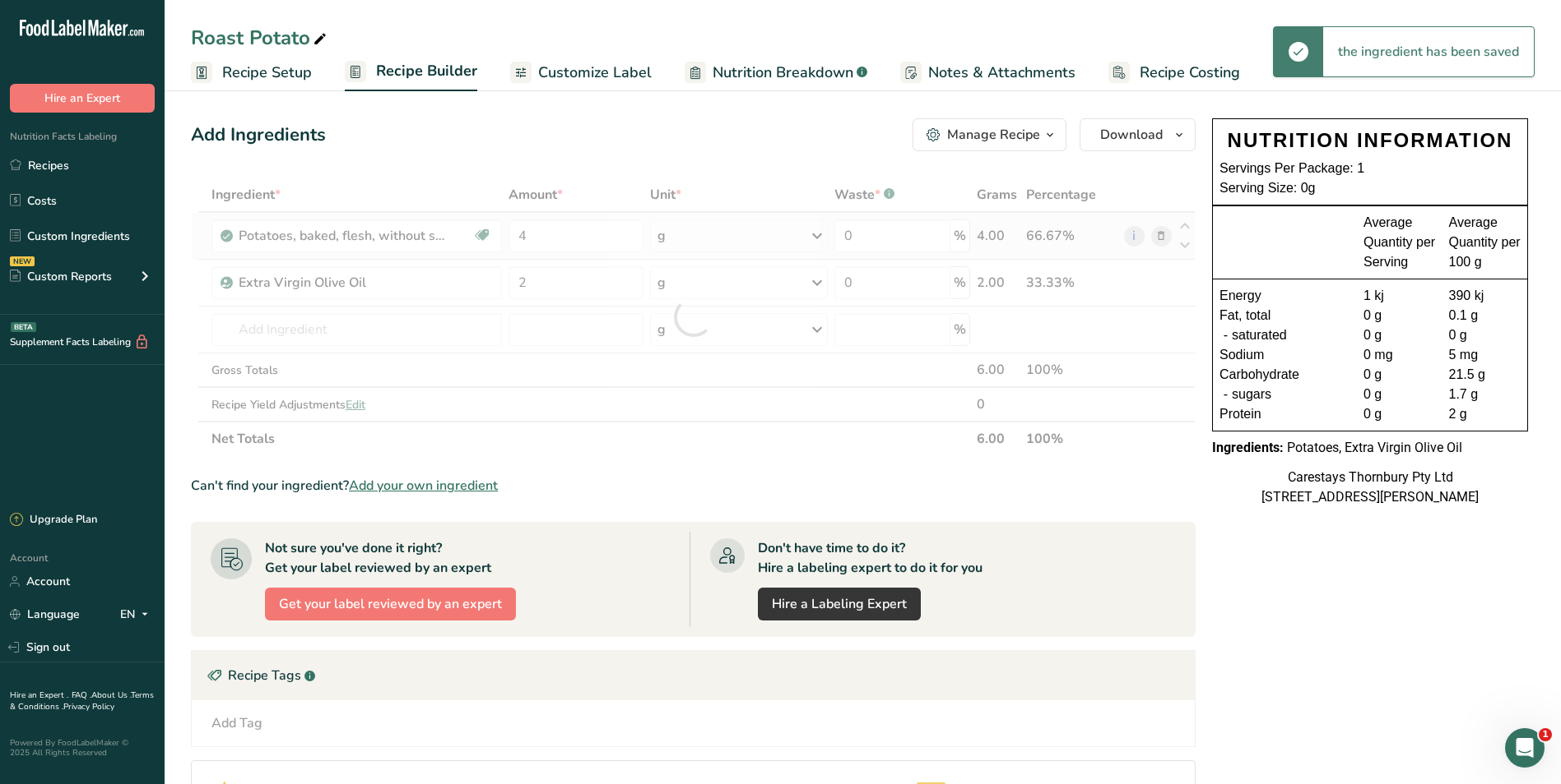
click at [817, 233] on div "Ingredient * Amount * Unit * Waste * .a-a{fill:#347362;}.b-a{fill:#fff;} Grams …" at bounding box center [693, 317] width 1005 height 279
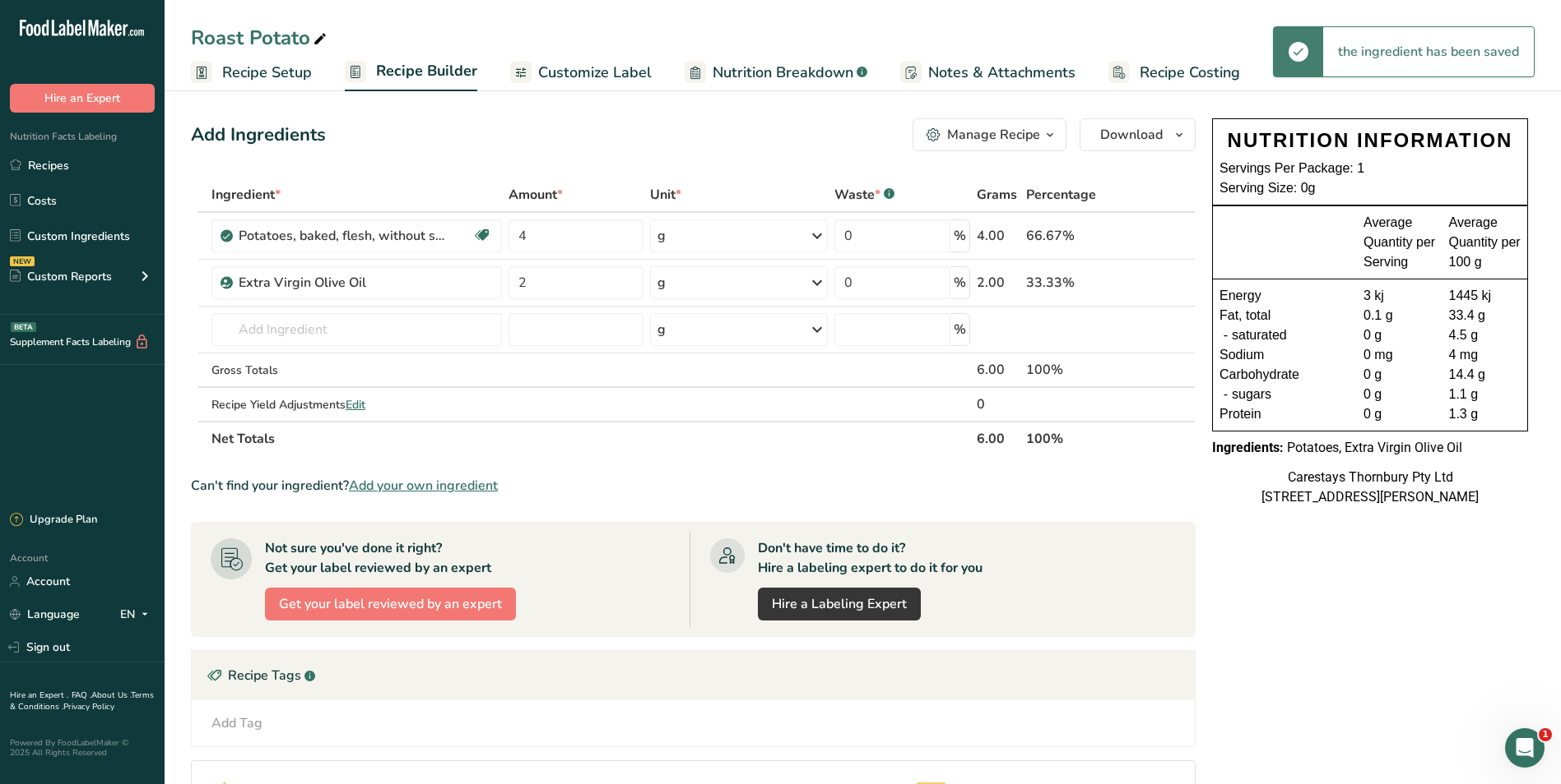
click at [817, 235] on icon at bounding box center [817, 236] width 19 height 29
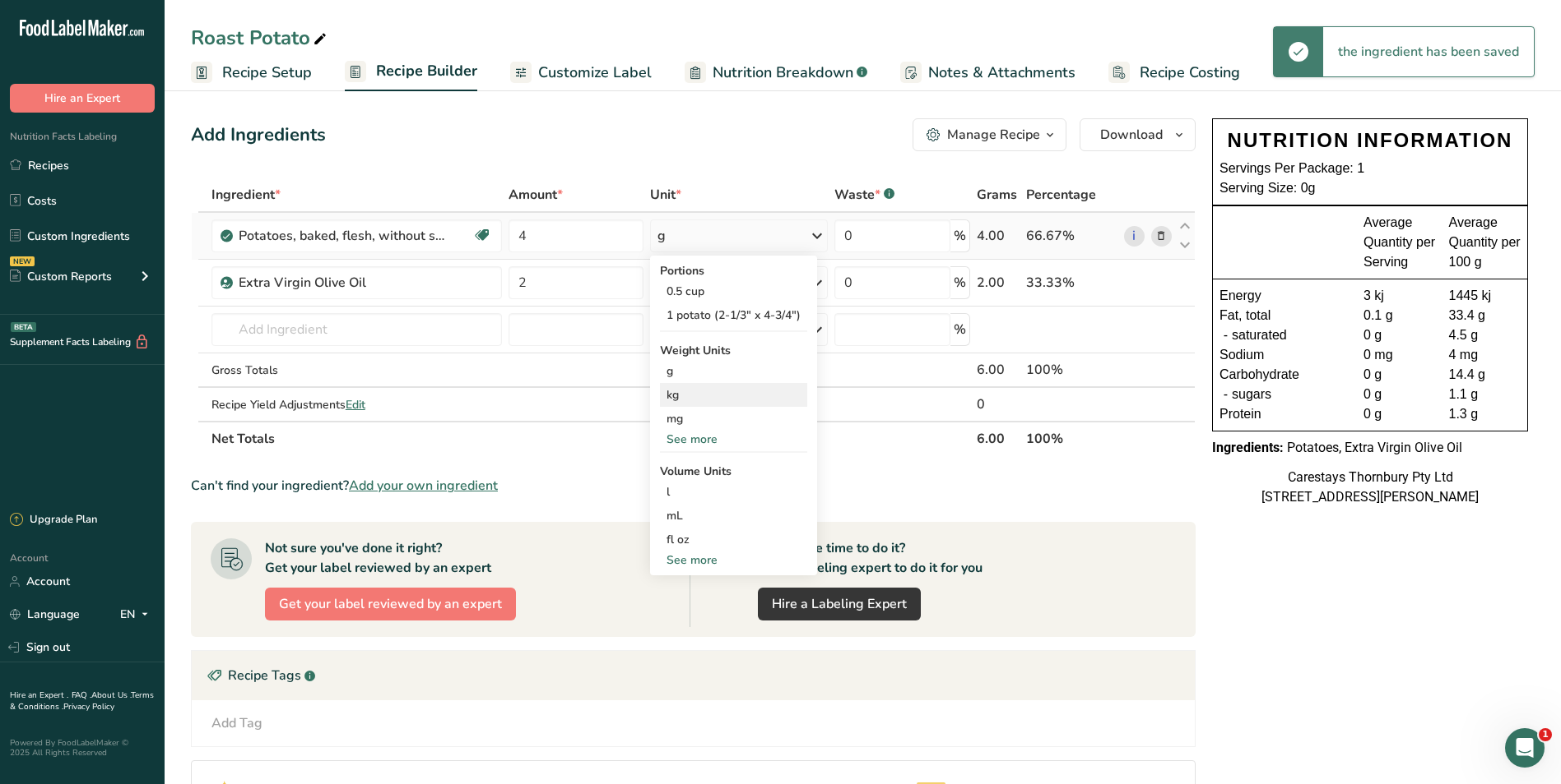
click at [721, 389] on div "kg" at bounding box center [733, 394] width 147 height 23
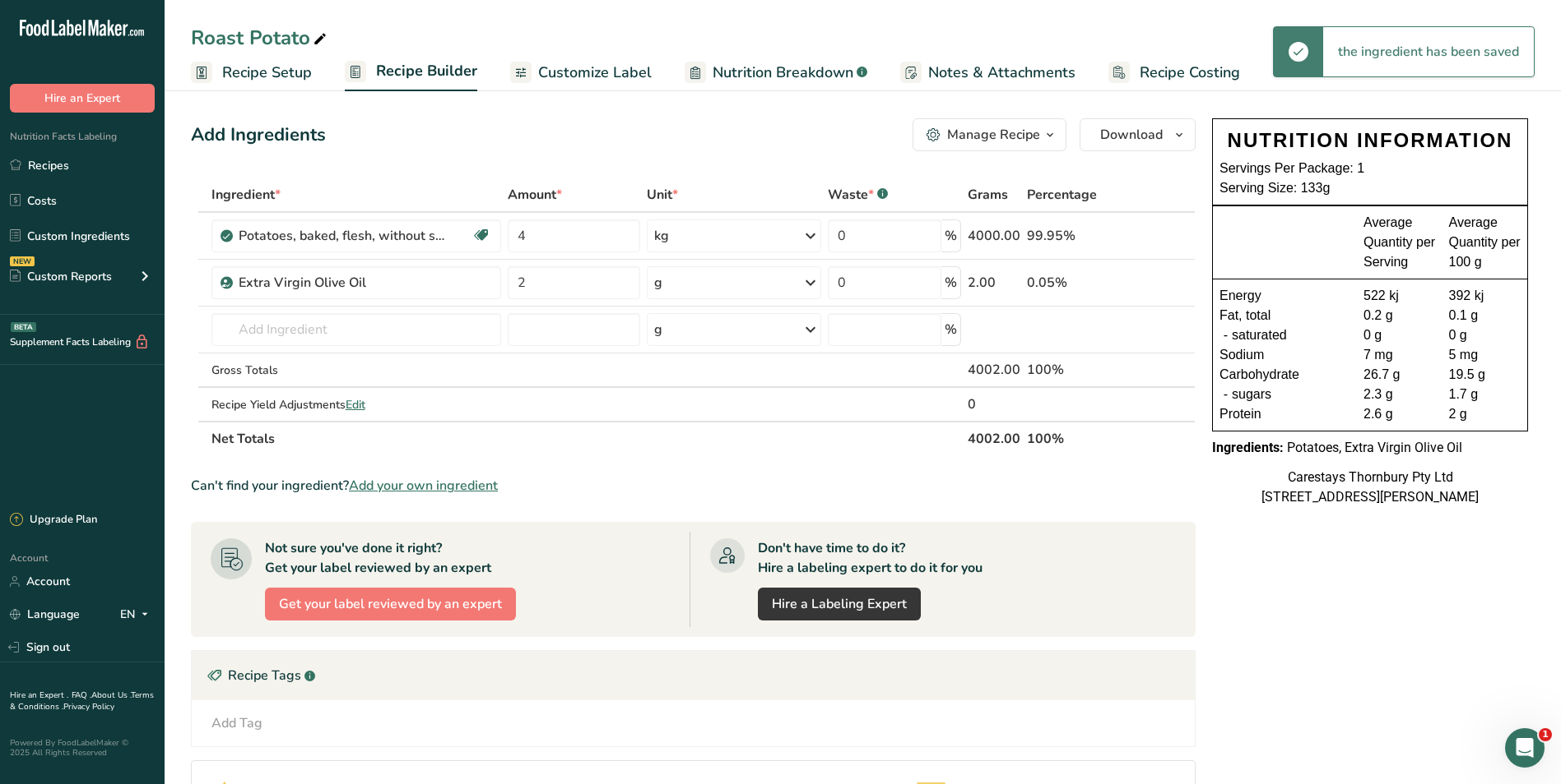
click at [811, 283] on icon at bounding box center [811, 282] width 19 height 29
click at [690, 408] on div "See more" at bounding box center [726, 413] width 138 height 18
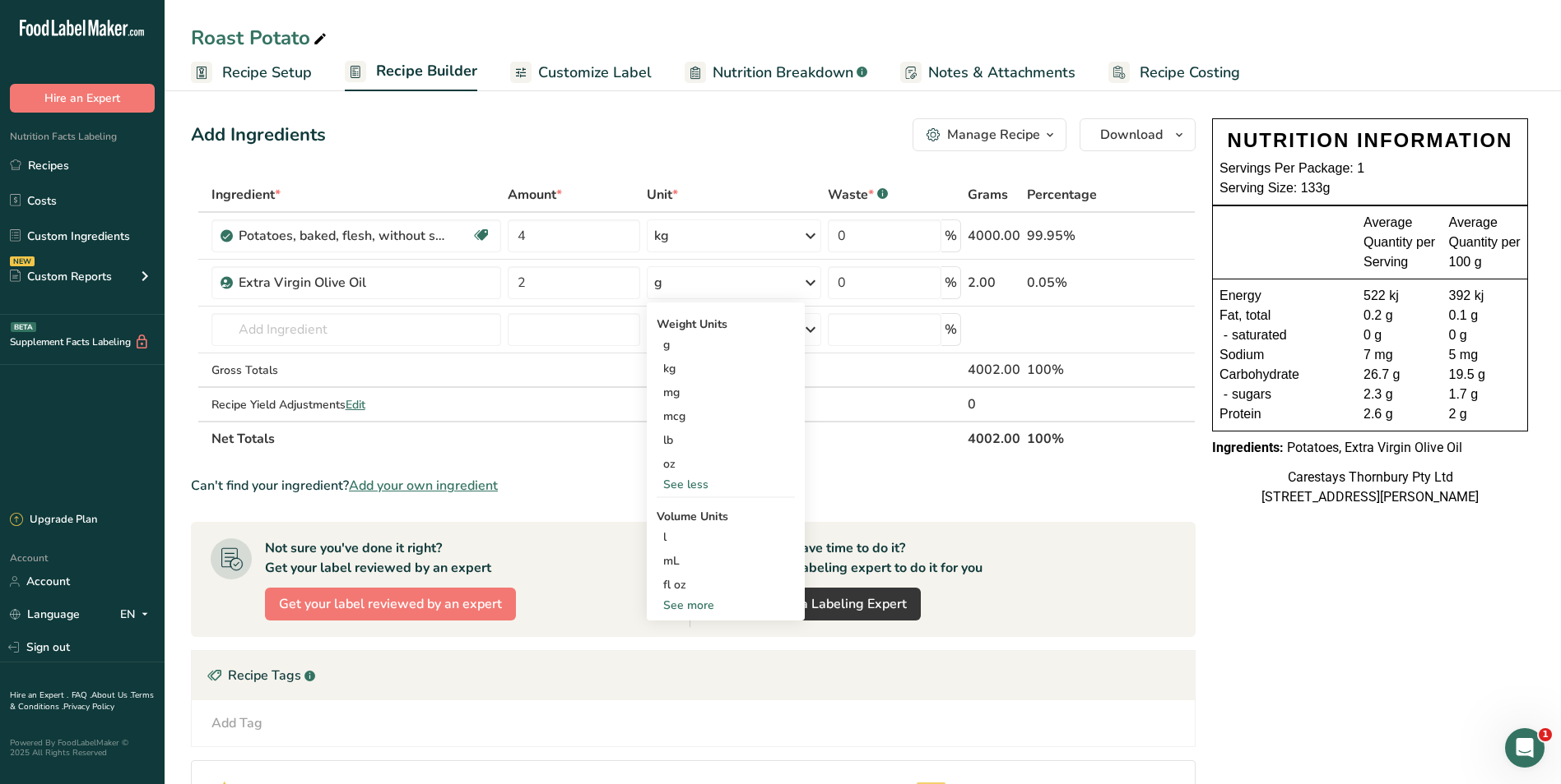
scroll to position [82, 0]
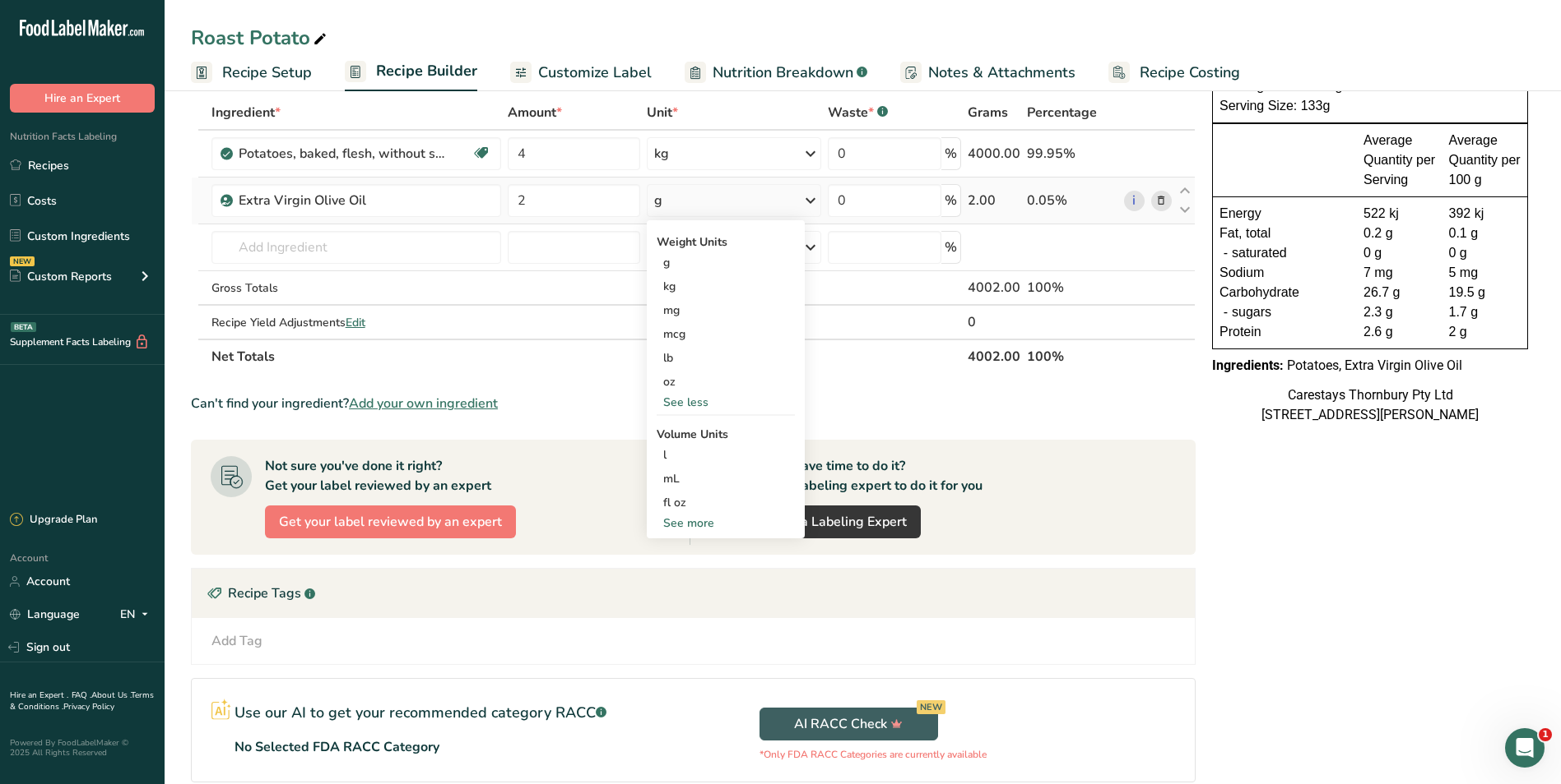
click at [704, 525] on div "See more" at bounding box center [726, 524] width 138 height 18
select select "22"
click at [704, 525] on div "tbsp" at bounding box center [726, 527] width 125 height 18
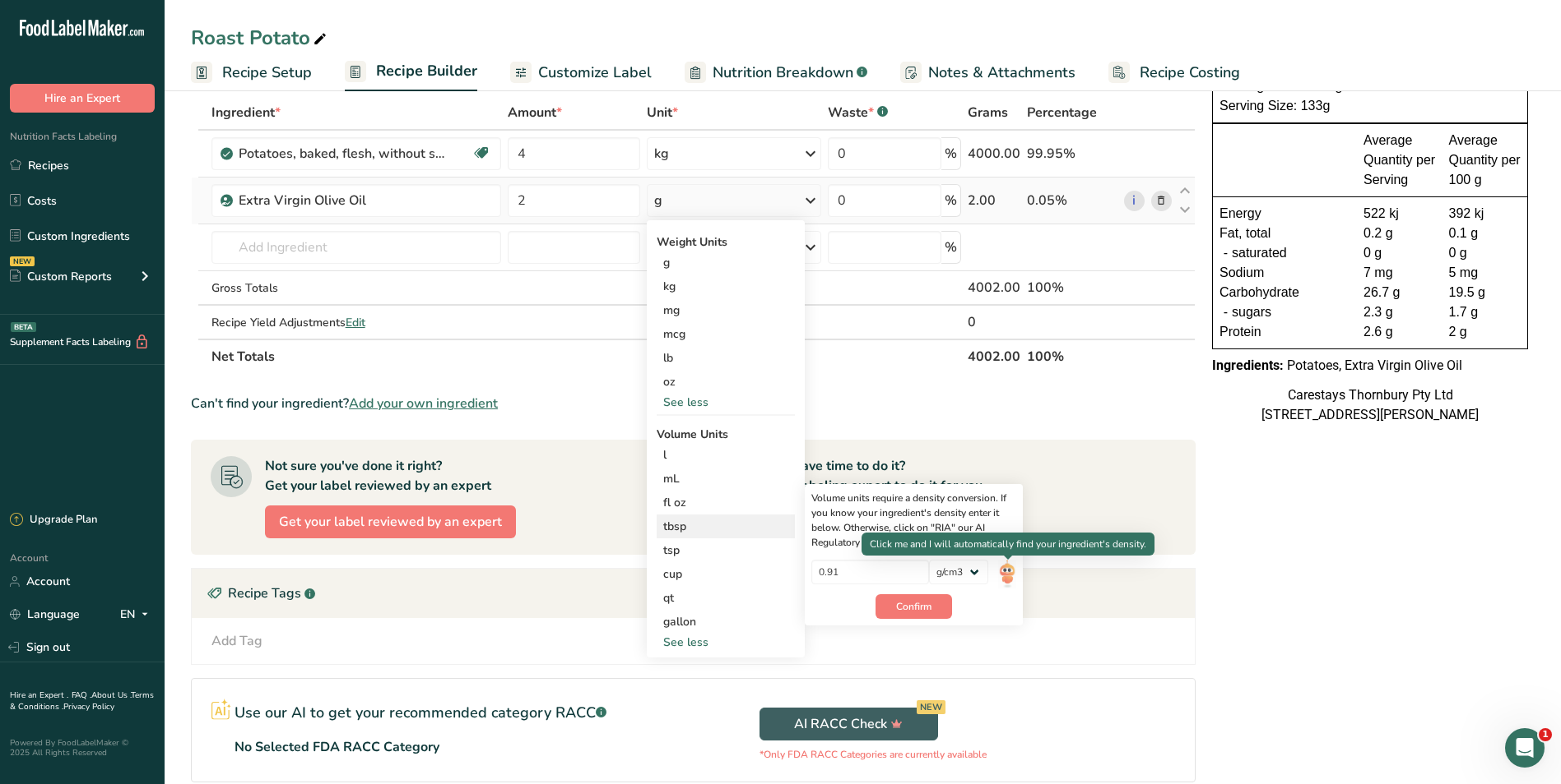
click at [1010, 573] on img at bounding box center [1007, 575] width 19 height 29
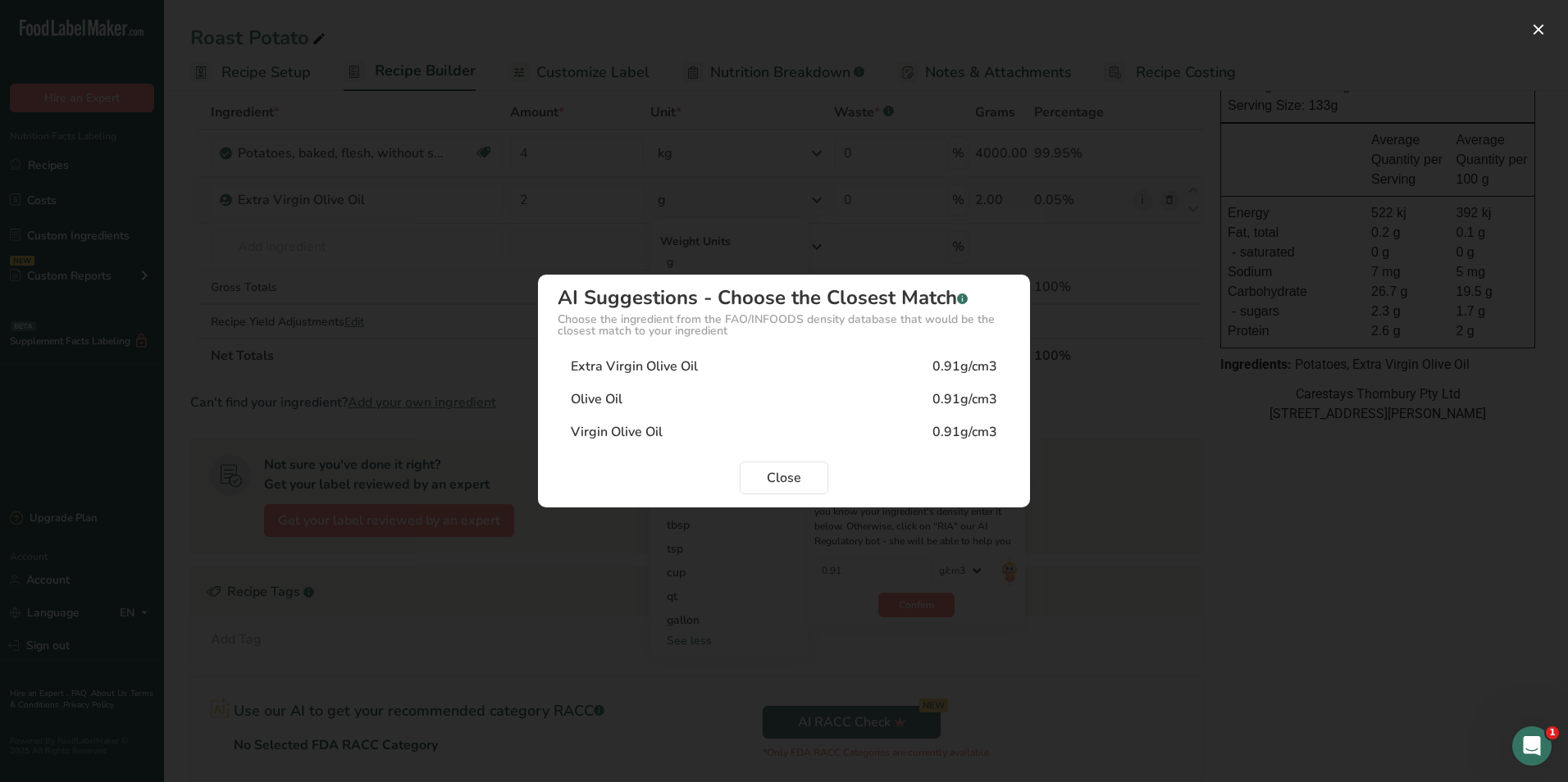
click at [675, 371] on div "Extra Virgin Olive Oil" at bounding box center [634, 366] width 127 height 19
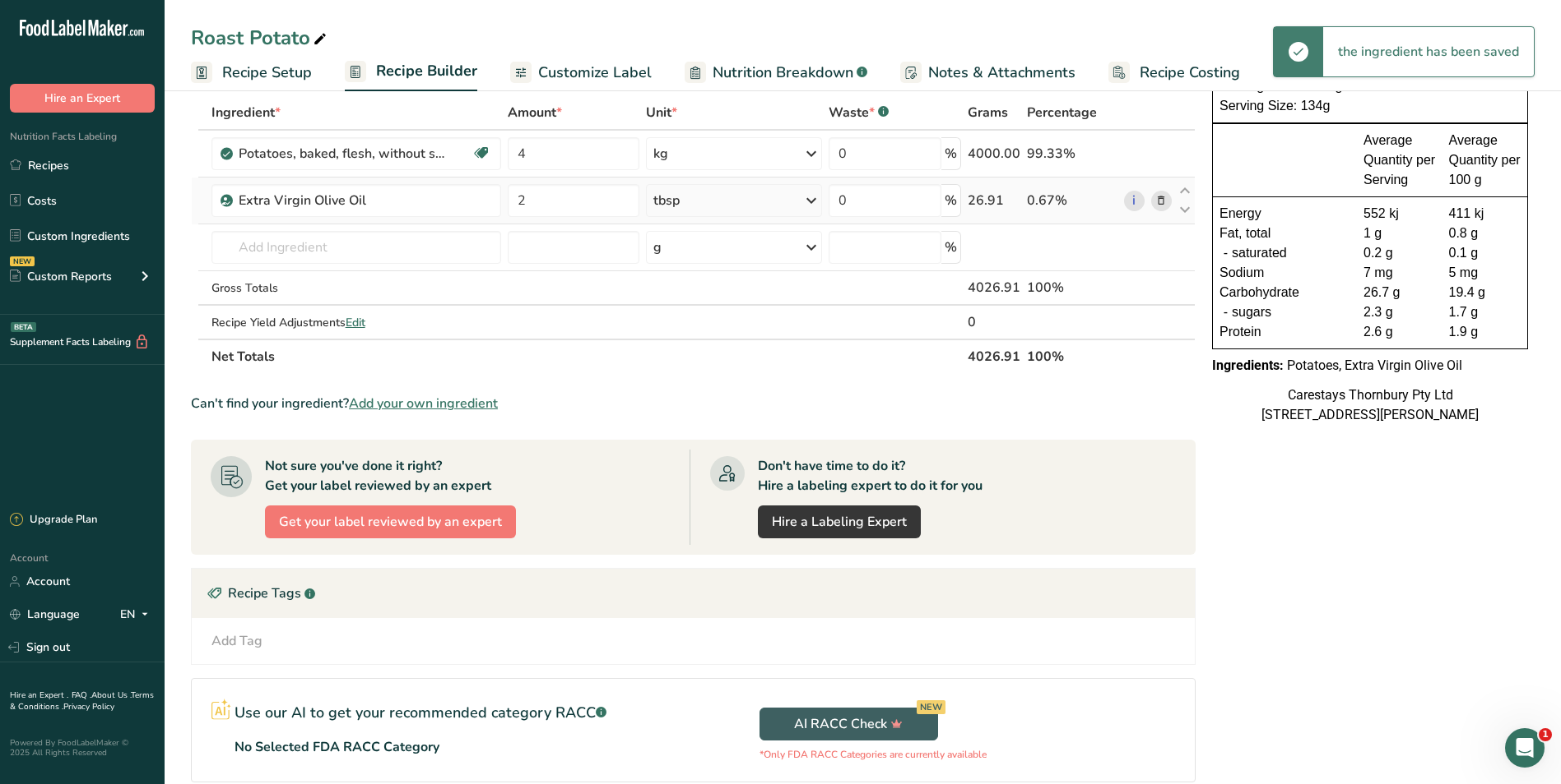
click at [1139, 76] on span "Recipe Costing" at bounding box center [1189, 72] width 100 height 22
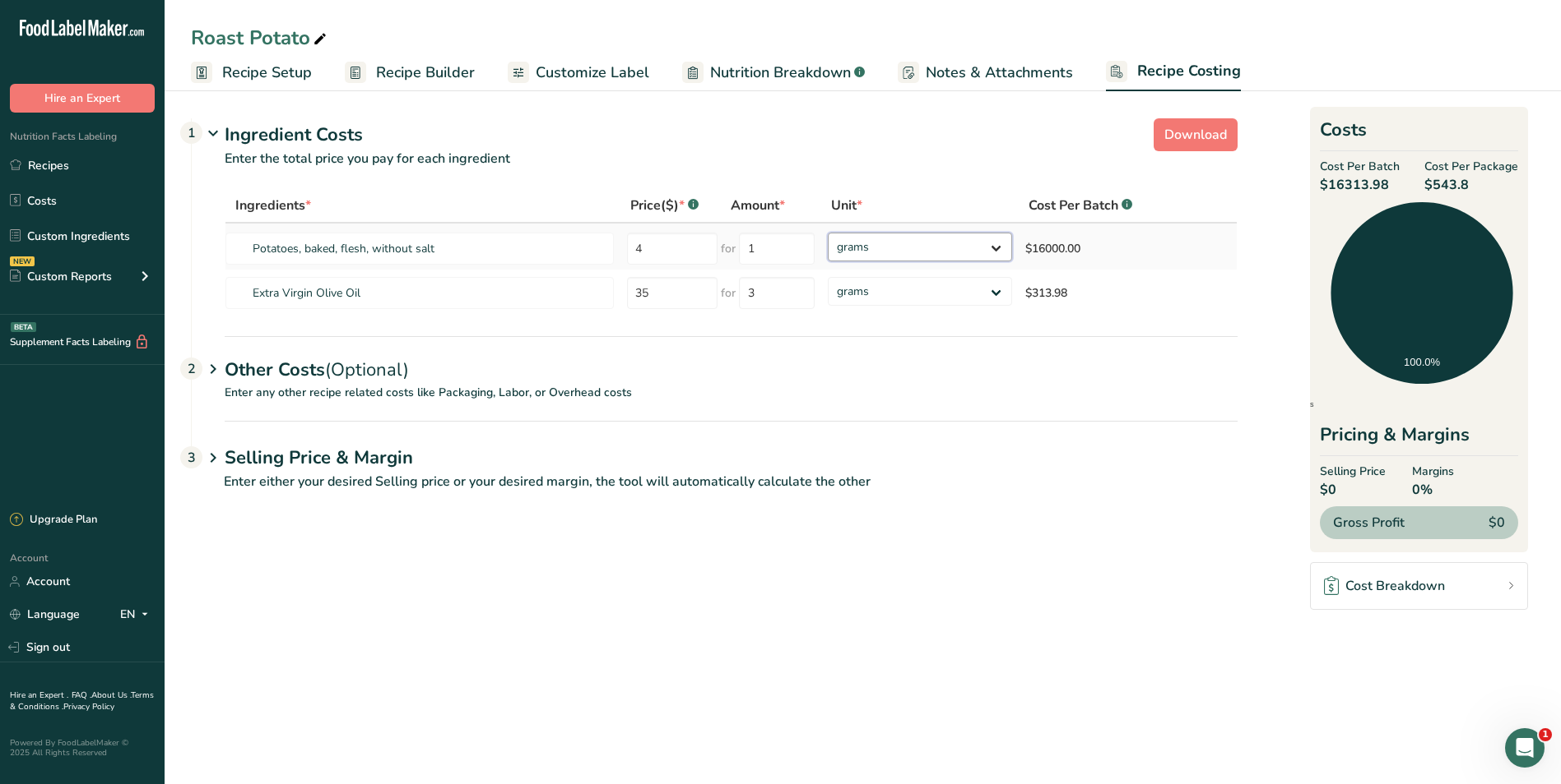
click at [997, 244] on select "grams kg mg mcg lb oz" at bounding box center [919, 247] width 184 height 29
select select "1"
click at [827, 233] on select "grams kg mg mcg lb oz" at bounding box center [919, 247] width 184 height 29
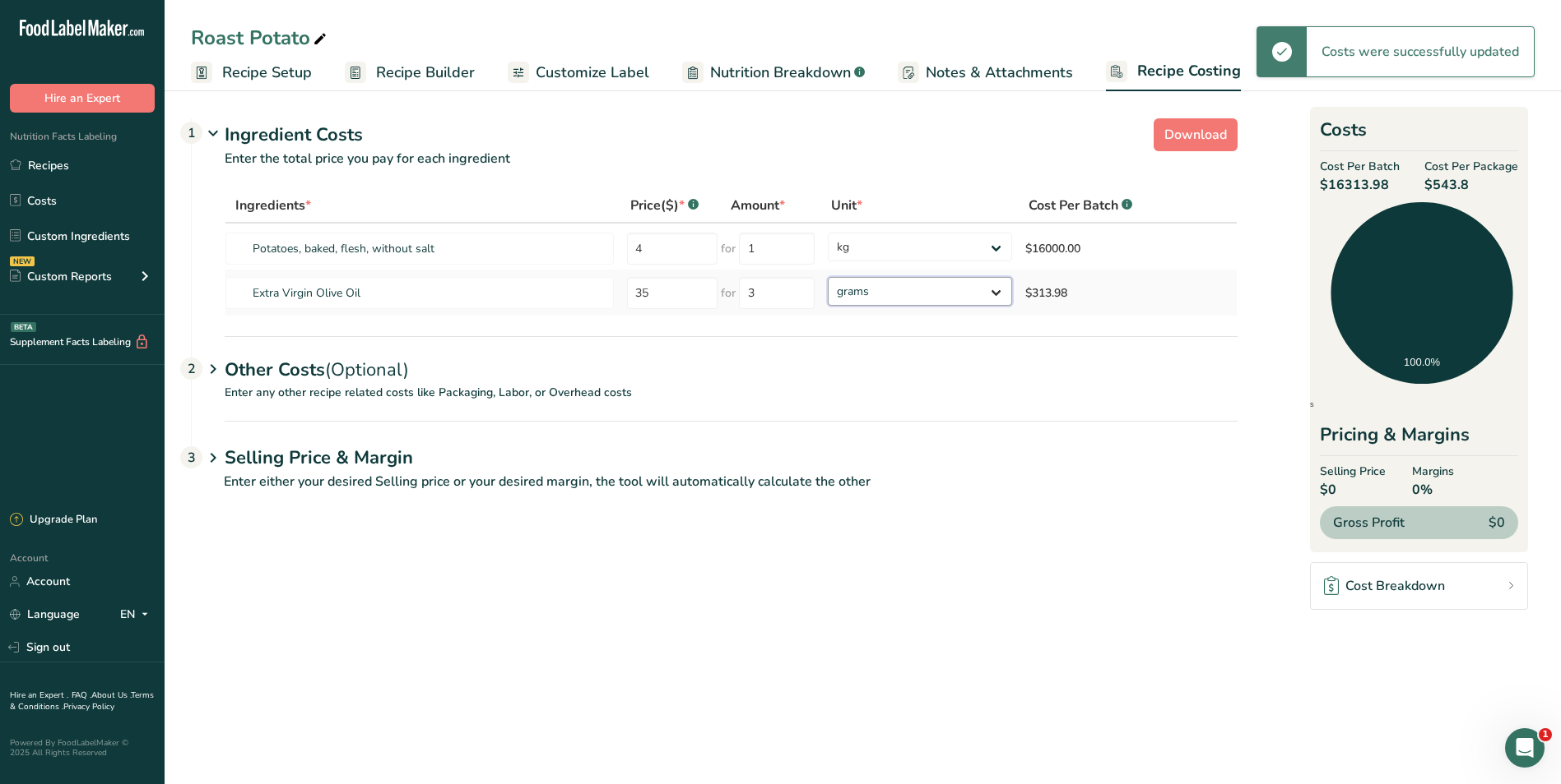
click at [994, 290] on select "grams kg mg mcg lb oz" at bounding box center [919, 292] width 184 height 29
select select "1"
click at [827, 278] on select "grams kg mg mcg lb oz" at bounding box center [919, 292] width 184 height 29
select select "1"
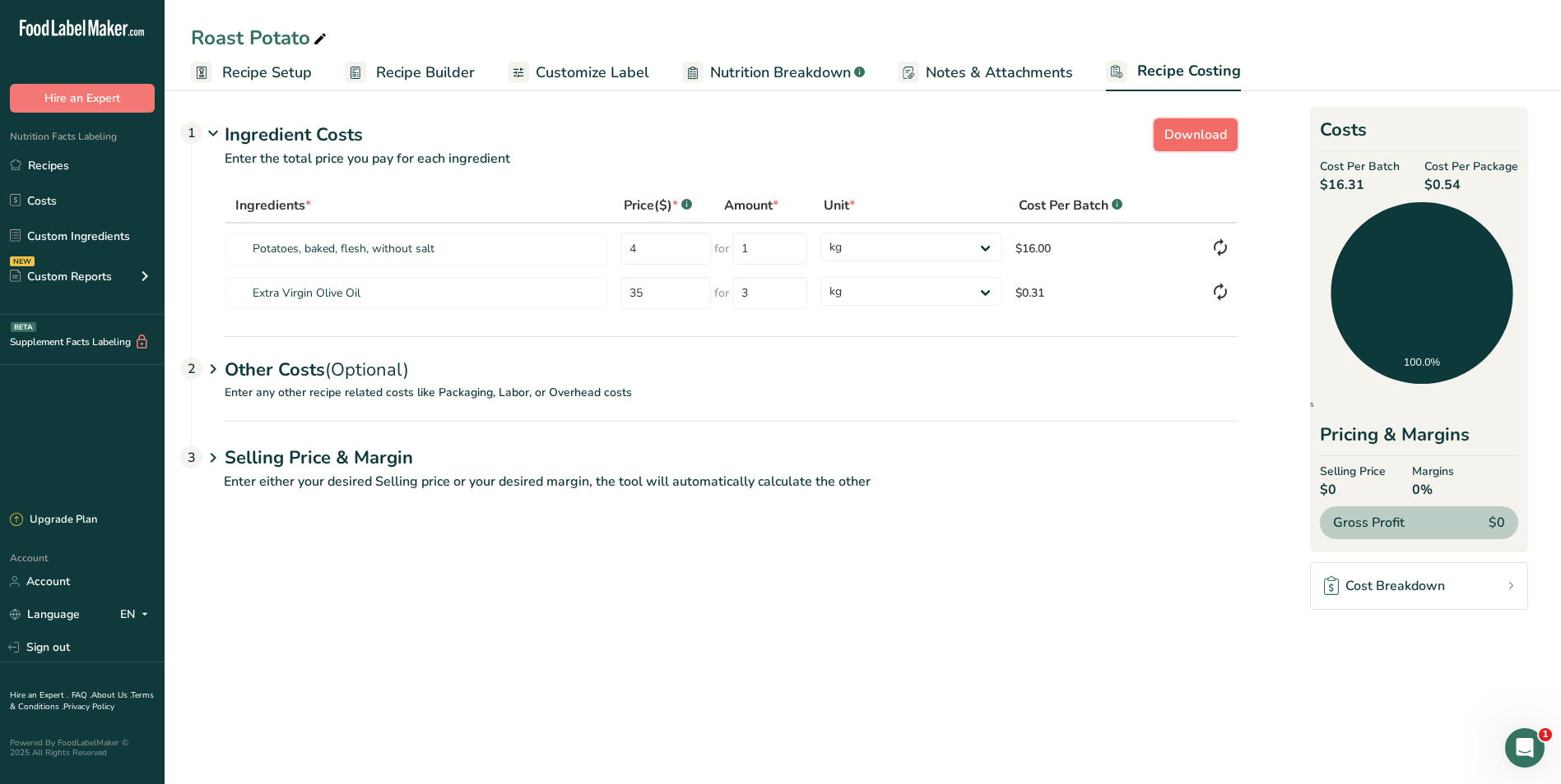
click at [1199, 130] on span "Download" at bounding box center [1196, 134] width 62 height 19
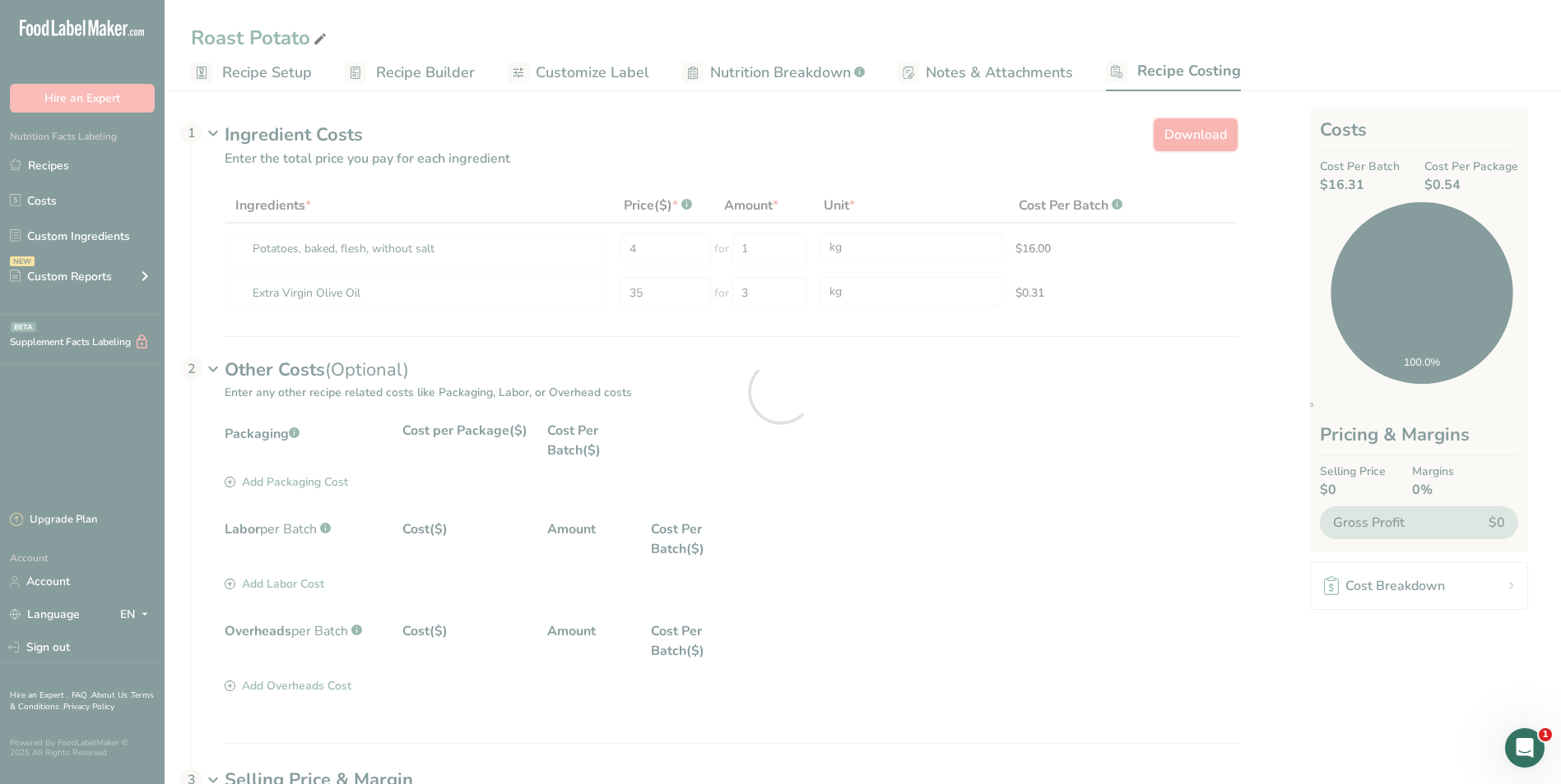
select select "1"
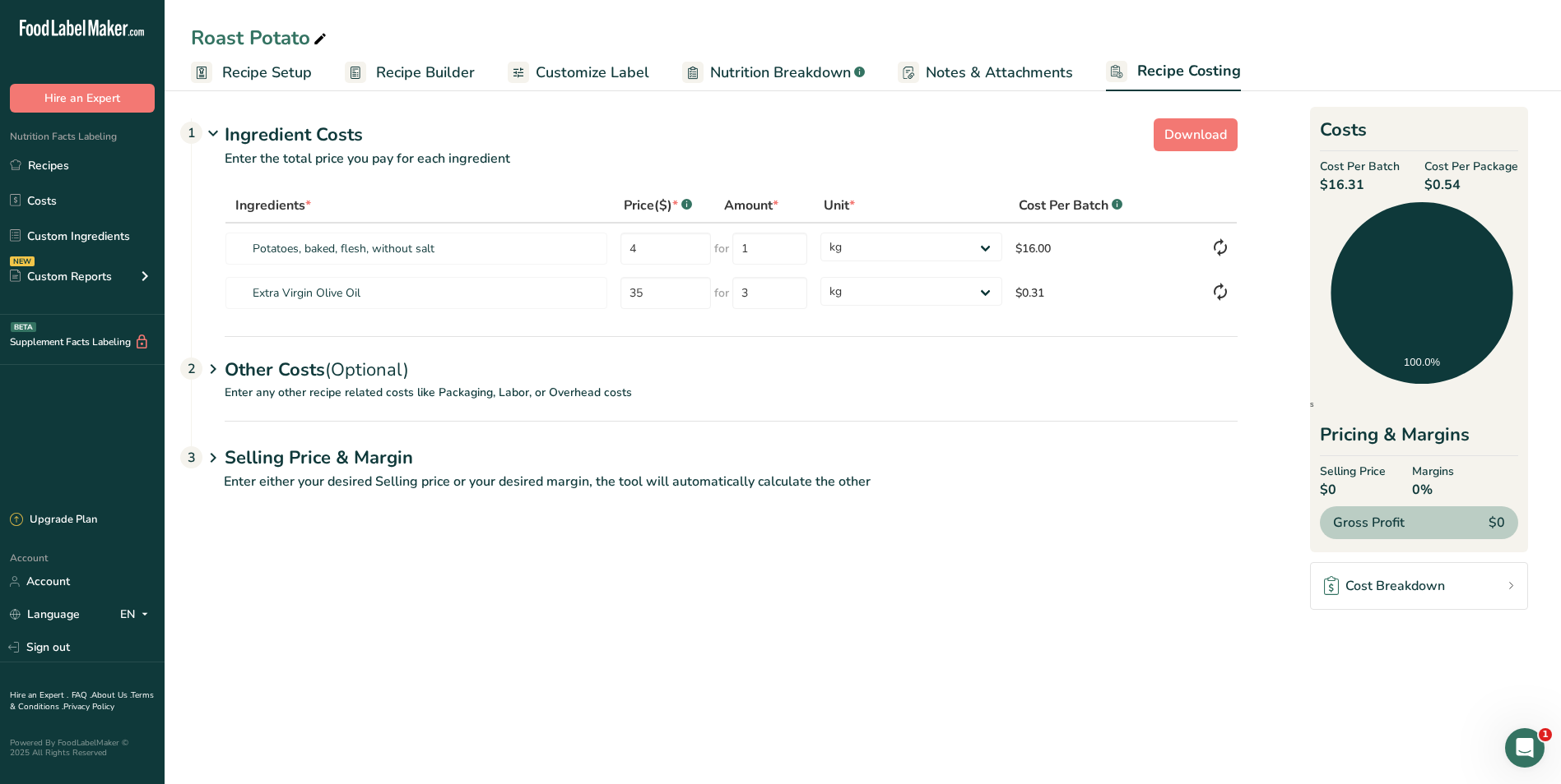
click at [1121, 504] on p "Enter either your desired Selling price or your desired margin, the tool will a…" at bounding box center [714, 492] width 1047 height 40
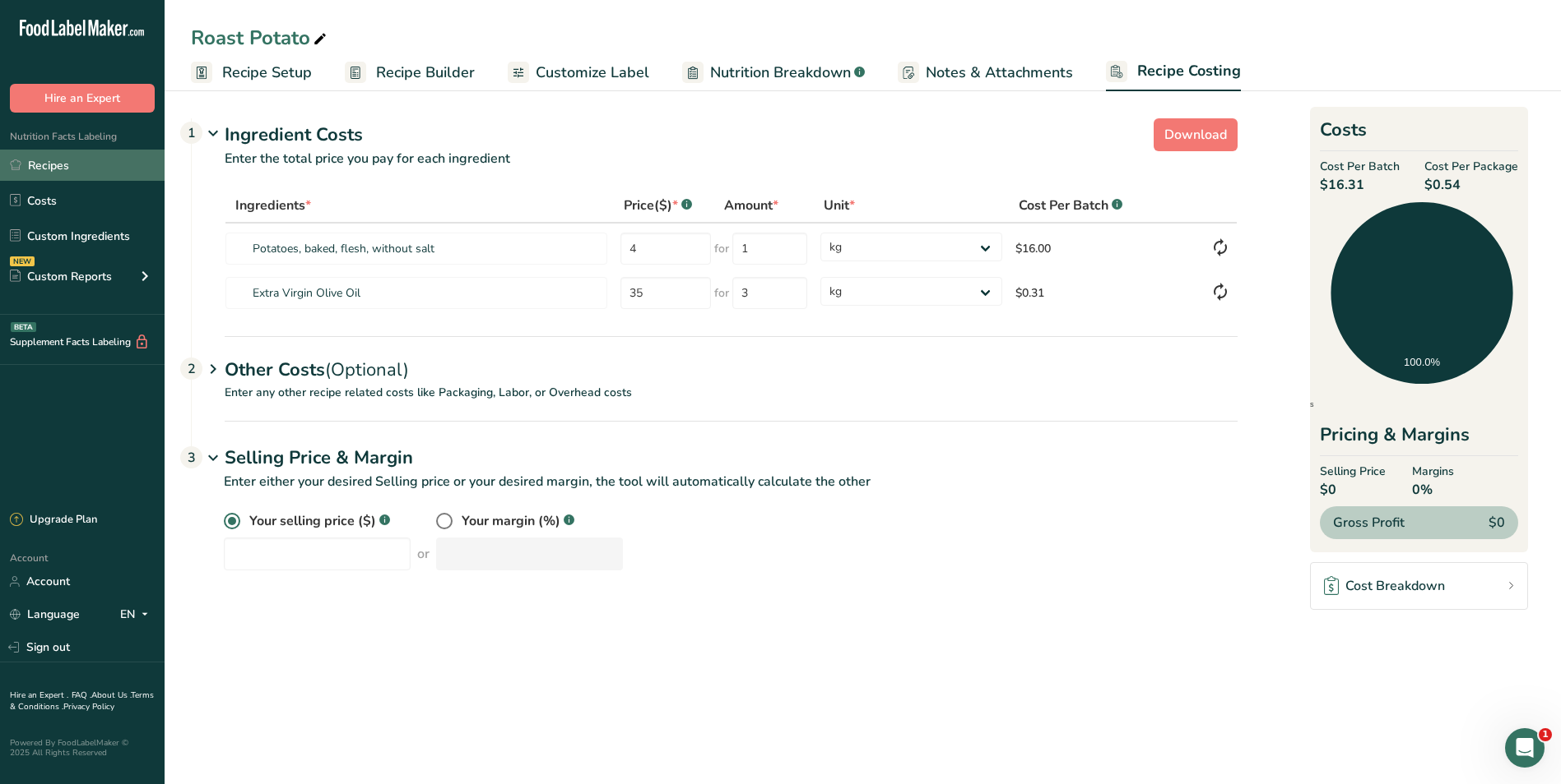
click at [68, 169] on link "Recipes" at bounding box center [82, 166] width 165 height 31
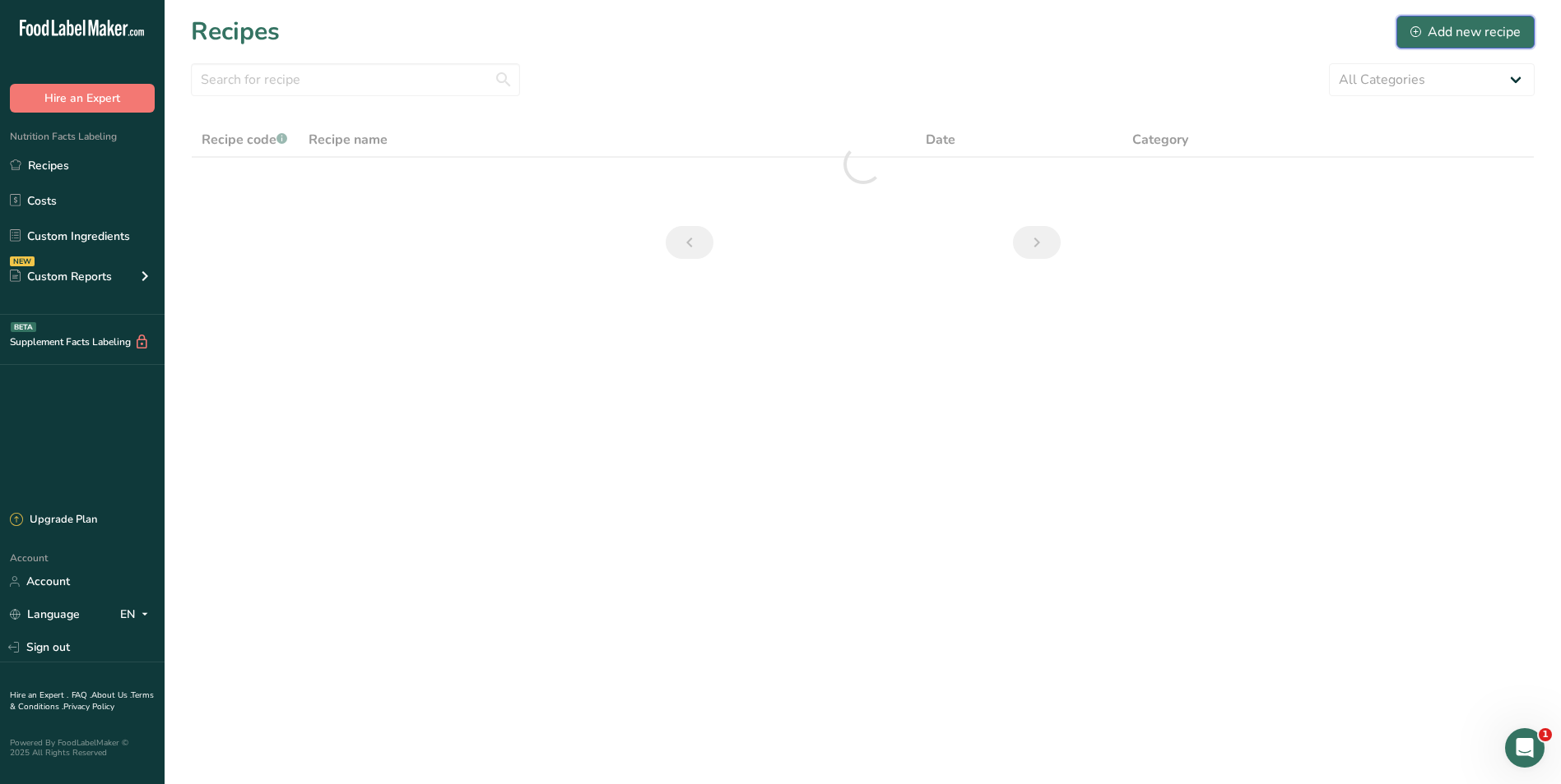
click at [1498, 29] on div "Add new recipe" at bounding box center [1465, 32] width 110 height 19
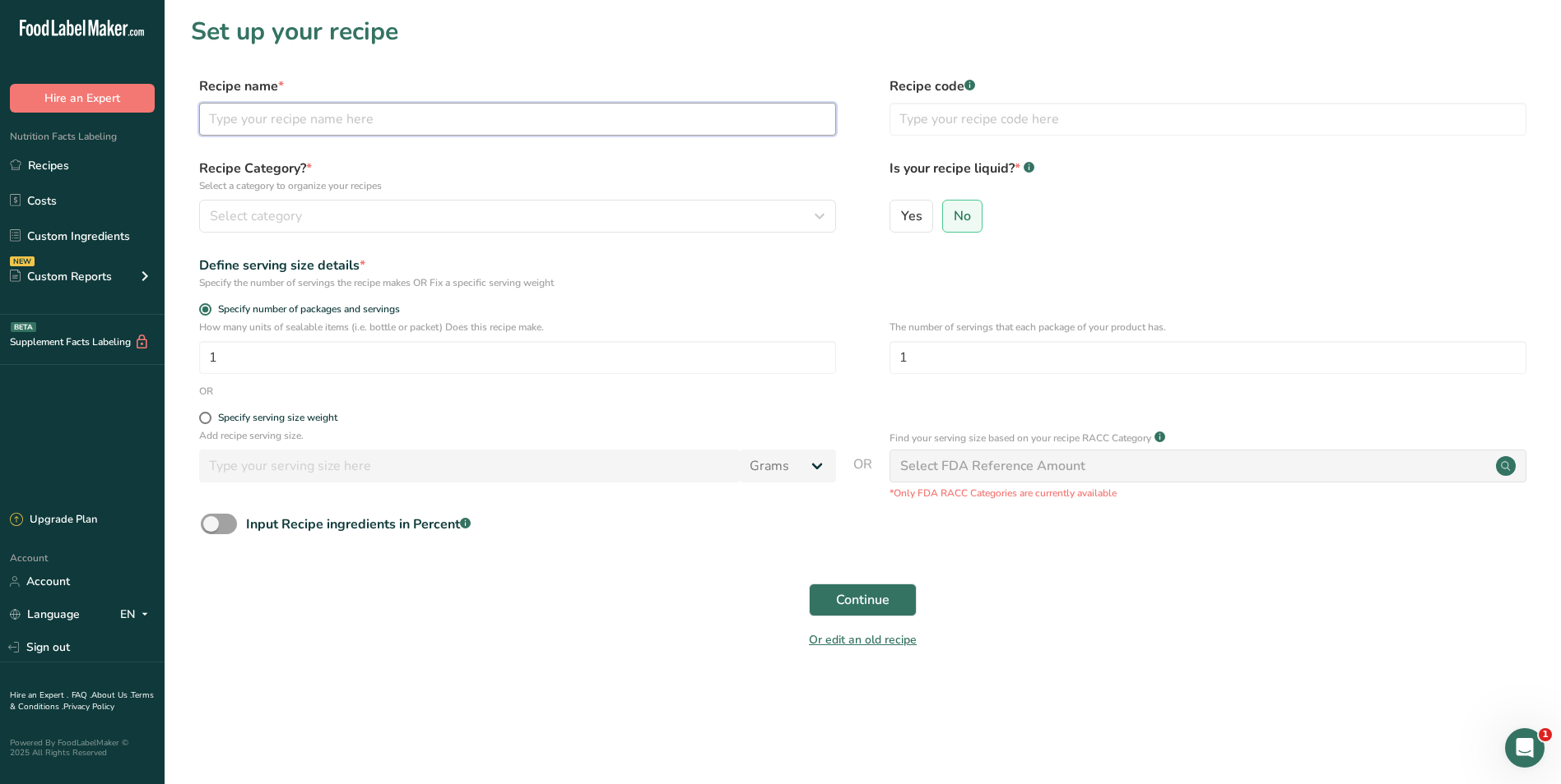
click at [304, 114] on input "text" at bounding box center [516, 120] width 636 height 33
type input "Roasted Sweet Potato"
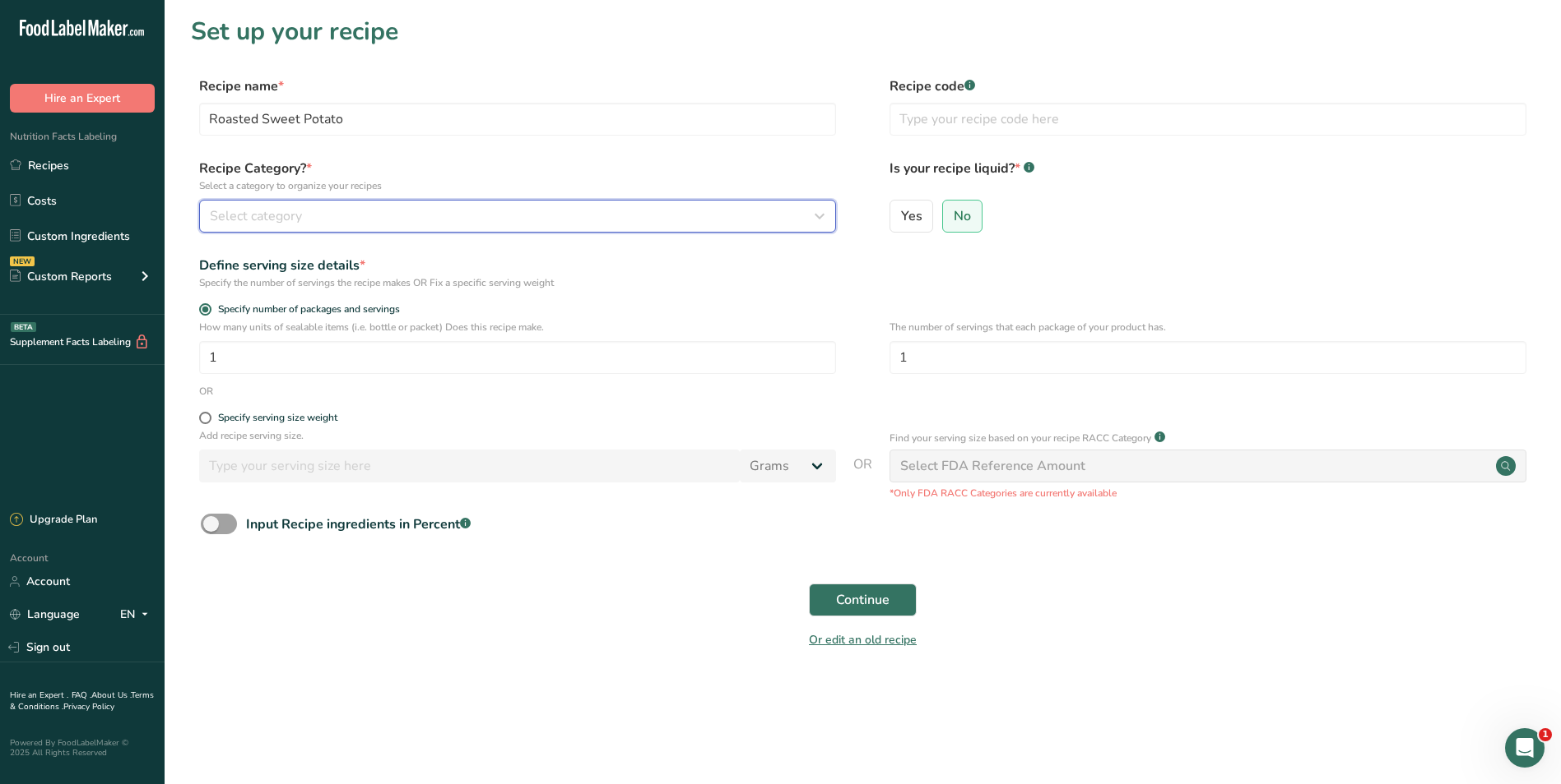
click at [815, 215] on icon "button" at bounding box center [819, 216] width 19 height 29
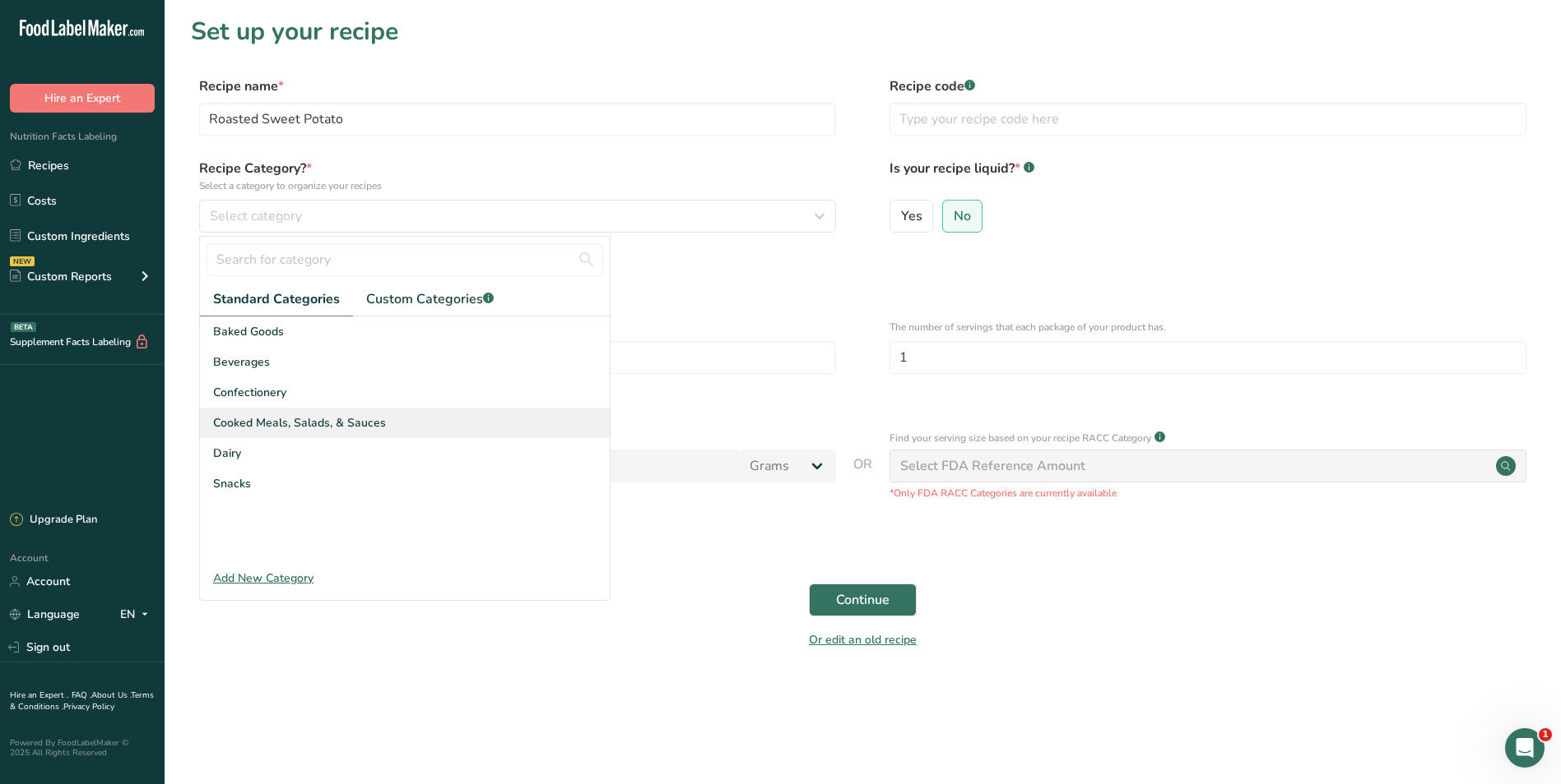
click at [348, 423] on span "Cooked Meals, Salads, & Sauces" at bounding box center [299, 424] width 172 height 18
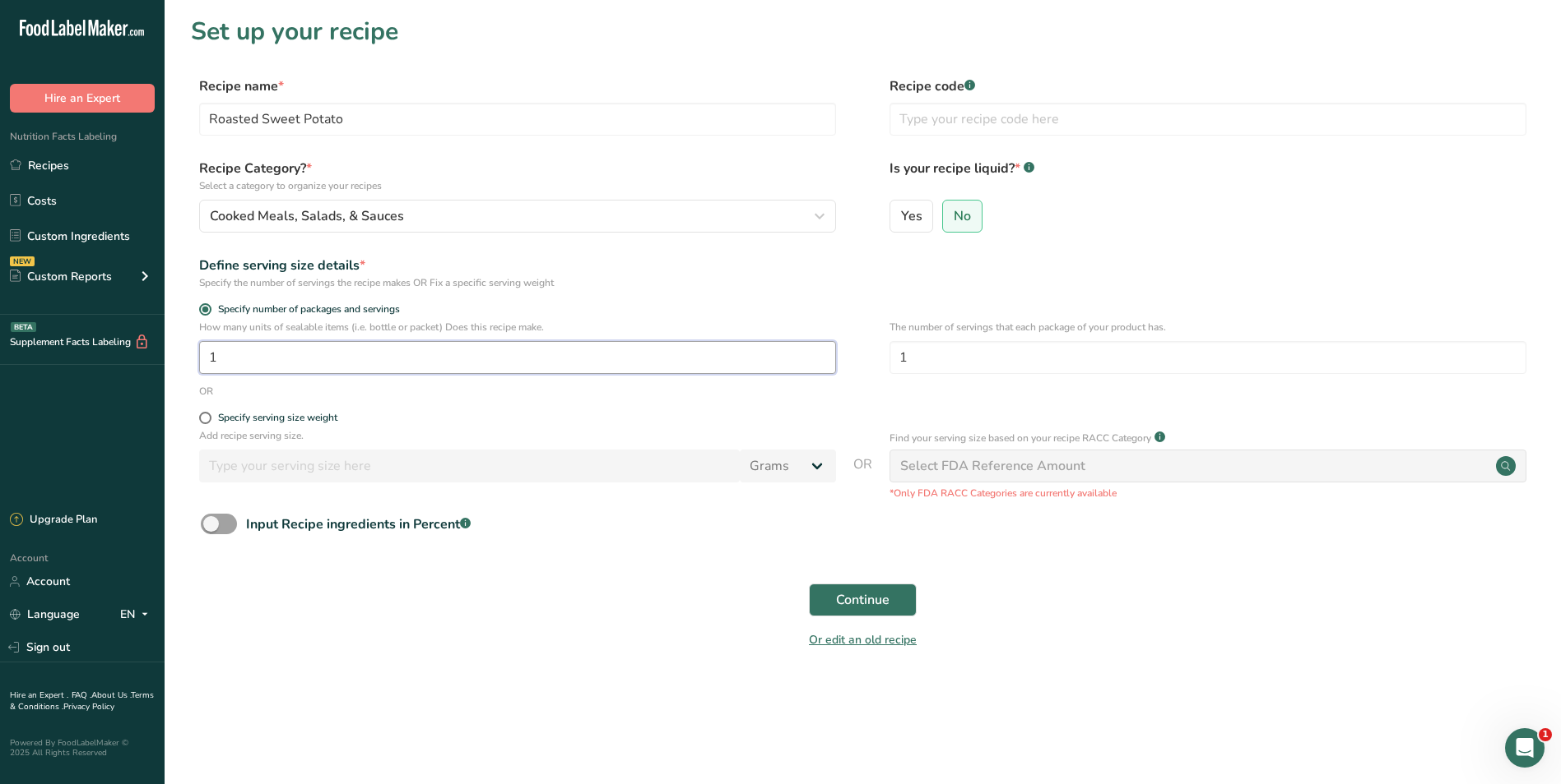
click at [251, 357] on input "1" at bounding box center [516, 357] width 636 height 33
type input "30"
click at [853, 595] on span "Continue" at bounding box center [862, 600] width 54 height 19
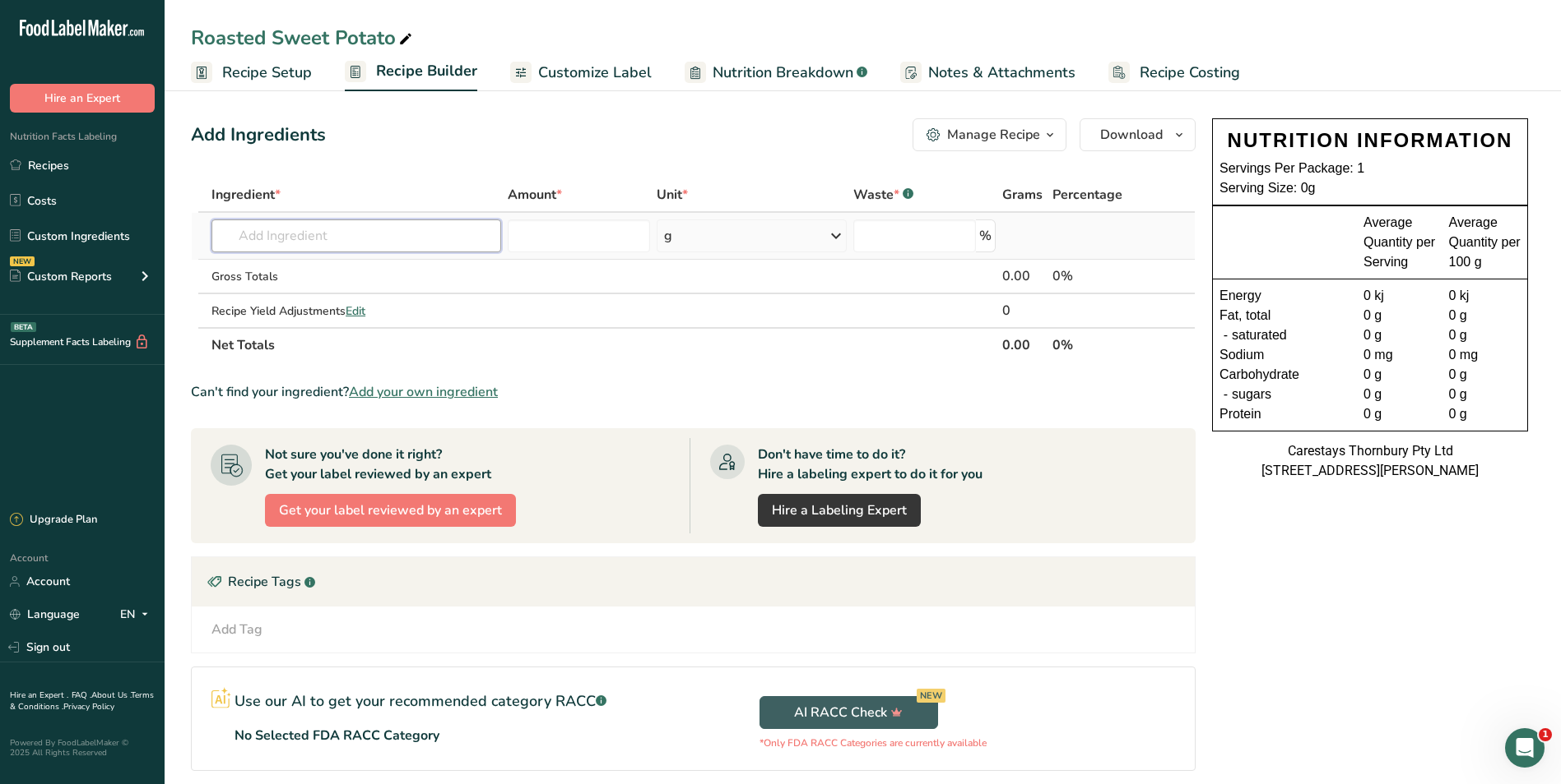
click at [316, 238] on input "text" at bounding box center [356, 236] width 289 height 33
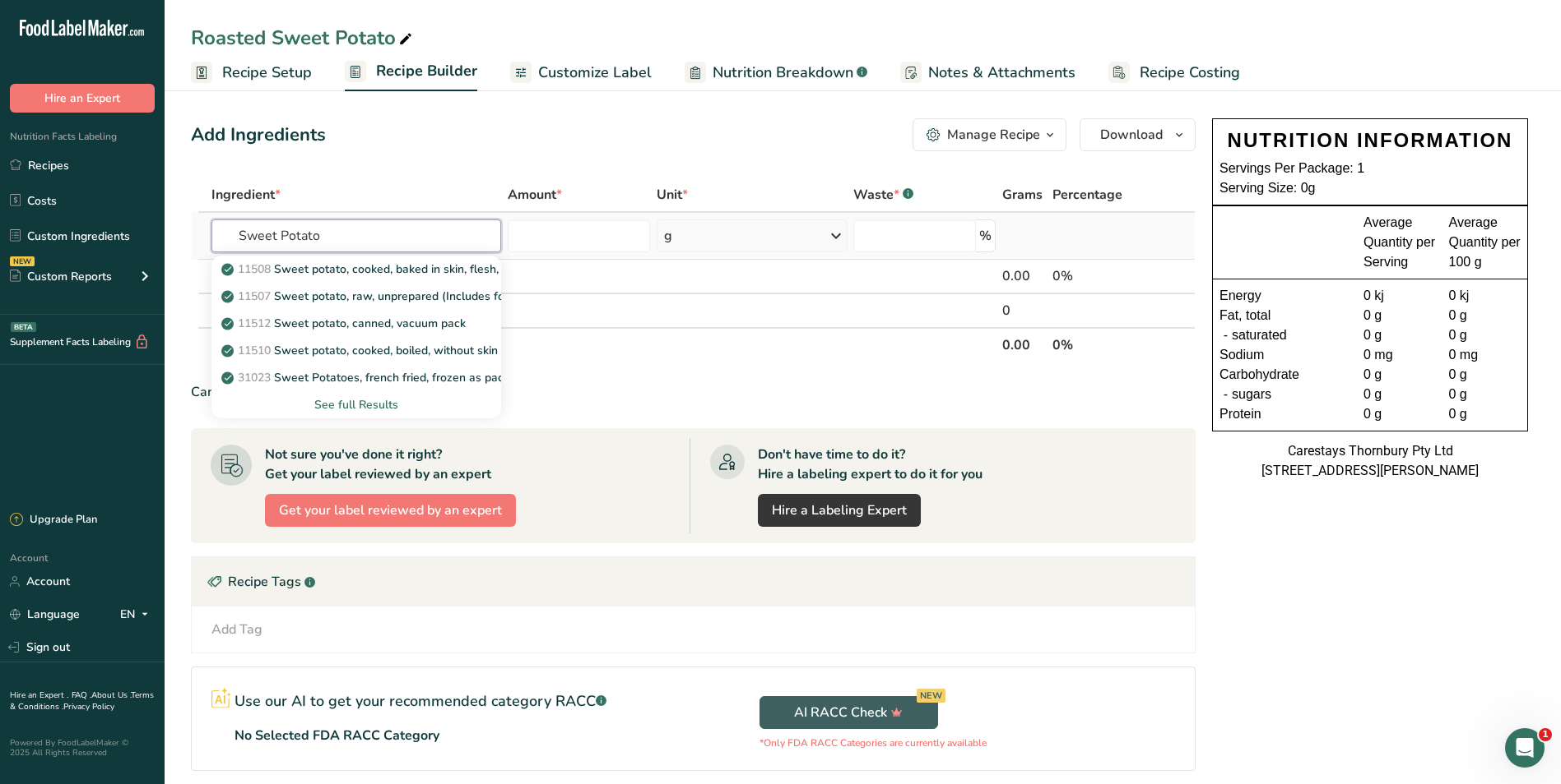
type input "Sweet Potato"
click at [372, 398] on div "See full Results" at bounding box center [356, 405] width 263 height 18
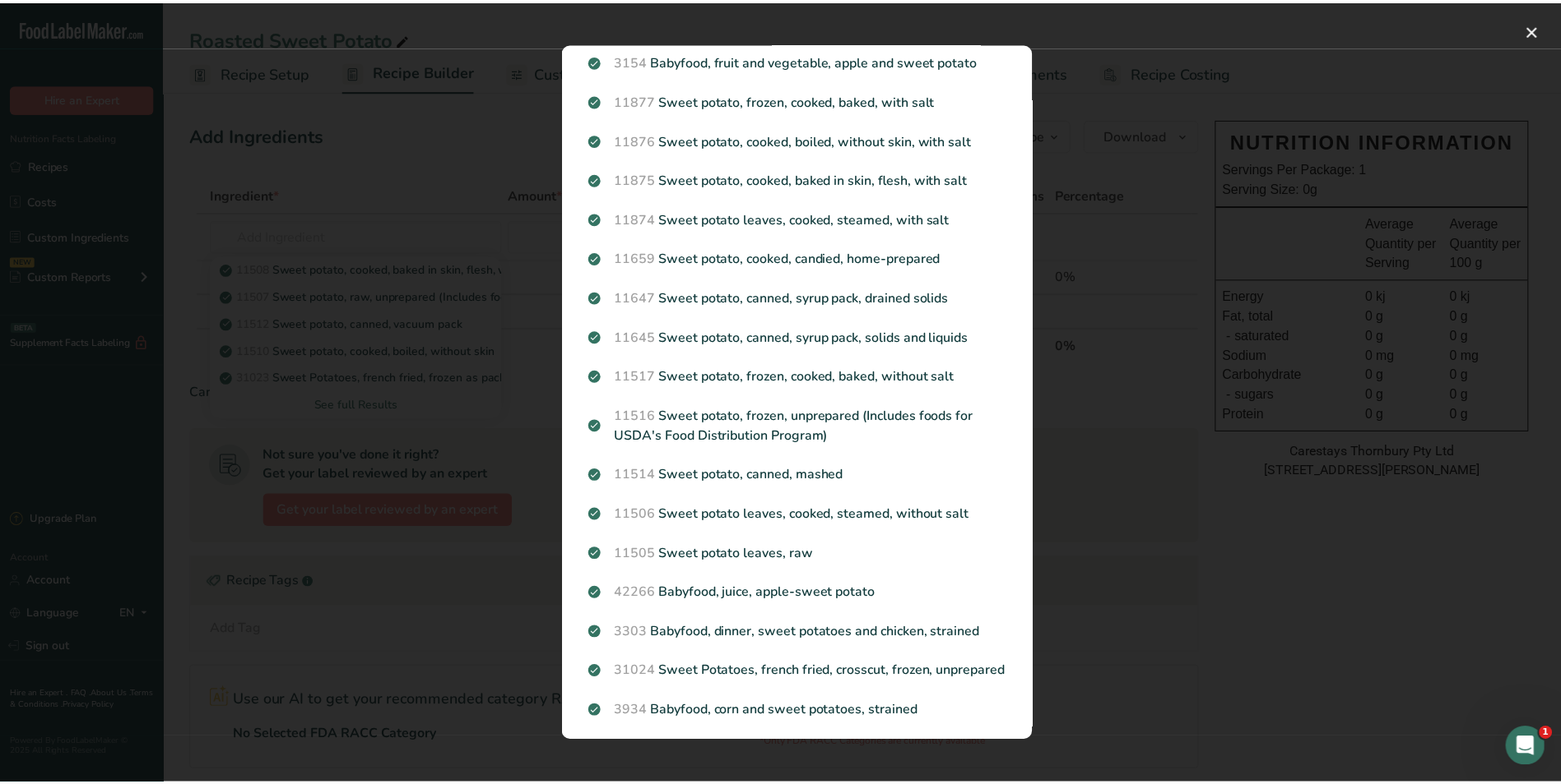
scroll to position [308, 0]
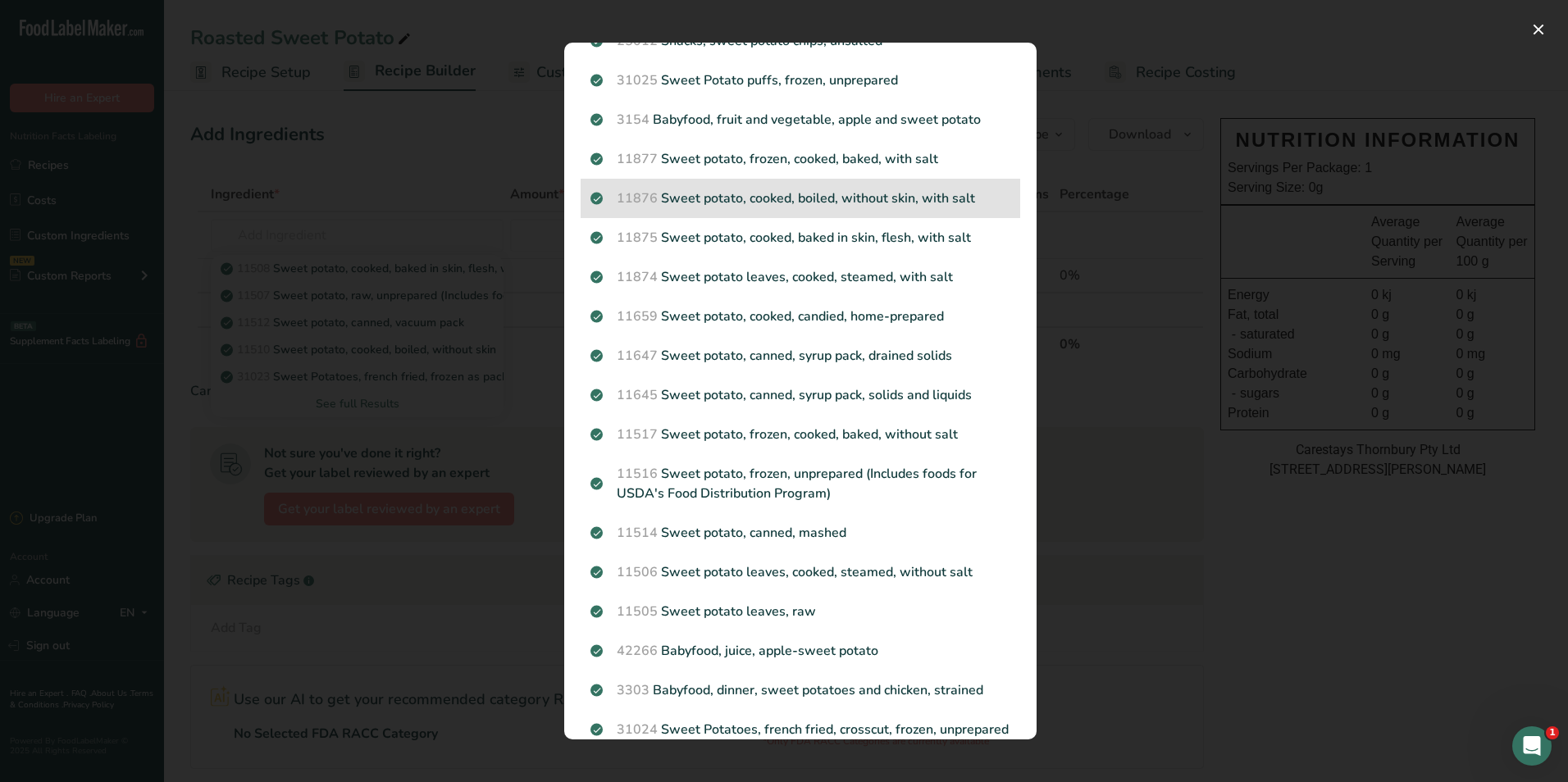
click at [708, 194] on p "11876 Sweet potato, cooked, boiled, without skin, with salt" at bounding box center [801, 198] width 420 height 19
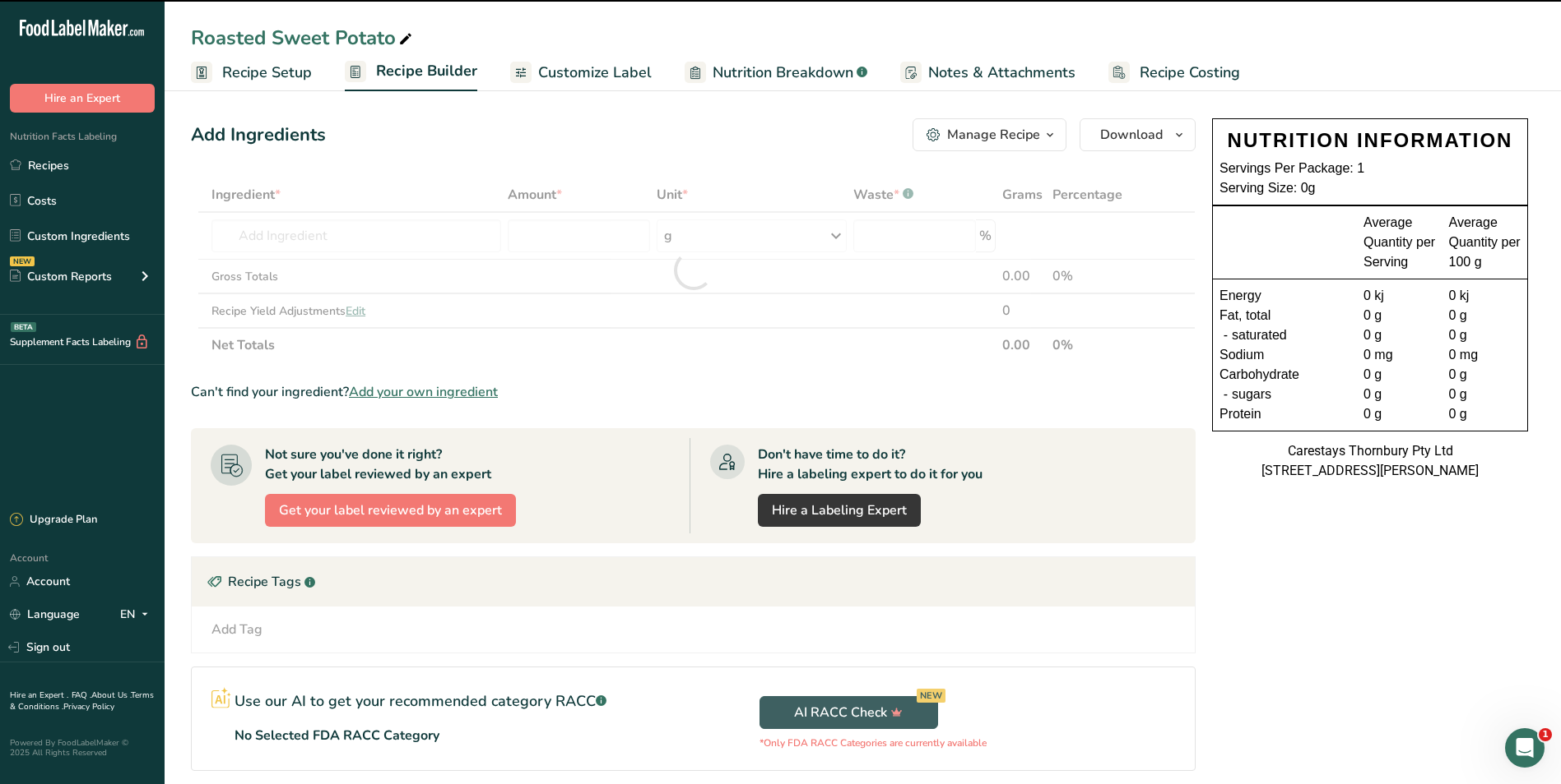
type input "0"
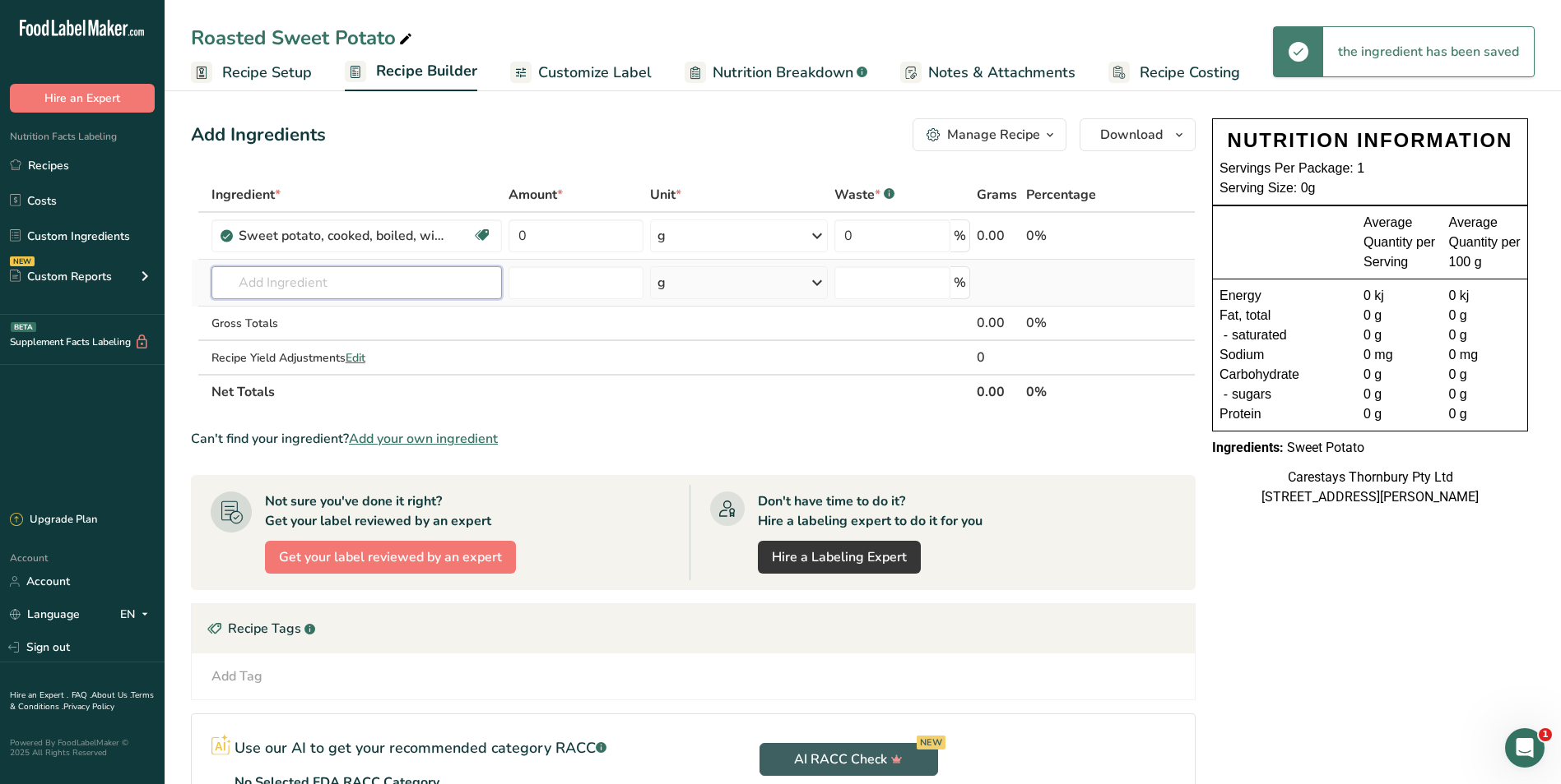
click at [315, 284] on input "text" at bounding box center [357, 283] width 291 height 33
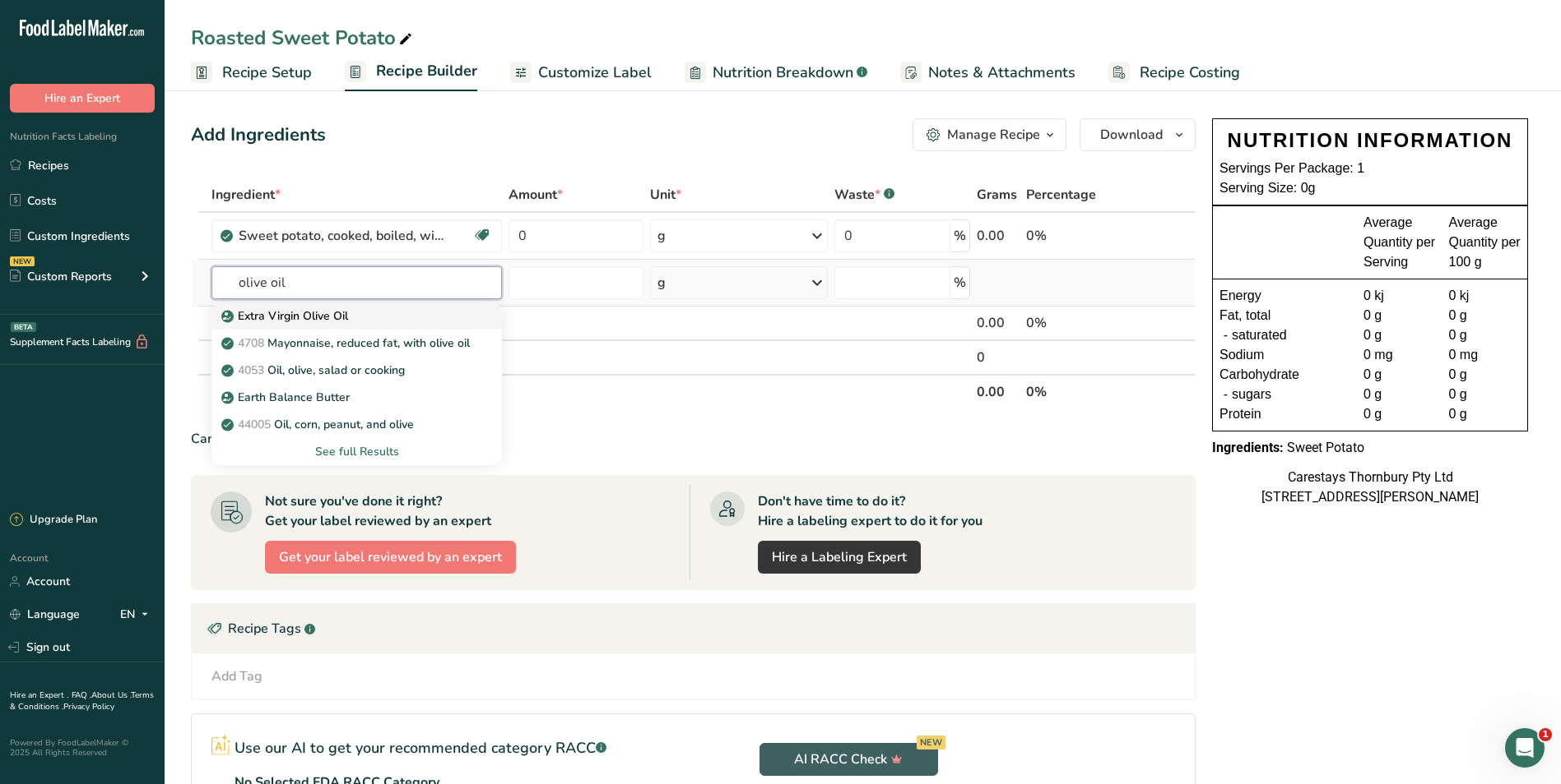
type input "olive oil"
click at [320, 308] on p "Extra Virgin Olive Oil" at bounding box center [286, 317] width 124 height 18
type input "Extra Virgin Olive Oil"
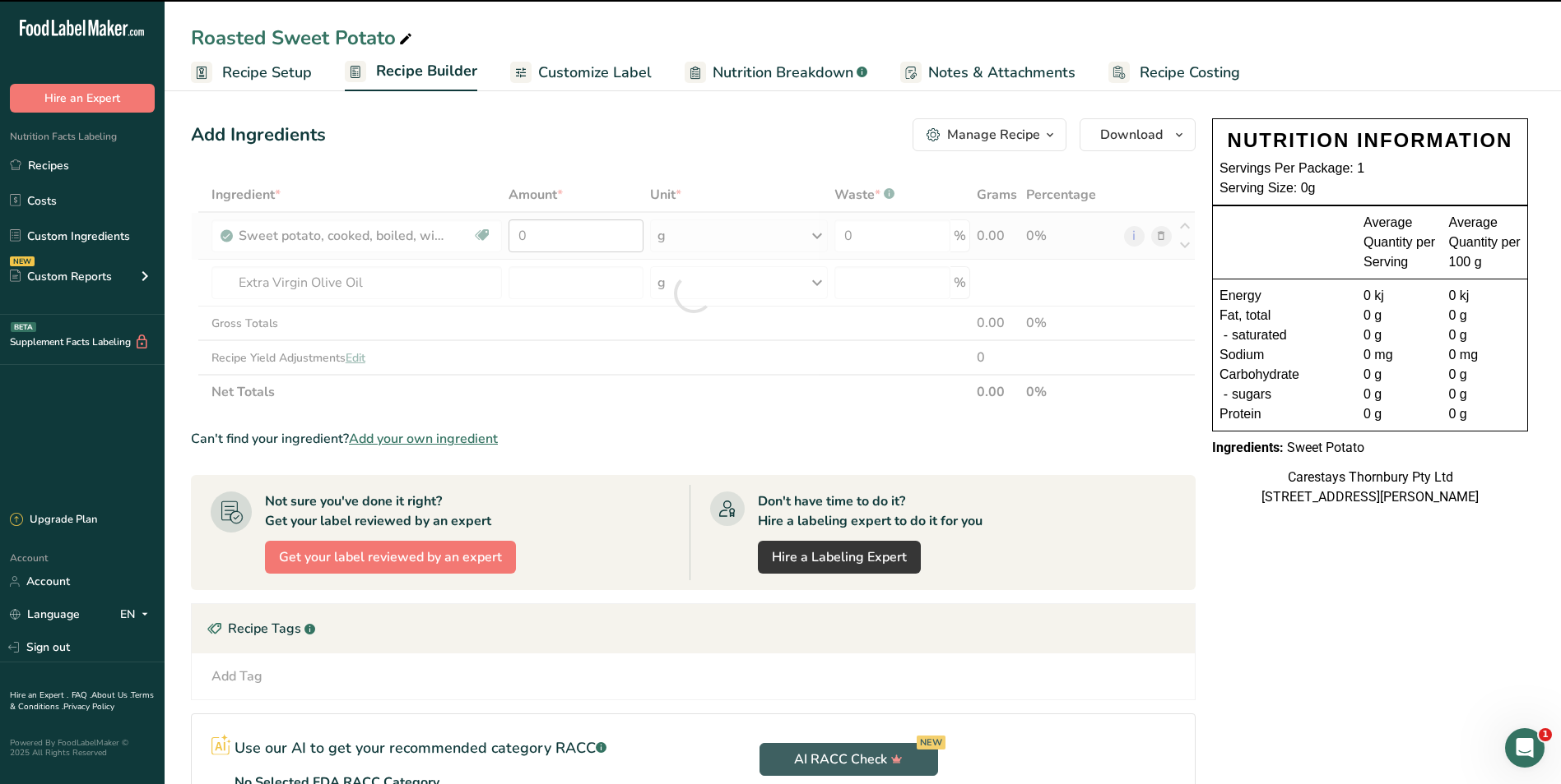
type input "0"
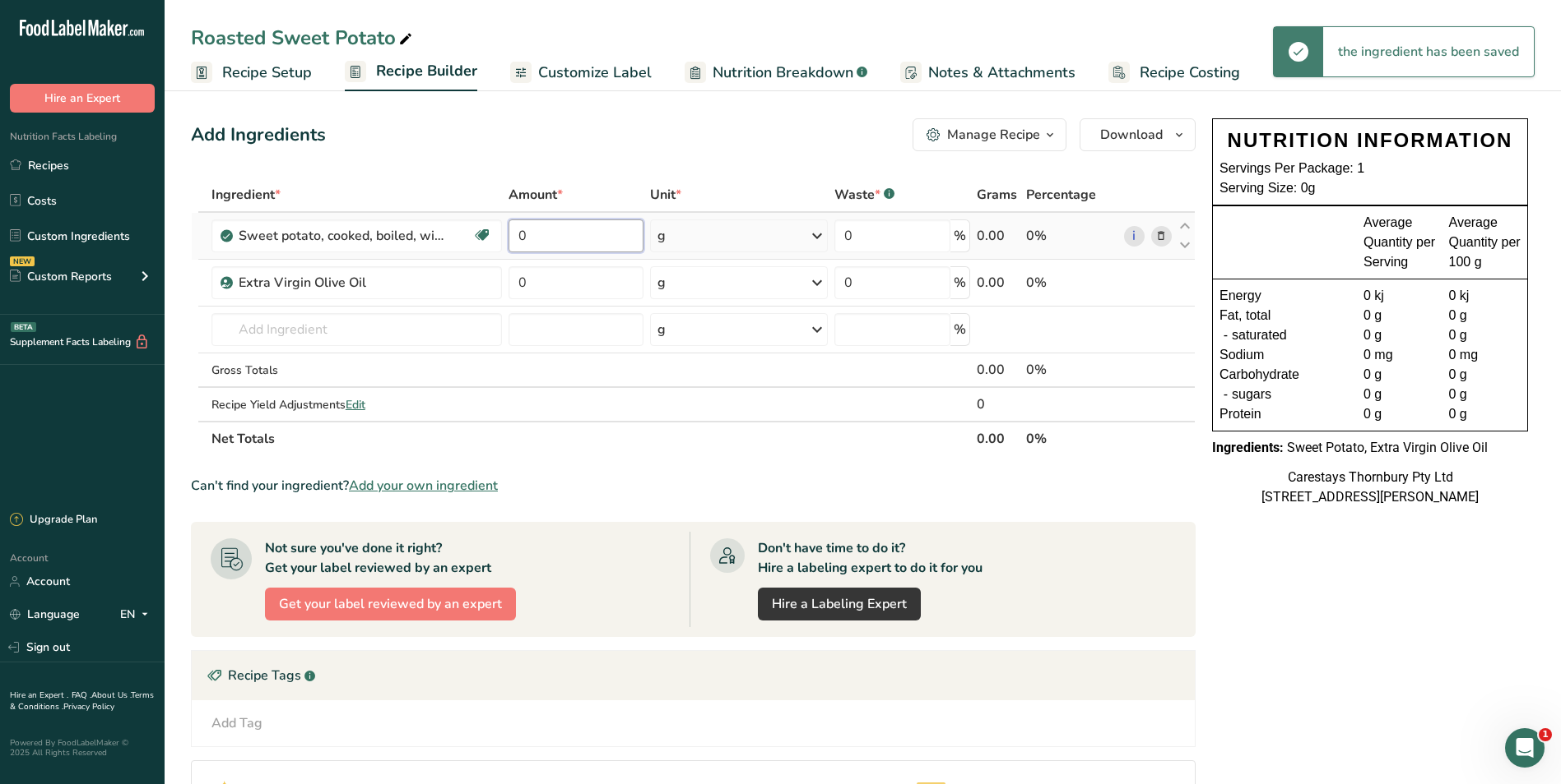
click at [540, 235] on input "0" at bounding box center [576, 236] width 134 height 33
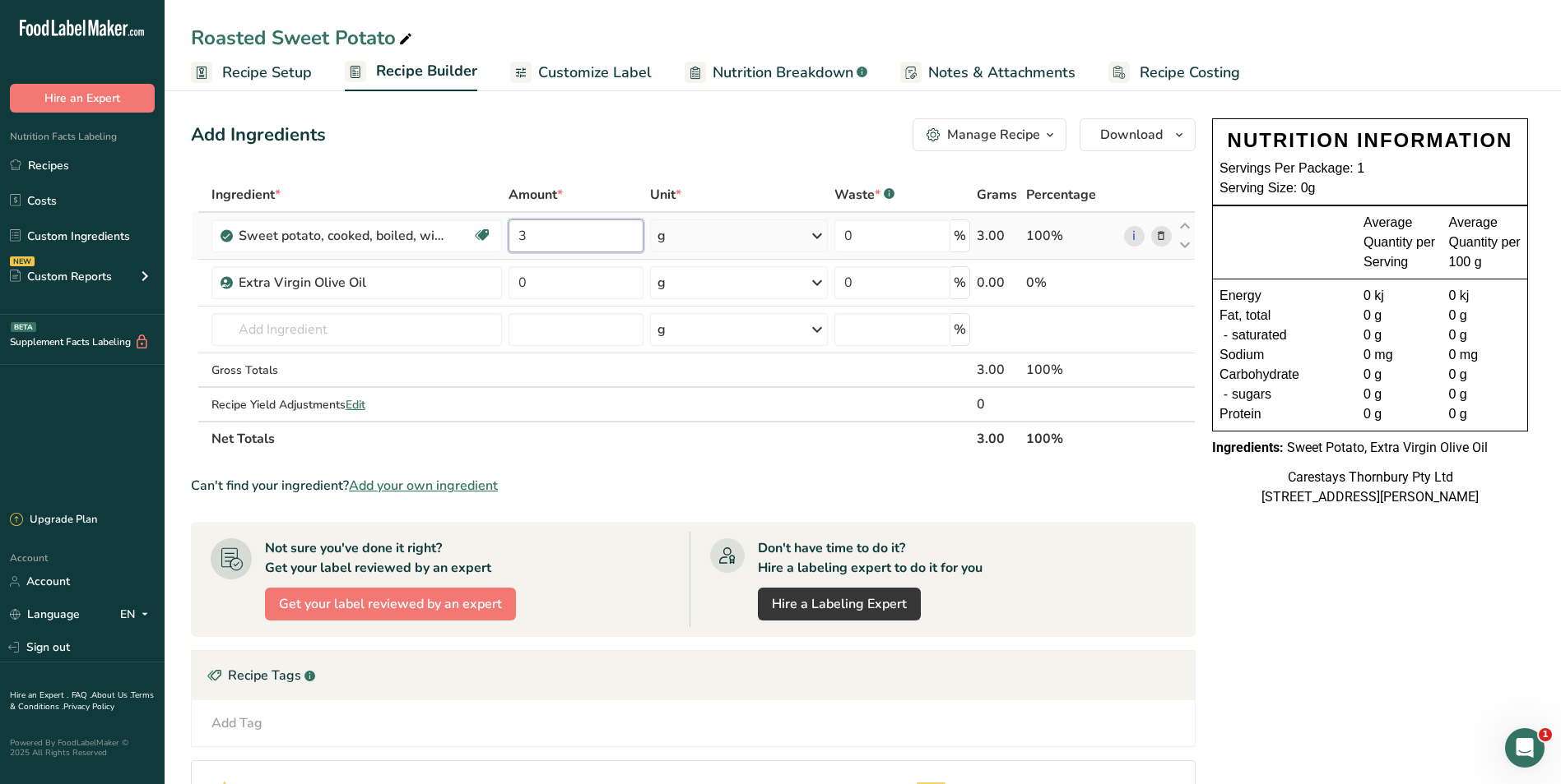
type input "3"
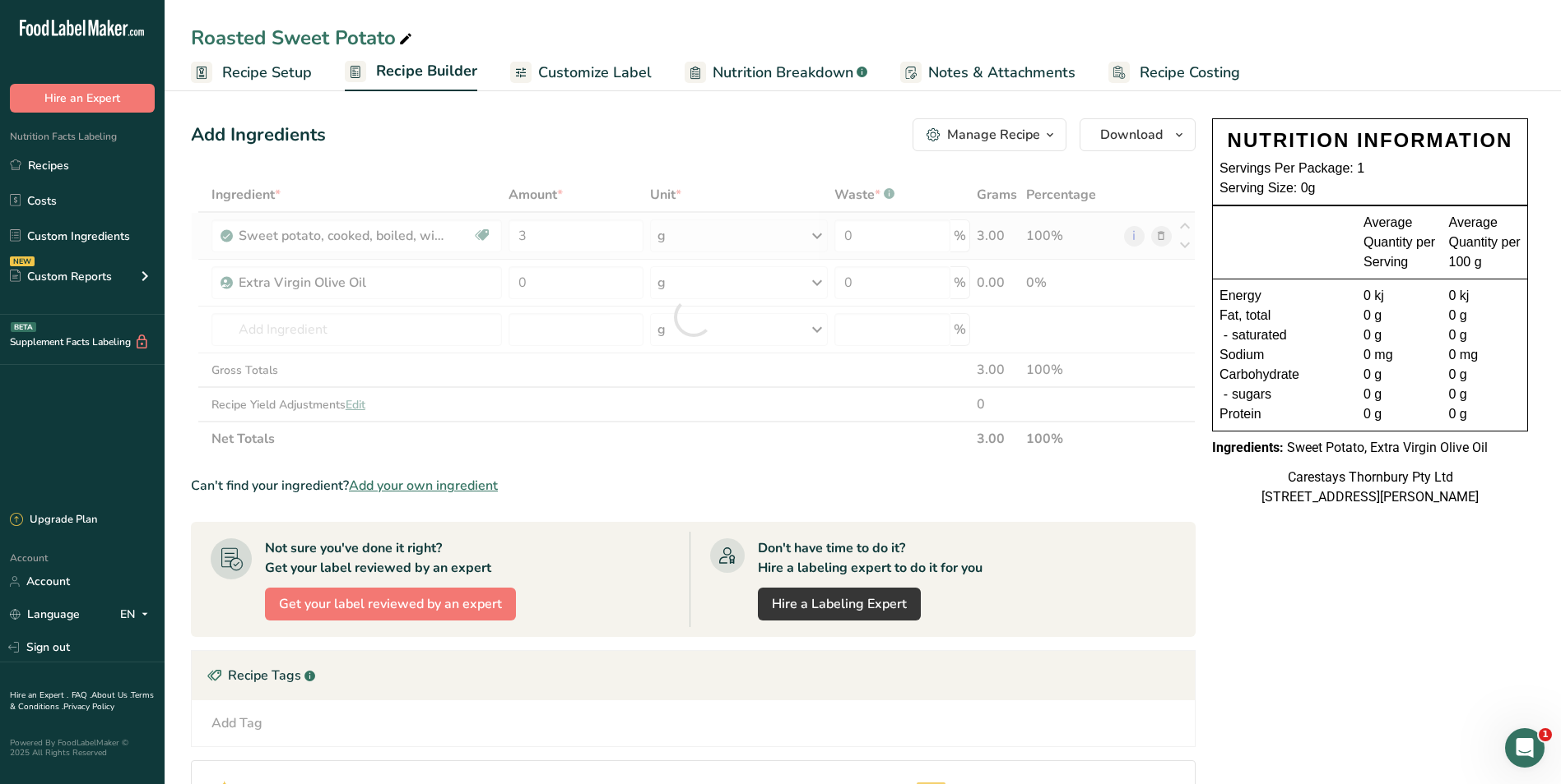
click at [817, 232] on div "Ingredient * Amount * Unit * Waste * .a-a{fill:#347362;}.b-a{fill:#fff;} Grams …" at bounding box center [693, 317] width 1005 height 279
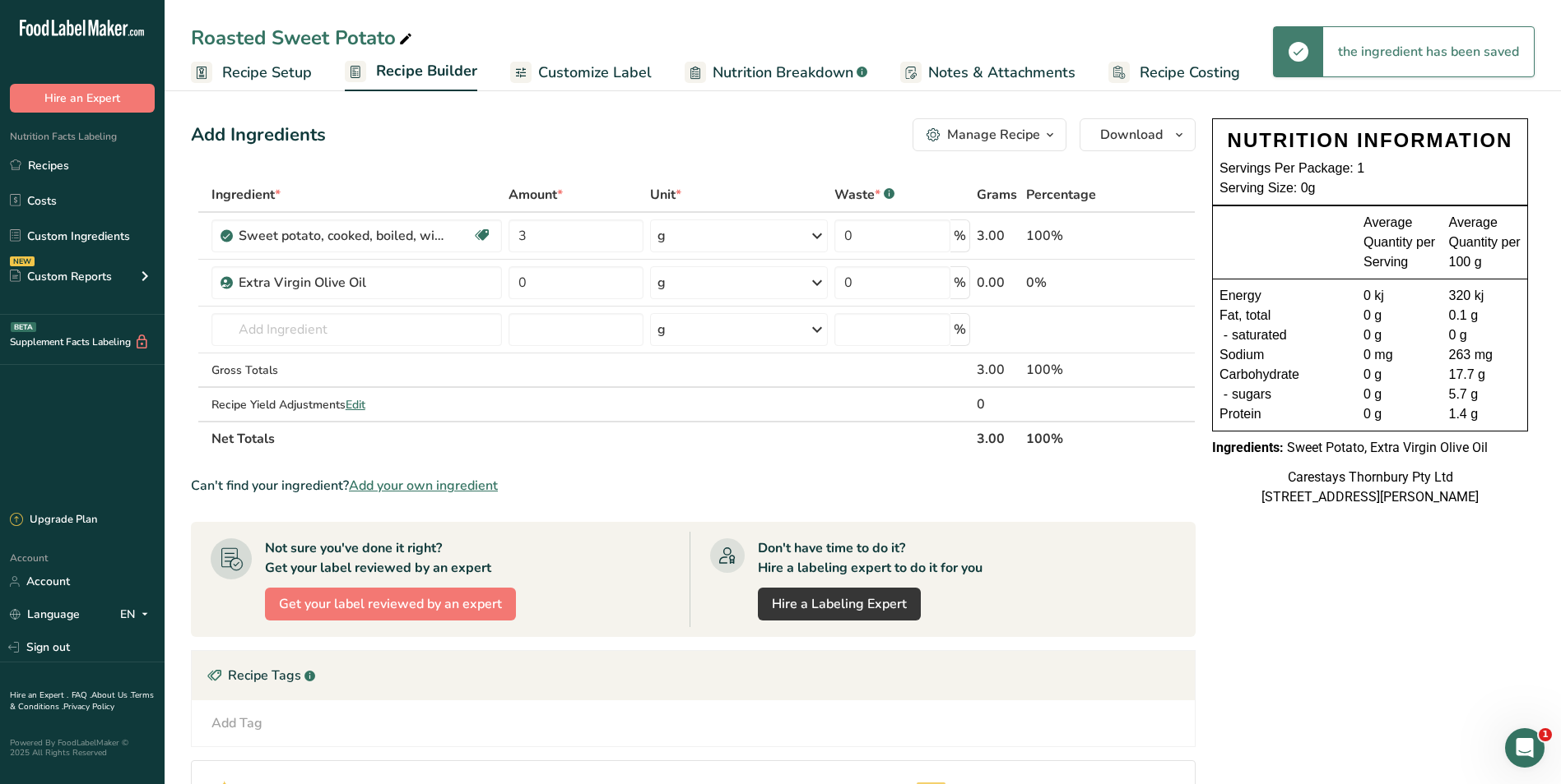
click at [817, 234] on icon at bounding box center [817, 236] width 19 height 29
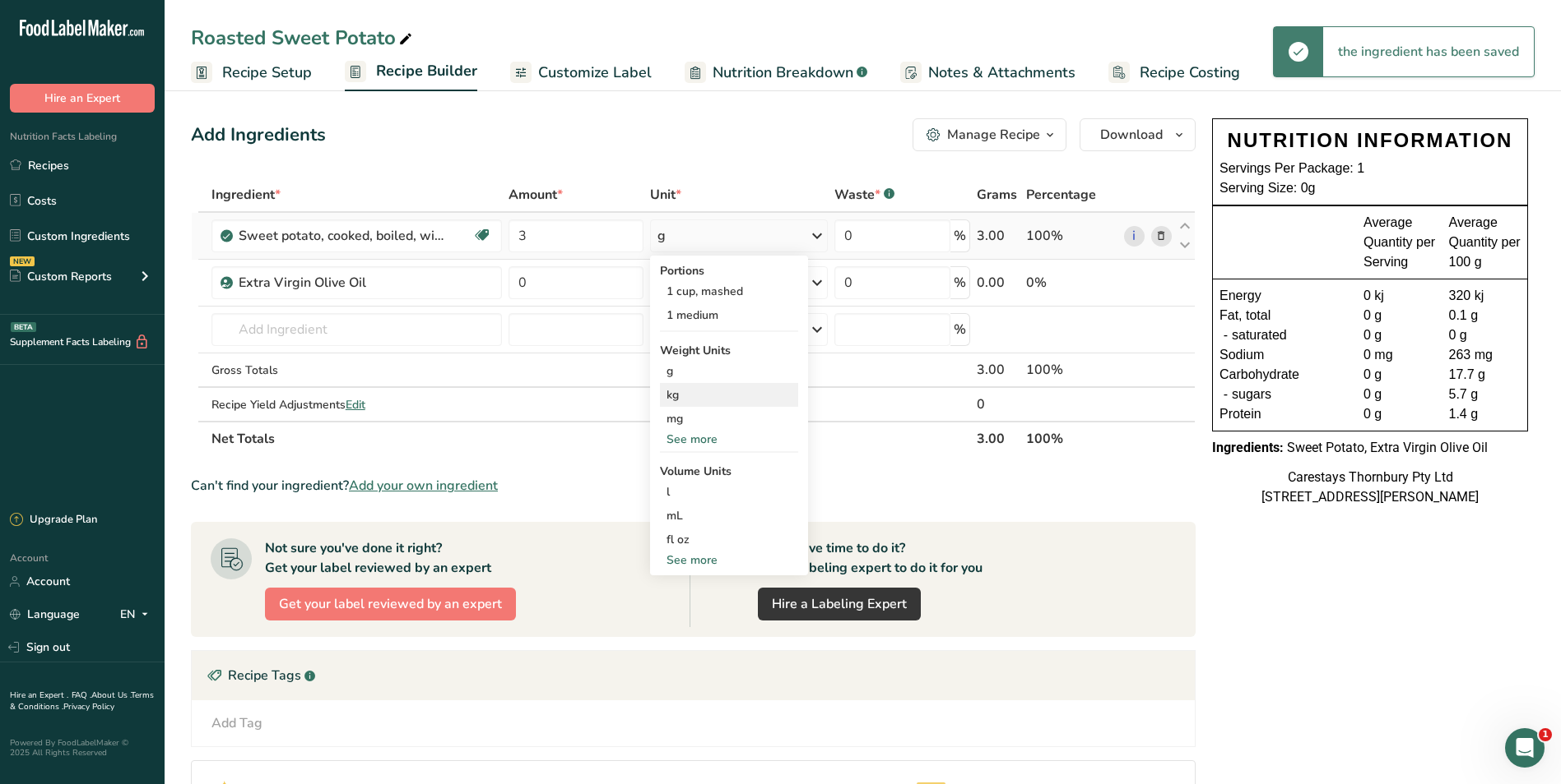
click at [691, 396] on div "kg" at bounding box center [729, 394] width 138 height 23
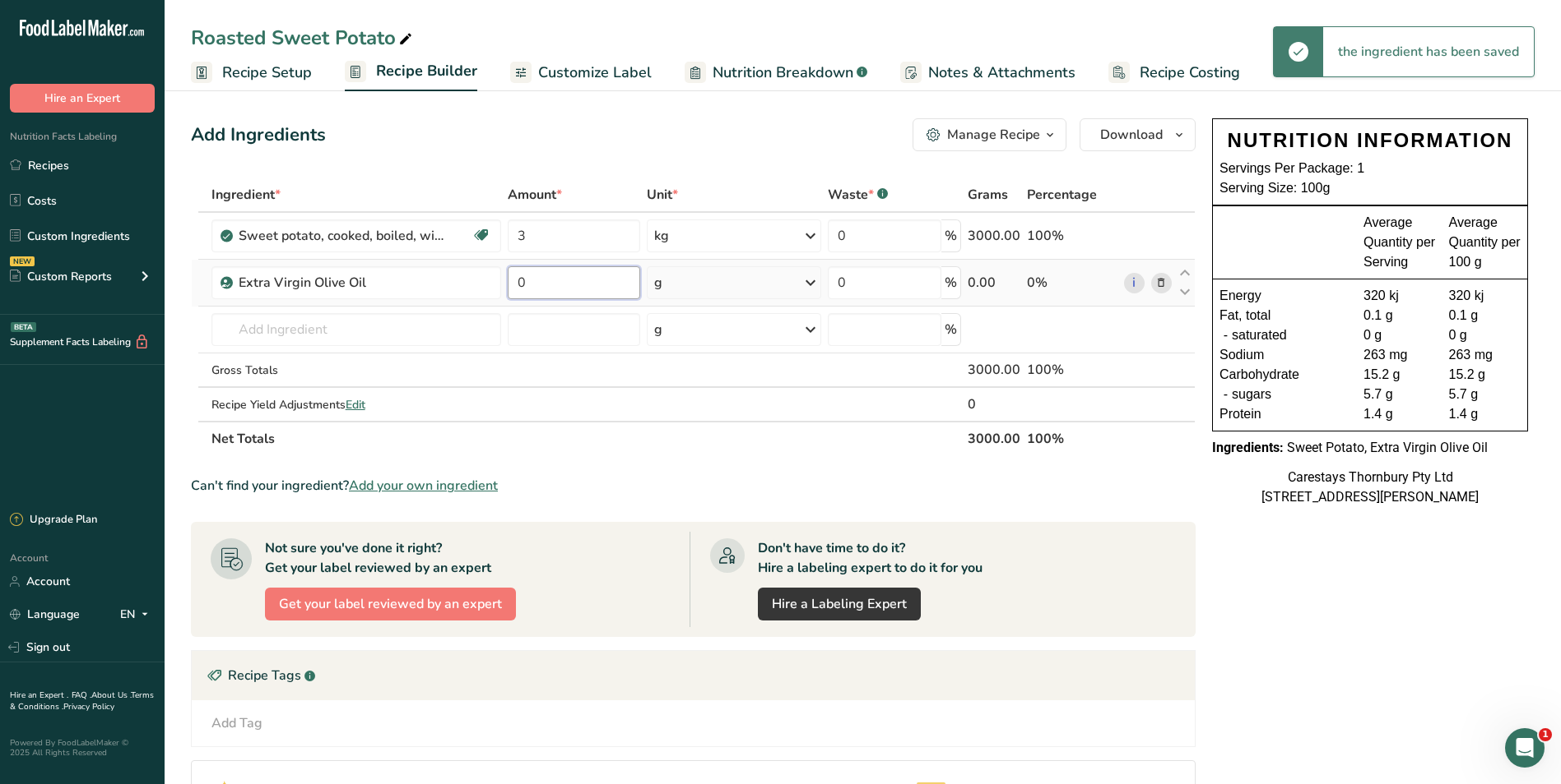
click at [538, 288] on input "0" at bounding box center [574, 283] width 133 height 33
type input "2"
click at [813, 280] on div "Ingredient * Amount * Unit * Waste * .a-a{fill:#347362;}.b-a{fill:#fff;} Grams …" at bounding box center [693, 317] width 1005 height 279
click at [813, 282] on icon at bounding box center [811, 282] width 19 height 29
click at [706, 532] on div "See more" at bounding box center [726, 535] width 138 height 18
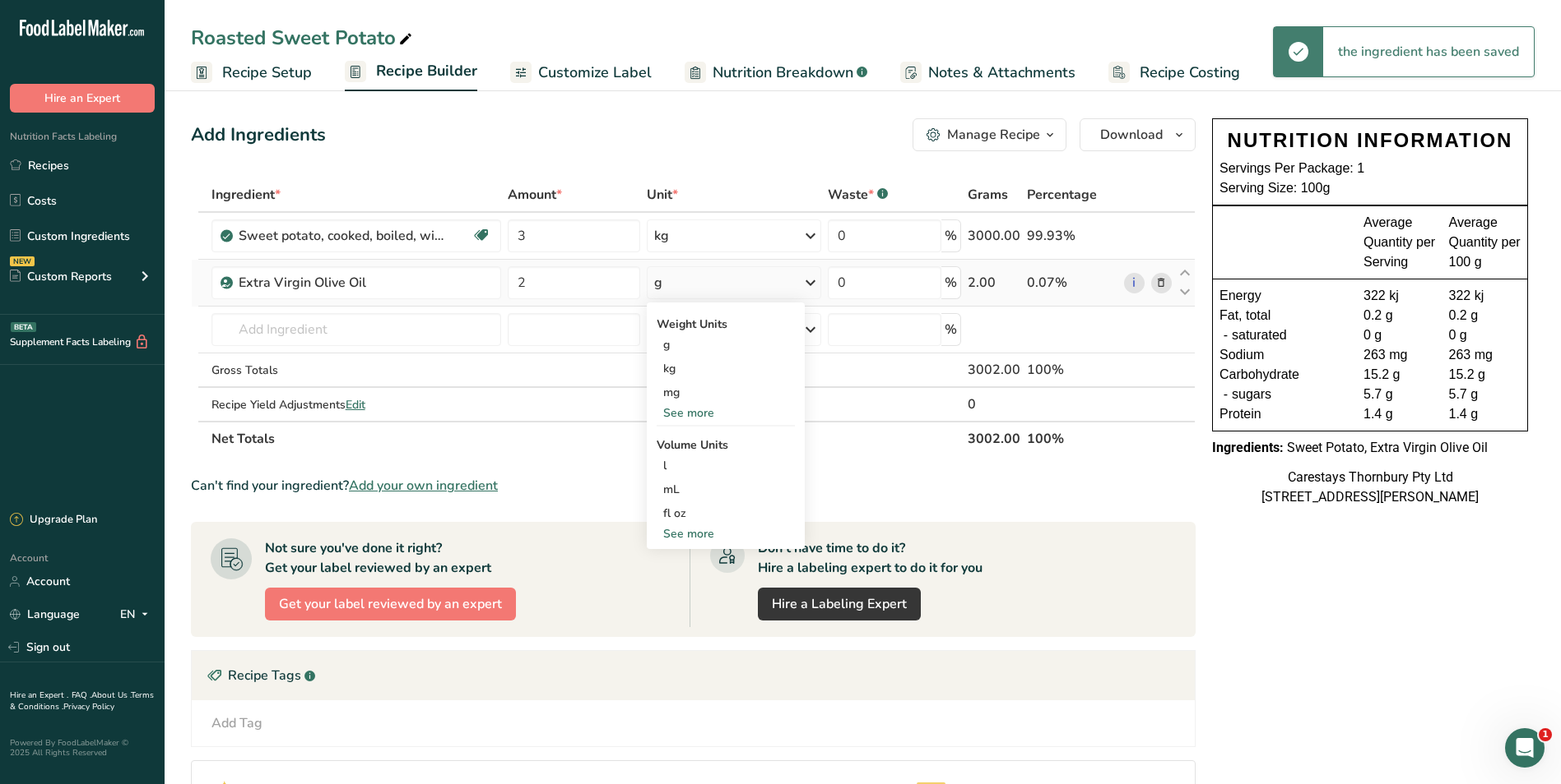
select select "22"
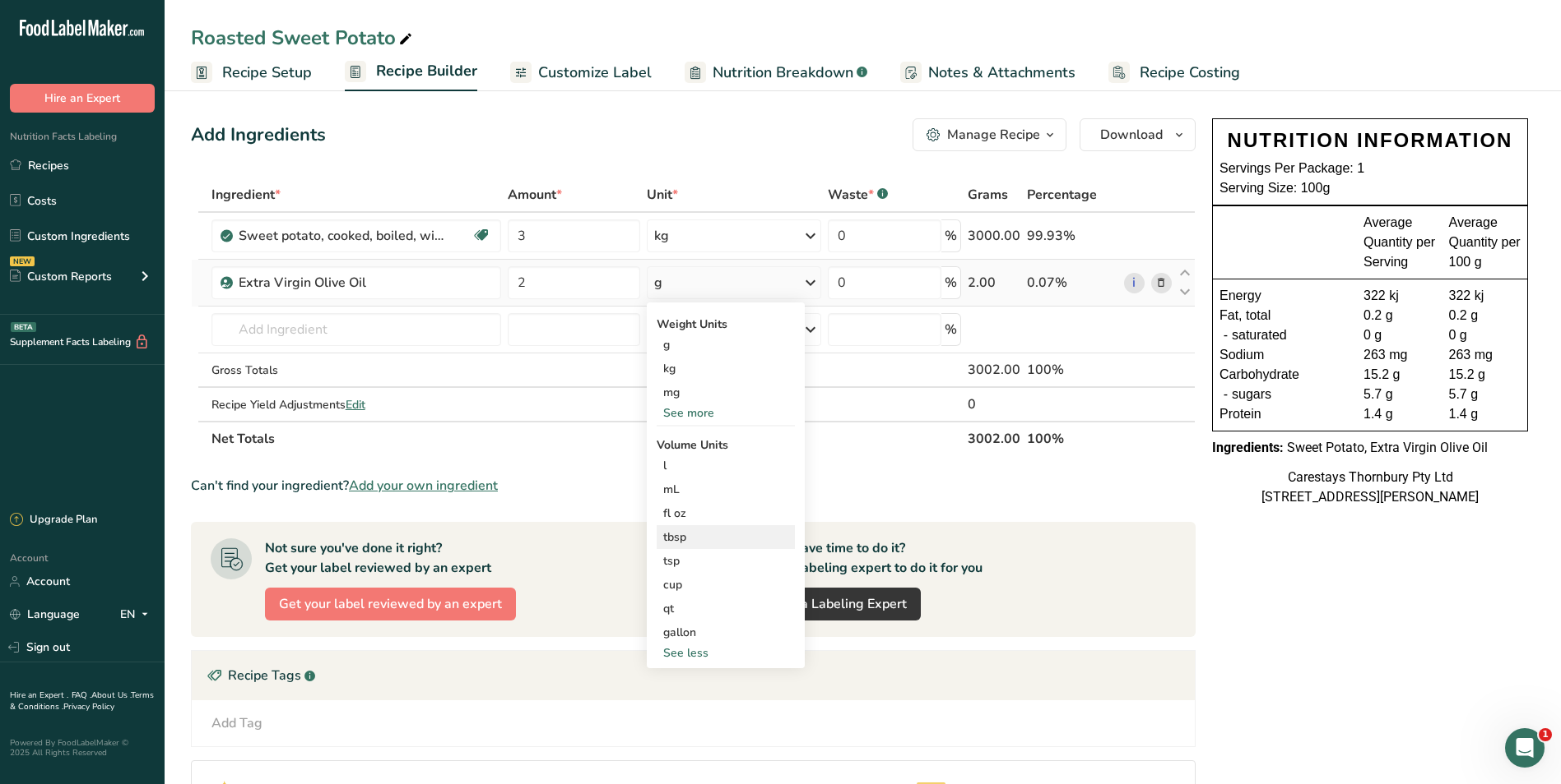
click at [705, 534] on div "tbsp" at bounding box center [726, 538] width 125 height 18
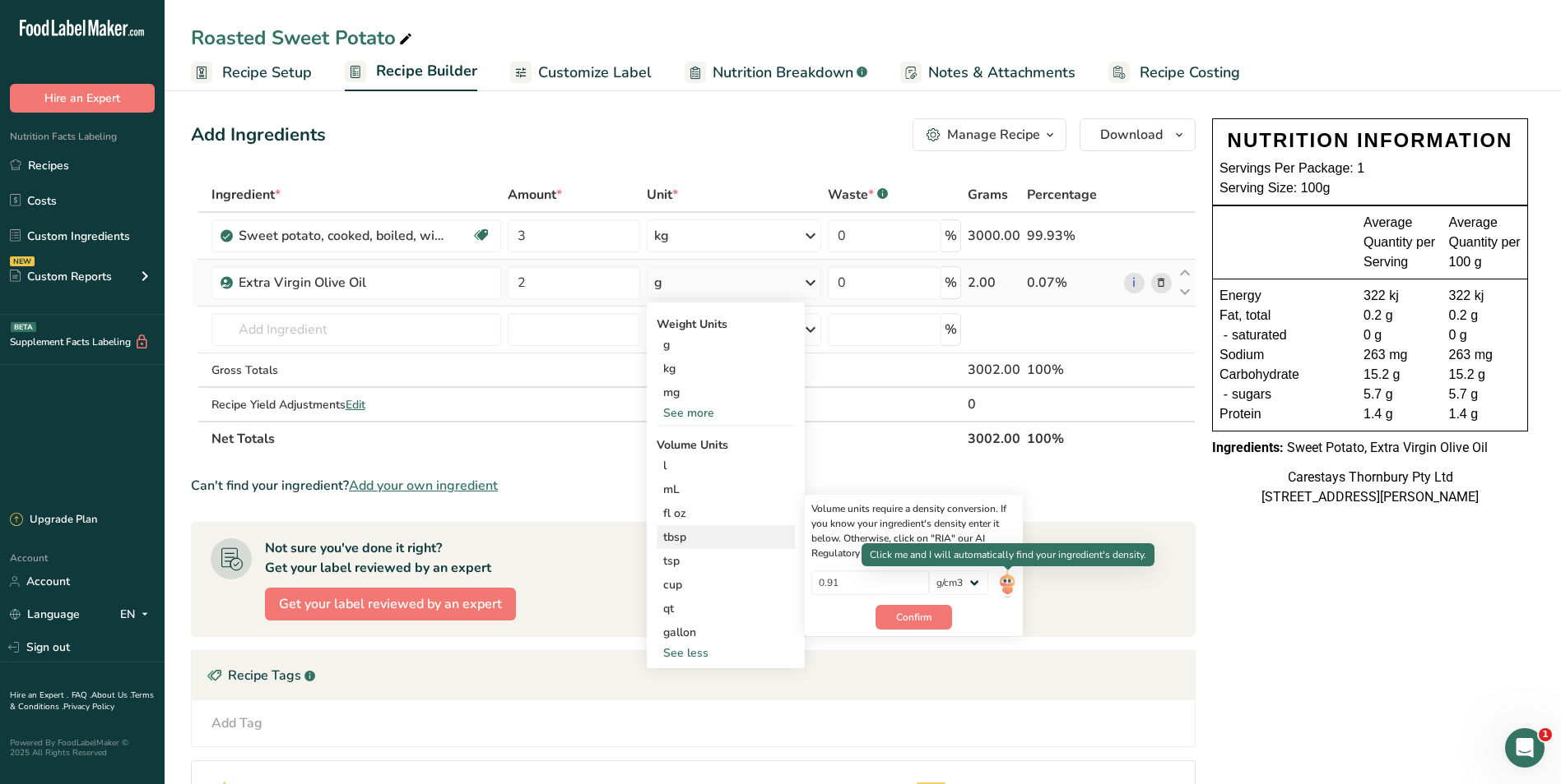
click at [1007, 589] on img at bounding box center [1007, 585] width 19 height 29
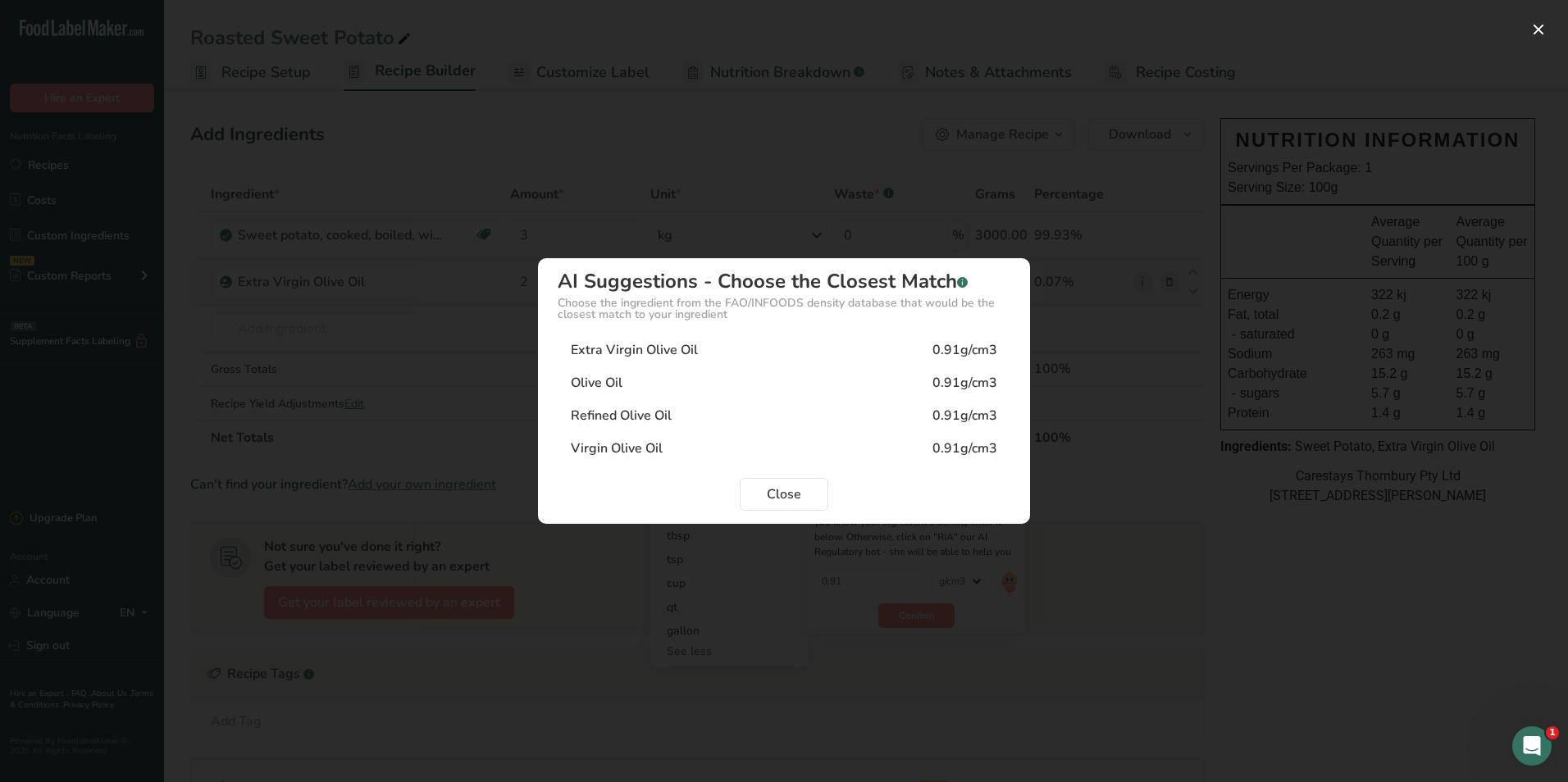
click at [634, 351] on div "Extra Virgin Olive Oil" at bounding box center [634, 350] width 127 height 19
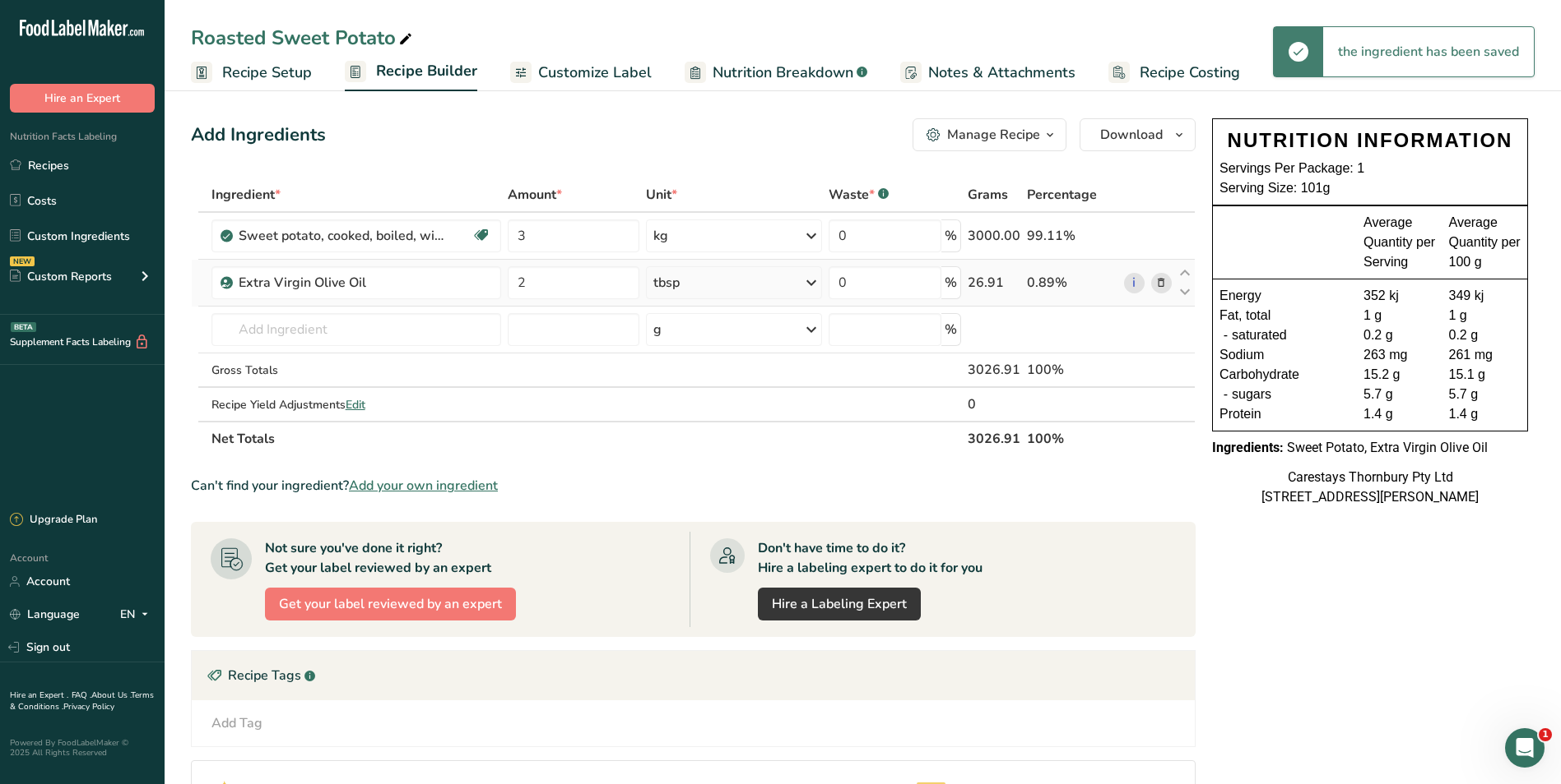
click at [1173, 71] on span "Recipe Costing" at bounding box center [1189, 72] width 100 height 22
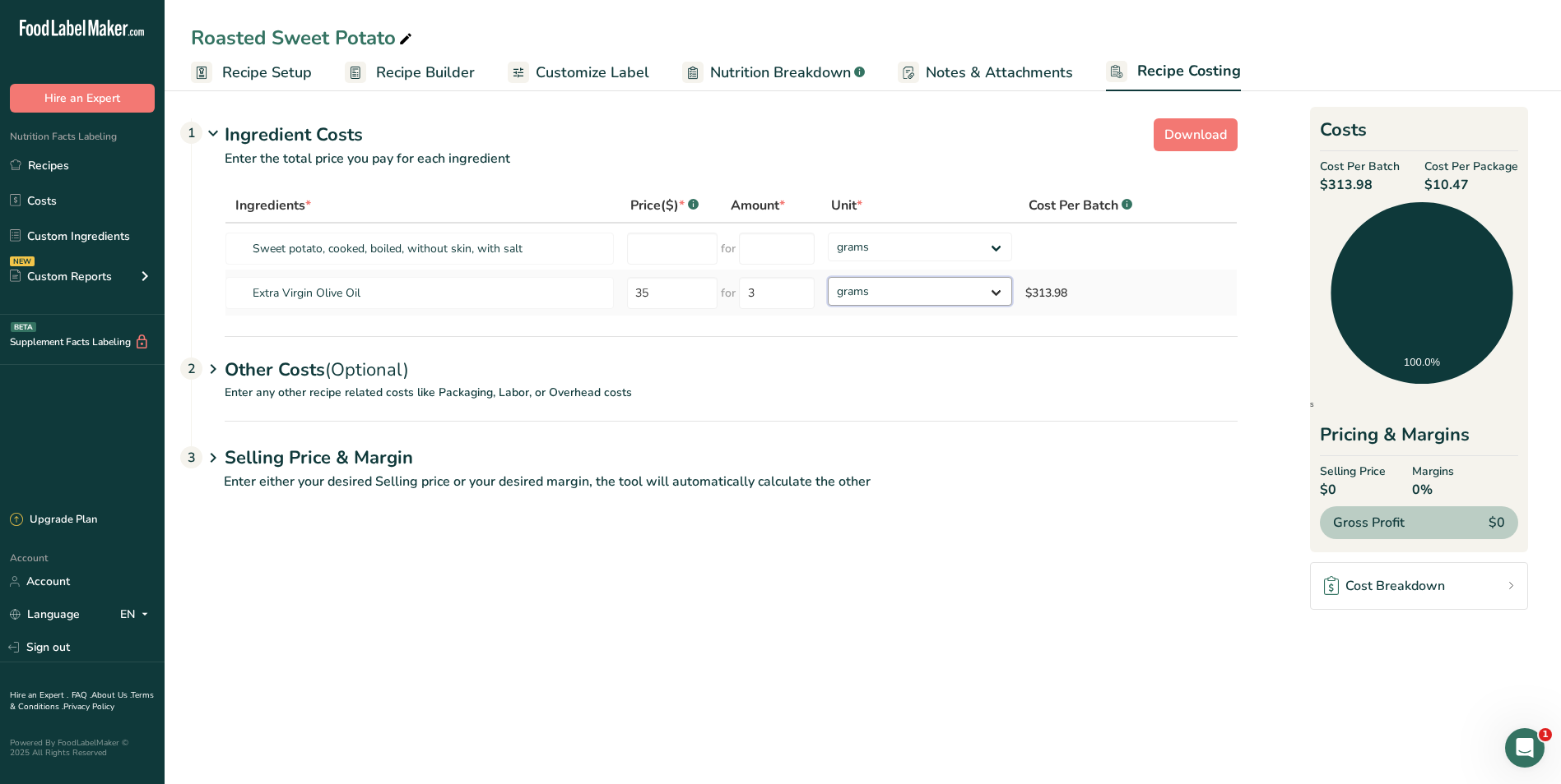
click at [999, 289] on select "grams kg mg mcg lb oz" at bounding box center [919, 292] width 184 height 29
select select "1"
click at [827, 278] on select "grams kg mg mcg lb oz" at bounding box center [919, 292] width 184 height 29
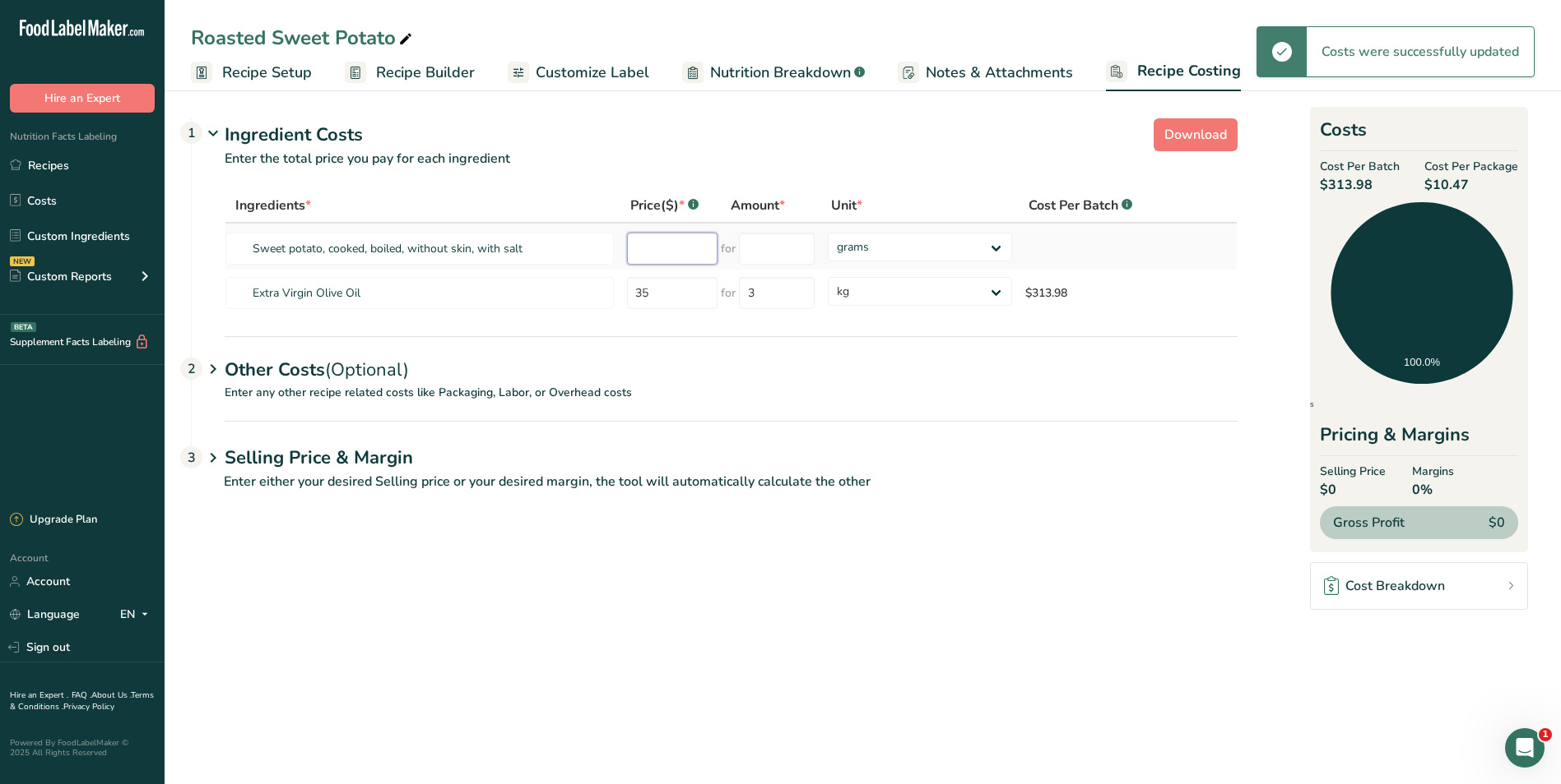
click at [648, 251] on input "number" at bounding box center [671, 248] width 91 height 32
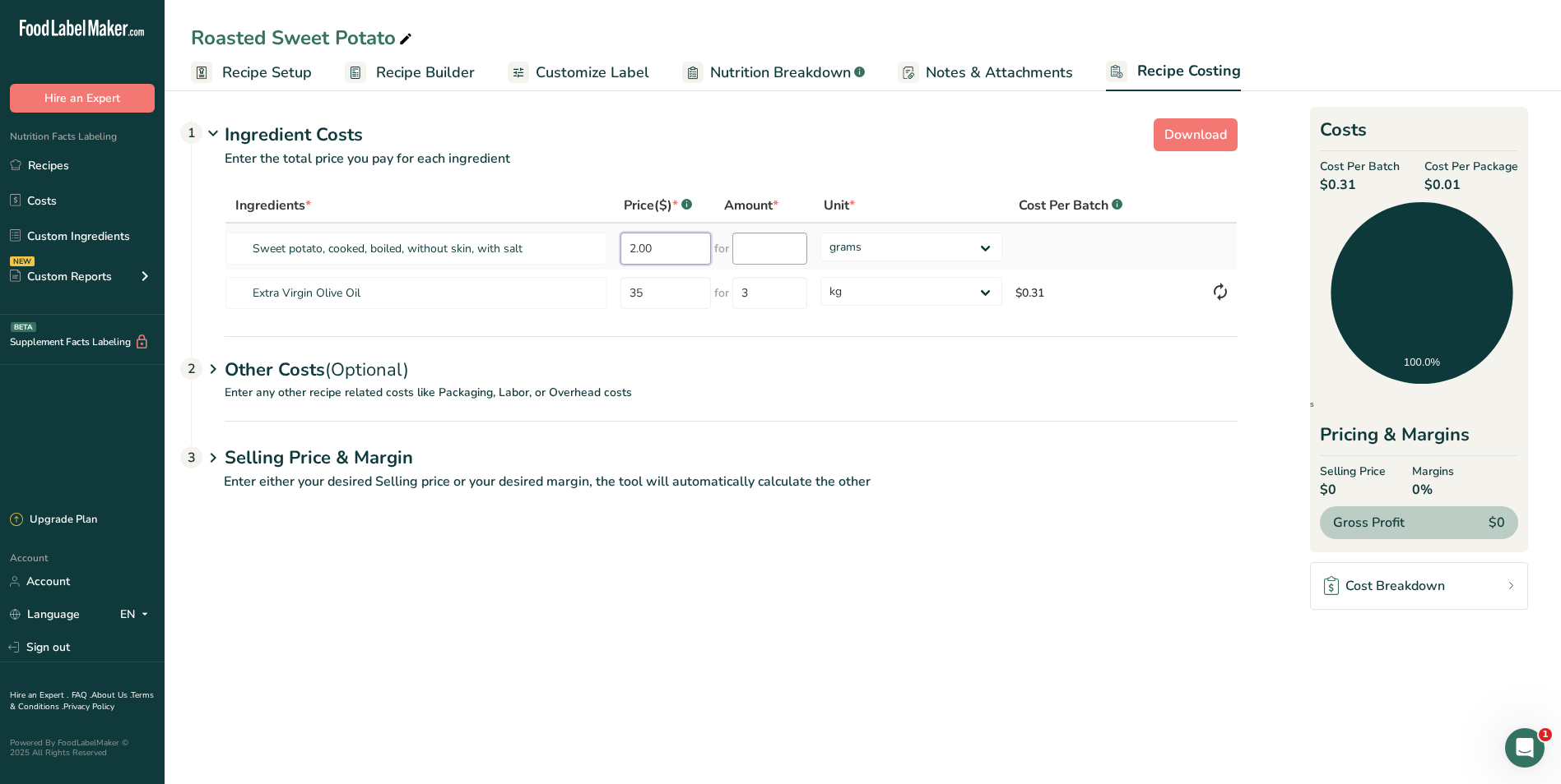
type input "2.00"
click at [753, 251] on input "number" at bounding box center [769, 248] width 75 height 32
type input "1"
click at [984, 245] on div "Ingredients * Price($) * .a-a{fill:#347362;}.b-a{fill:#fff;} Amount * Unit * Co…" at bounding box center [730, 252] width 1012 height 129
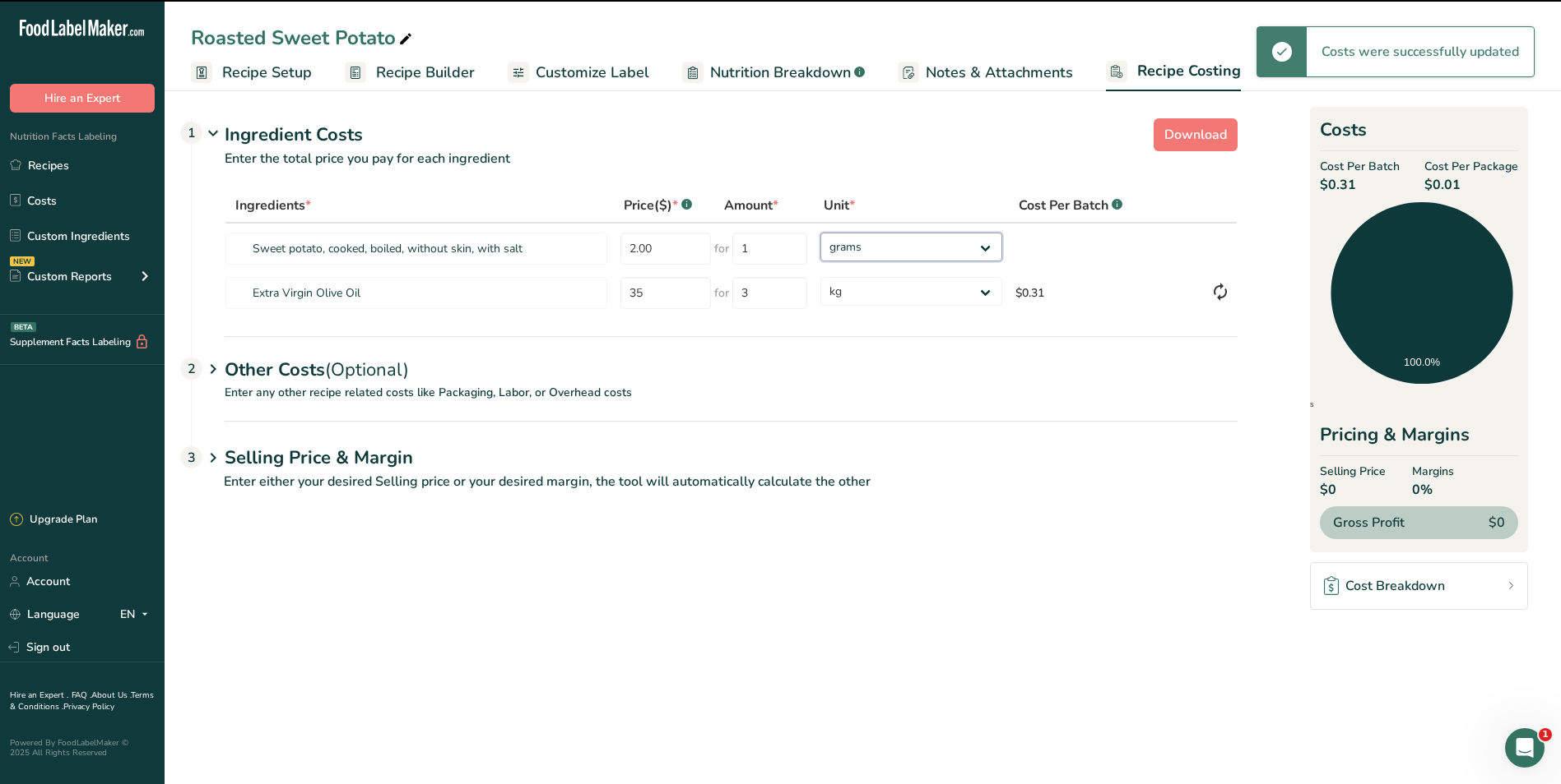
select select "1"
drag, startPoint x: 986, startPoint y: 244, endPoint x: 955, endPoint y: 264, distance: 36.9
click at [820, 233] on select "grams kg mg mcg lb oz" at bounding box center [911, 247] width 181 height 29
select select "1"
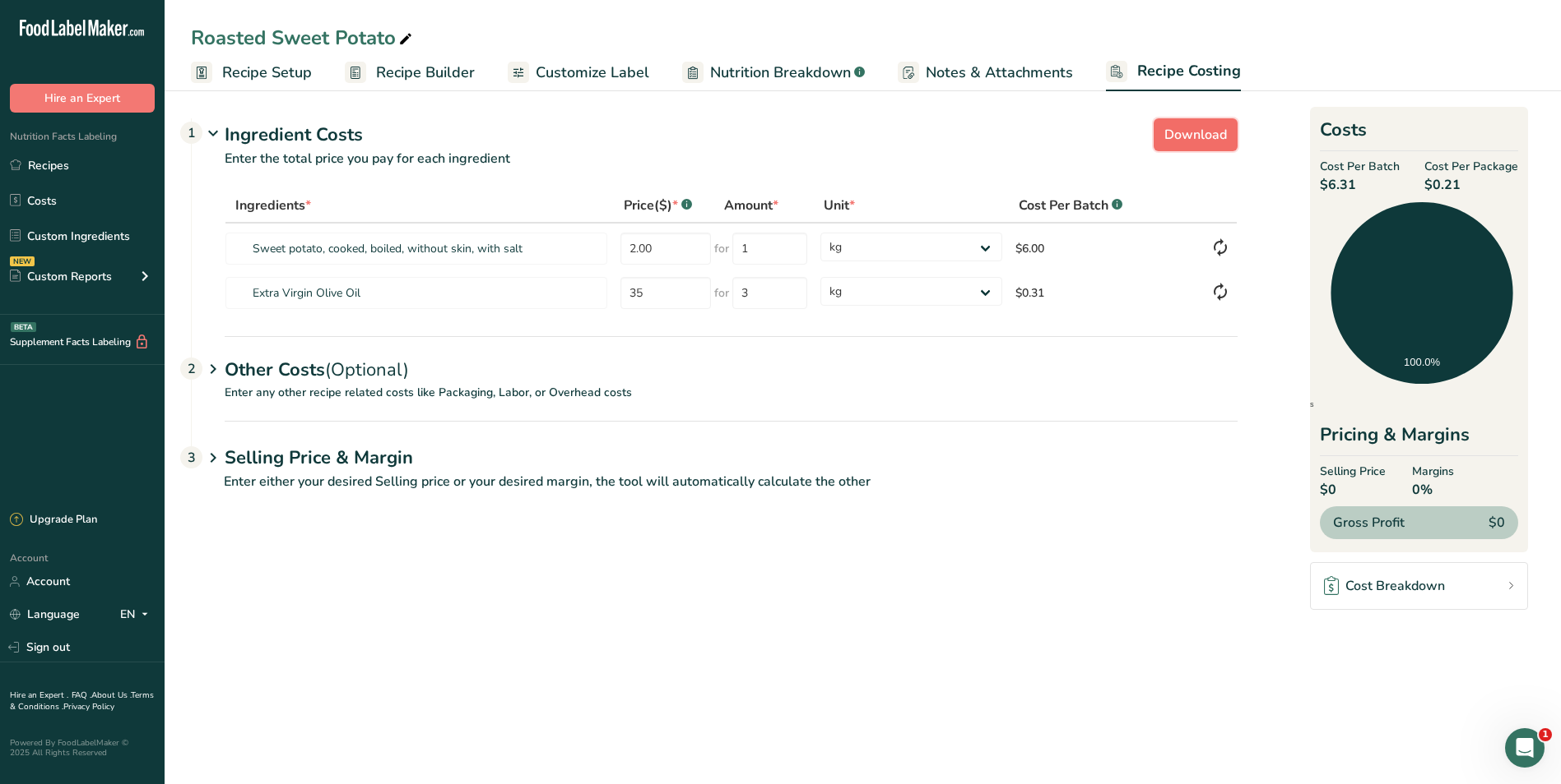
click at [1208, 130] on span "Download" at bounding box center [1196, 134] width 62 height 19
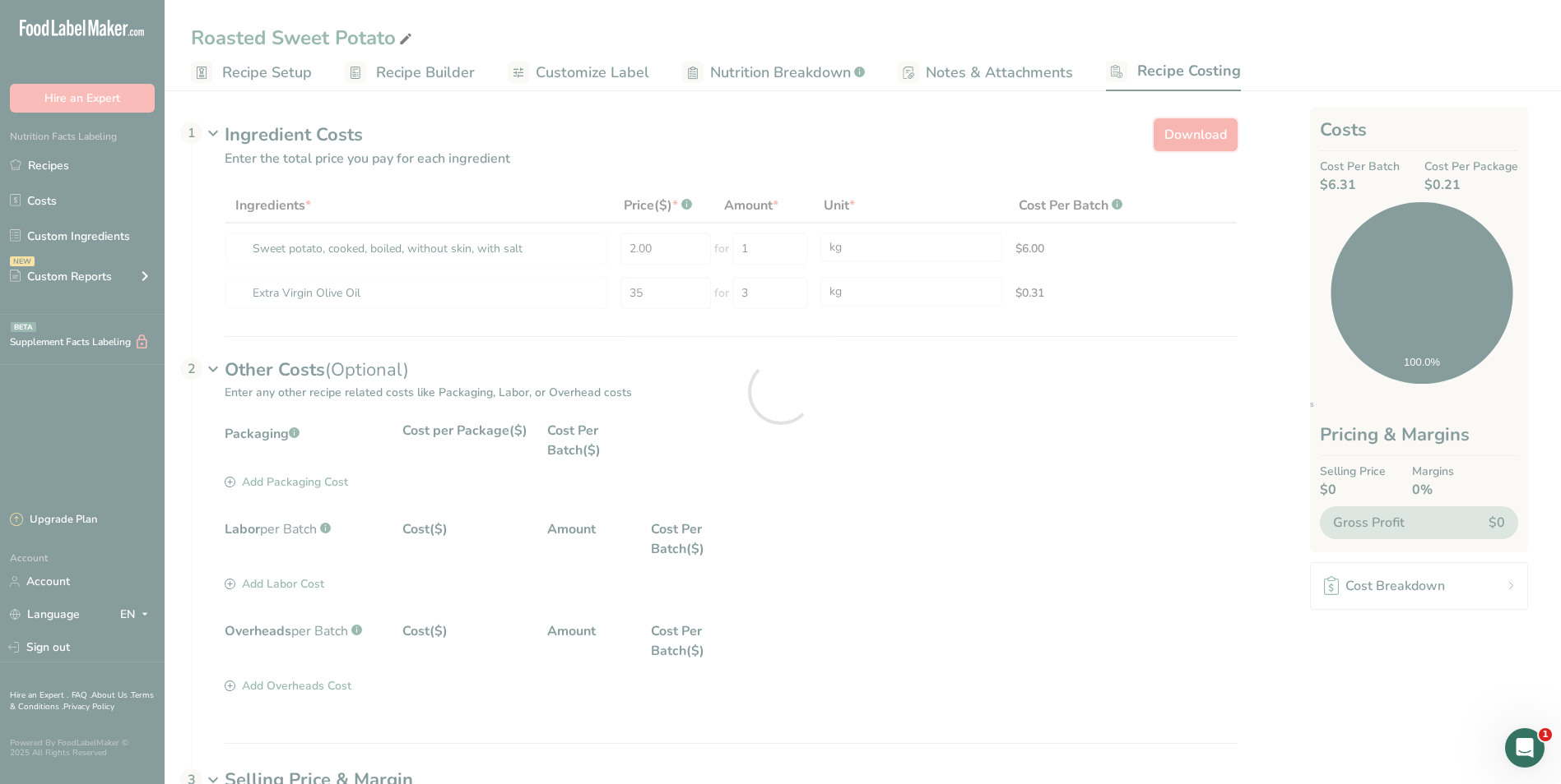
select select "1"
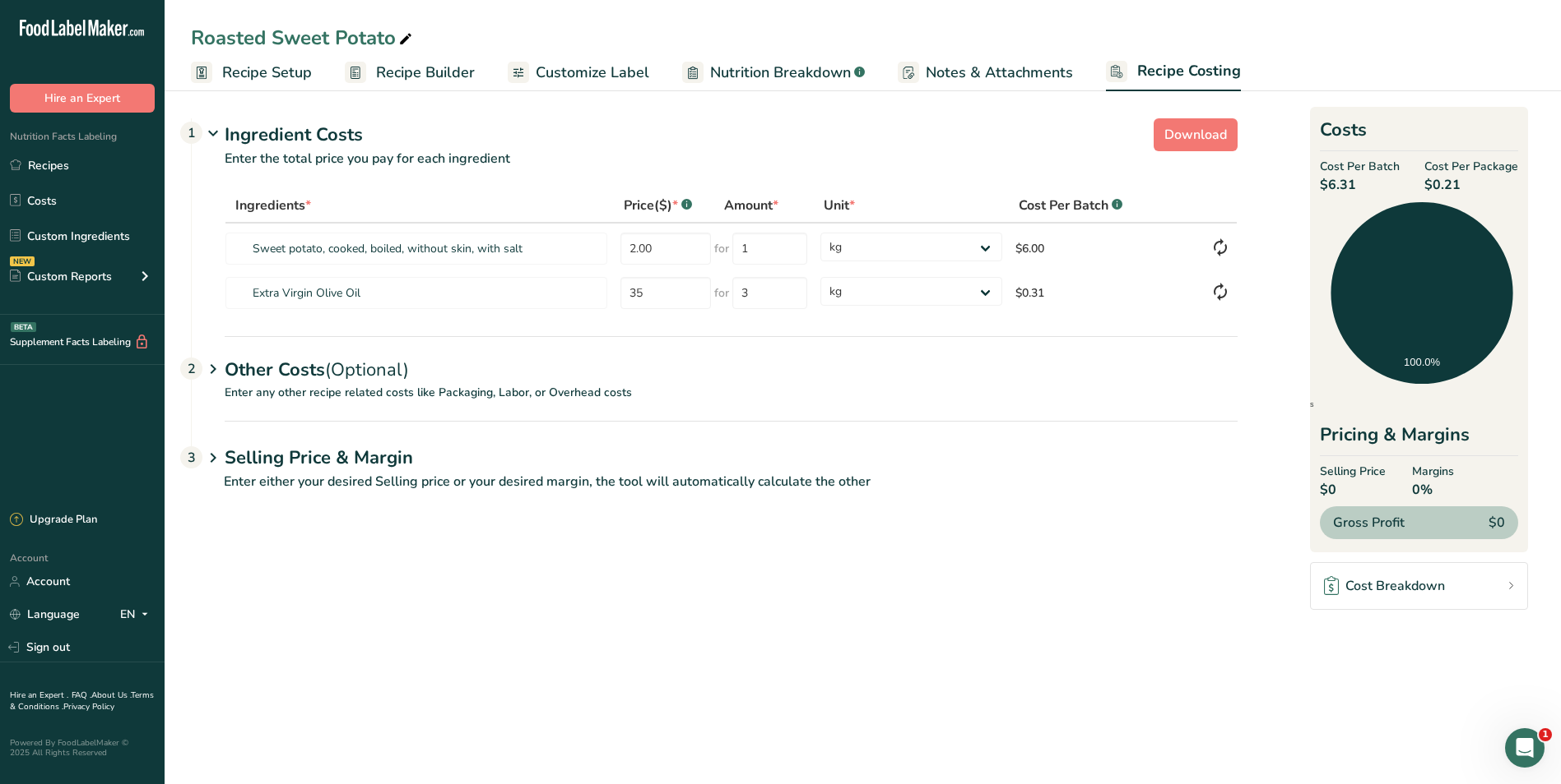
click at [557, 68] on span "Customize Label" at bounding box center [592, 72] width 114 height 22
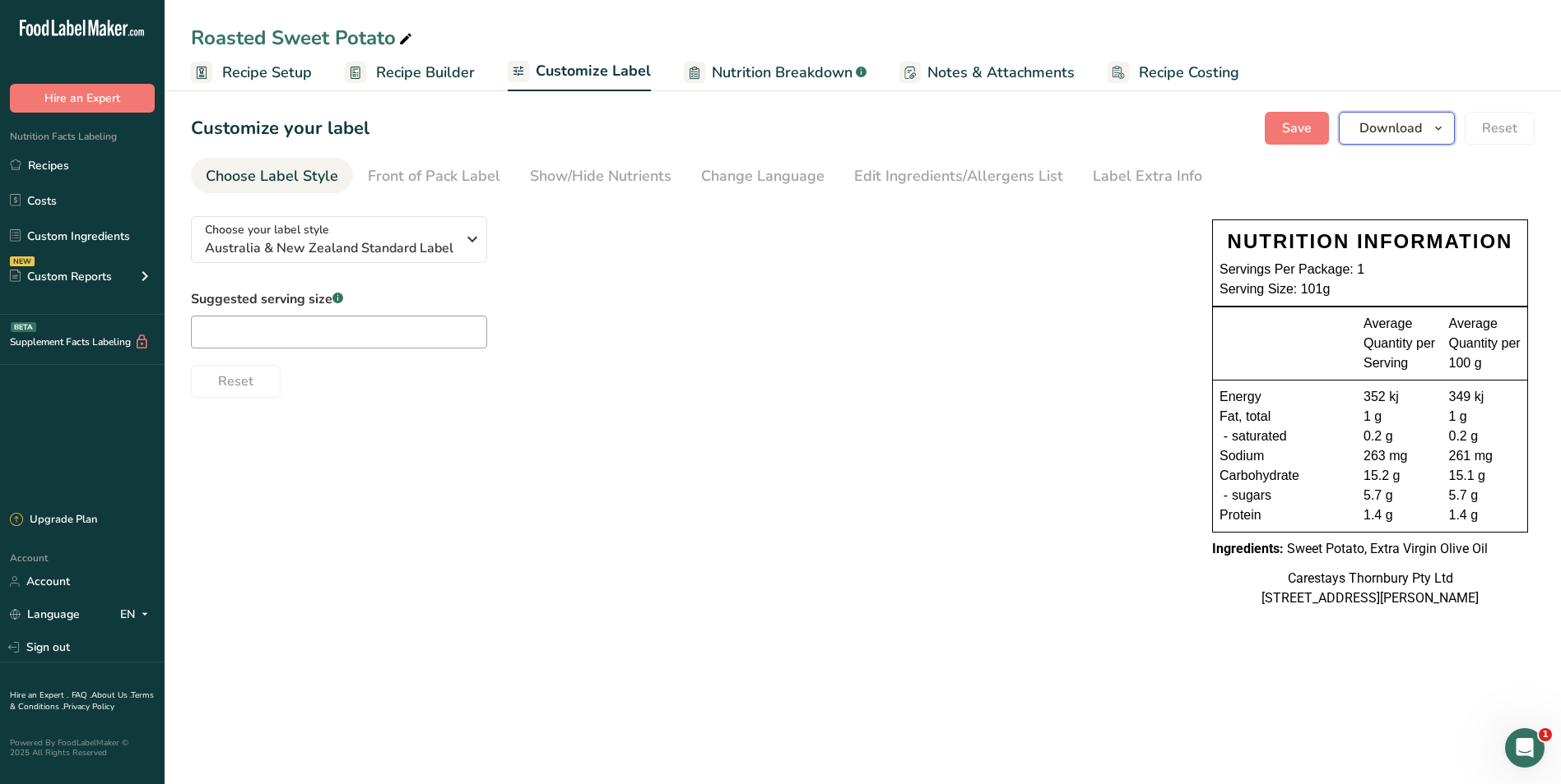
click at [1387, 121] on span "Download" at bounding box center [1390, 129] width 62 height 19
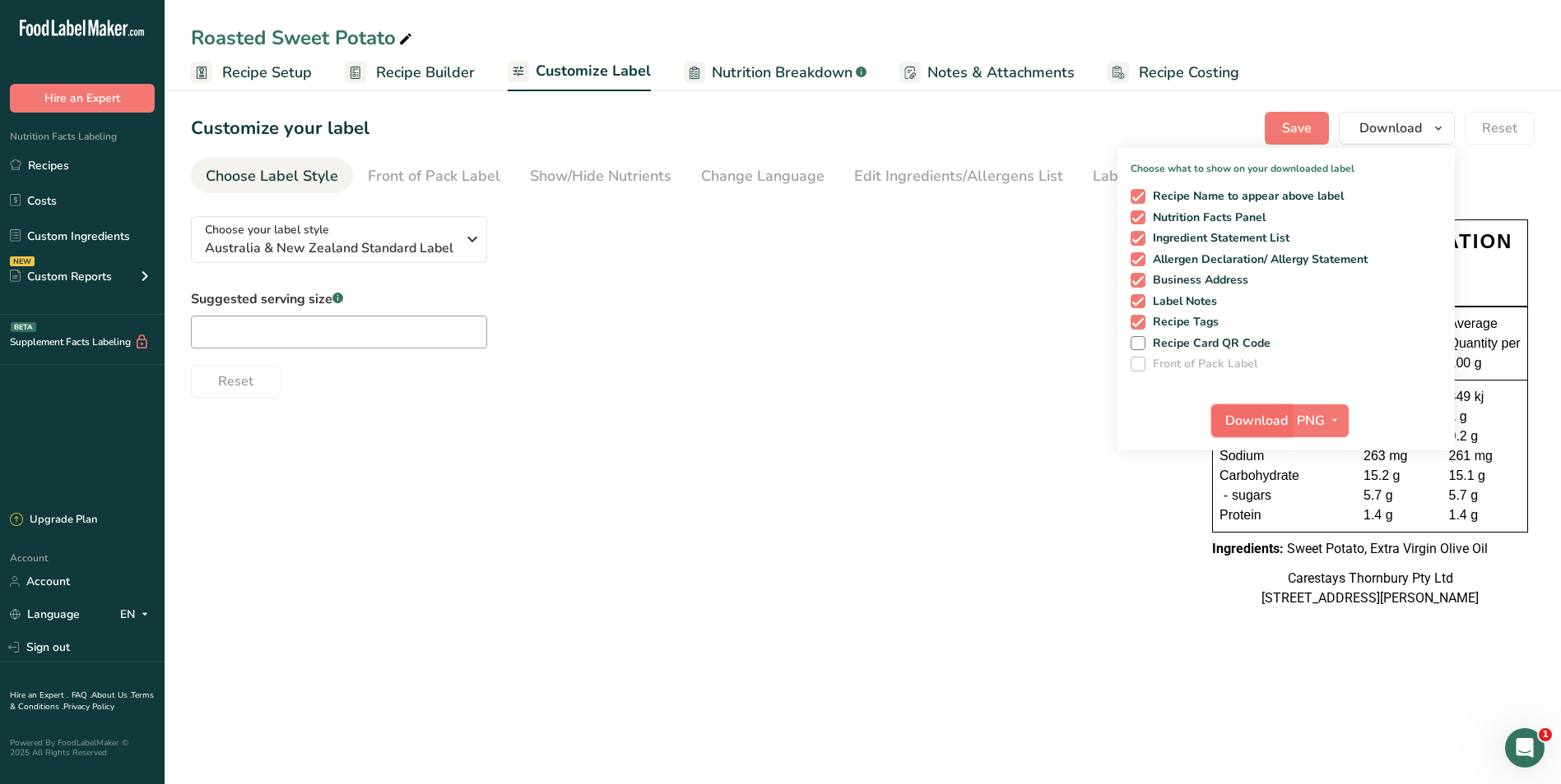
click at [1271, 416] on span "Download" at bounding box center [1256, 421] width 62 height 19
click at [823, 455] on div "Choose your label style Australia & New Zealand Standard Label USA (FDA) Standa…" at bounding box center [862, 414] width 1344 height 422
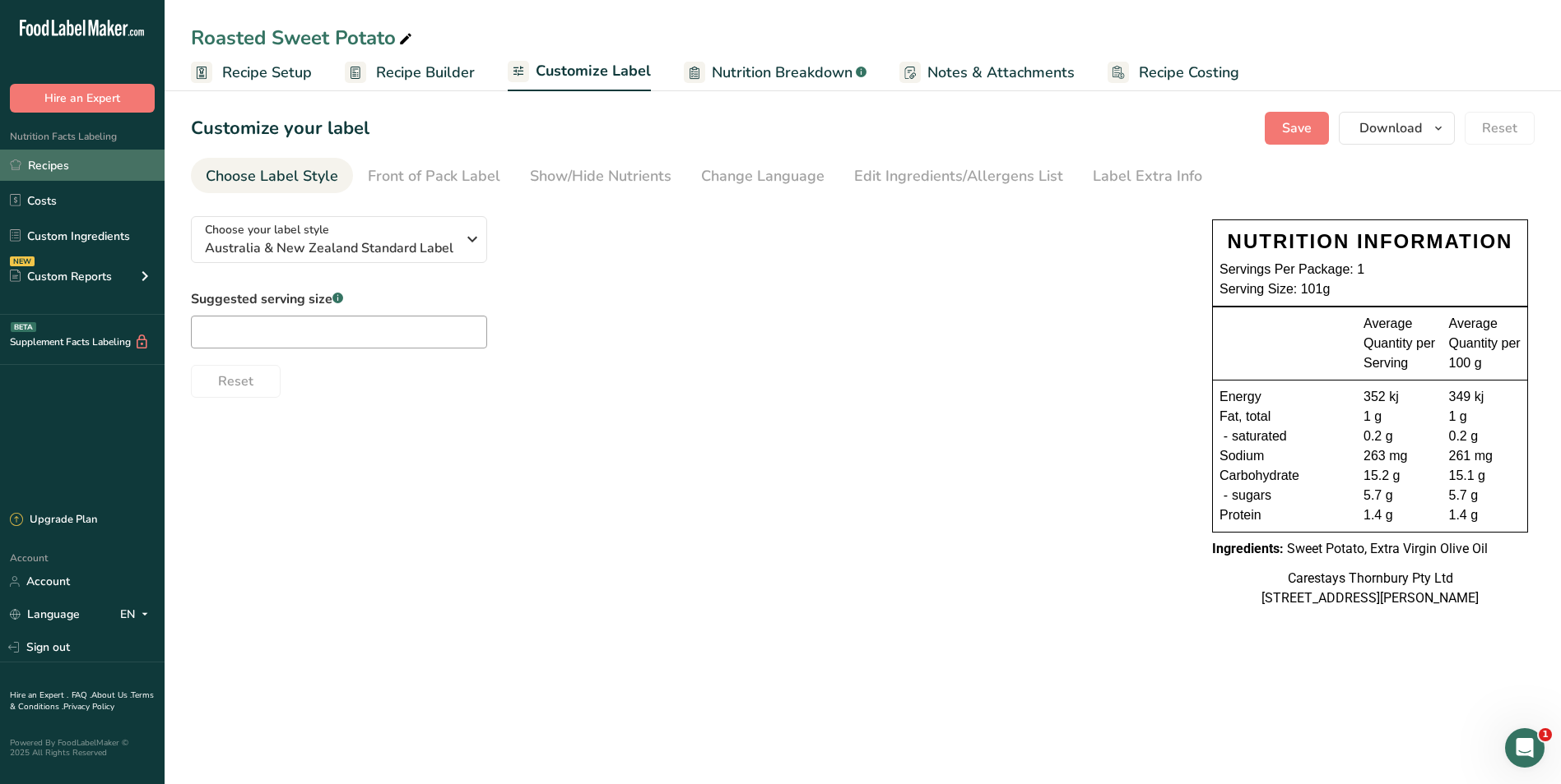
click at [60, 161] on link "Recipes" at bounding box center [82, 166] width 165 height 31
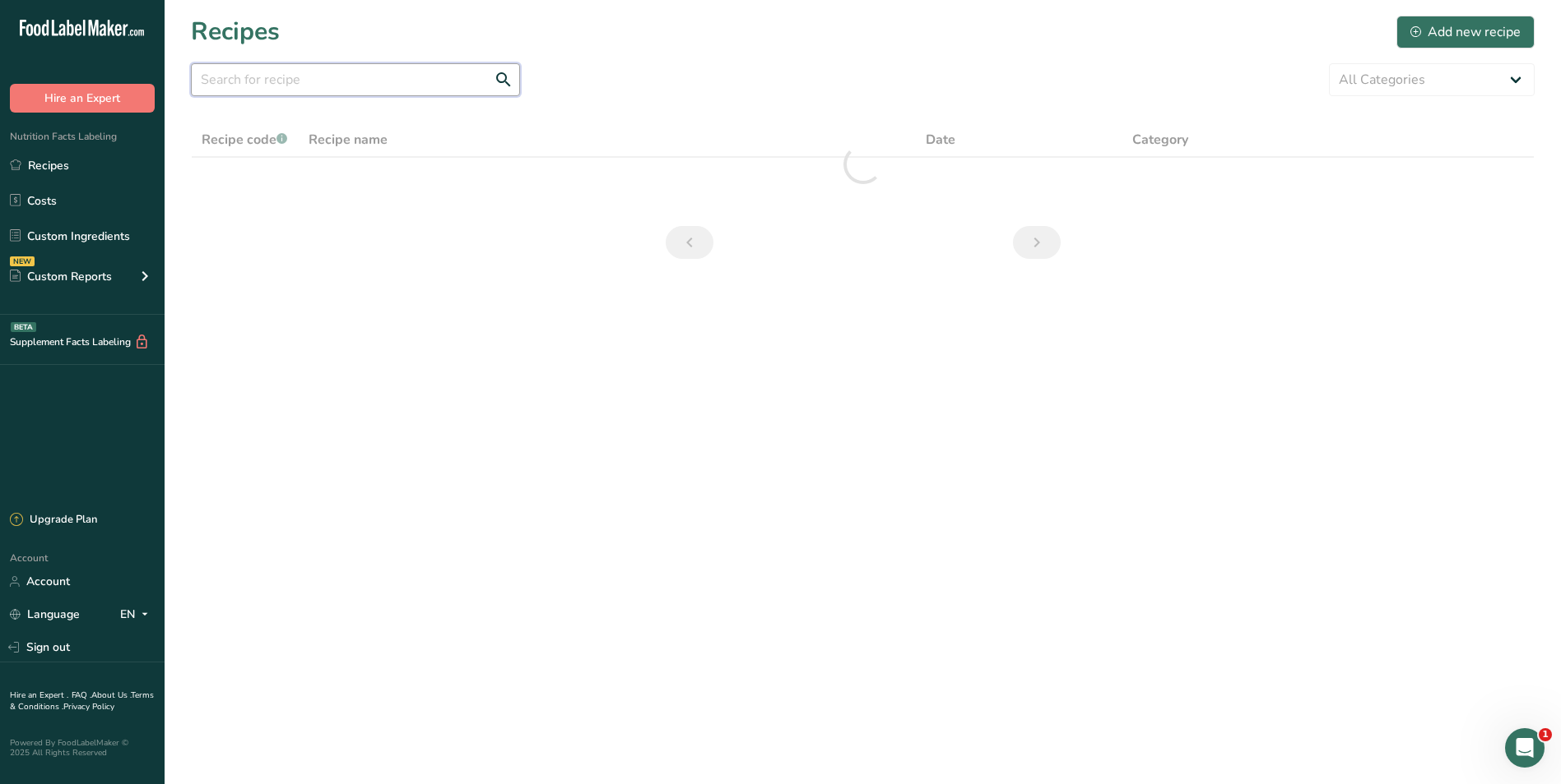
click at [326, 74] on input "text" at bounding box center [356, 80] width 329 height 33
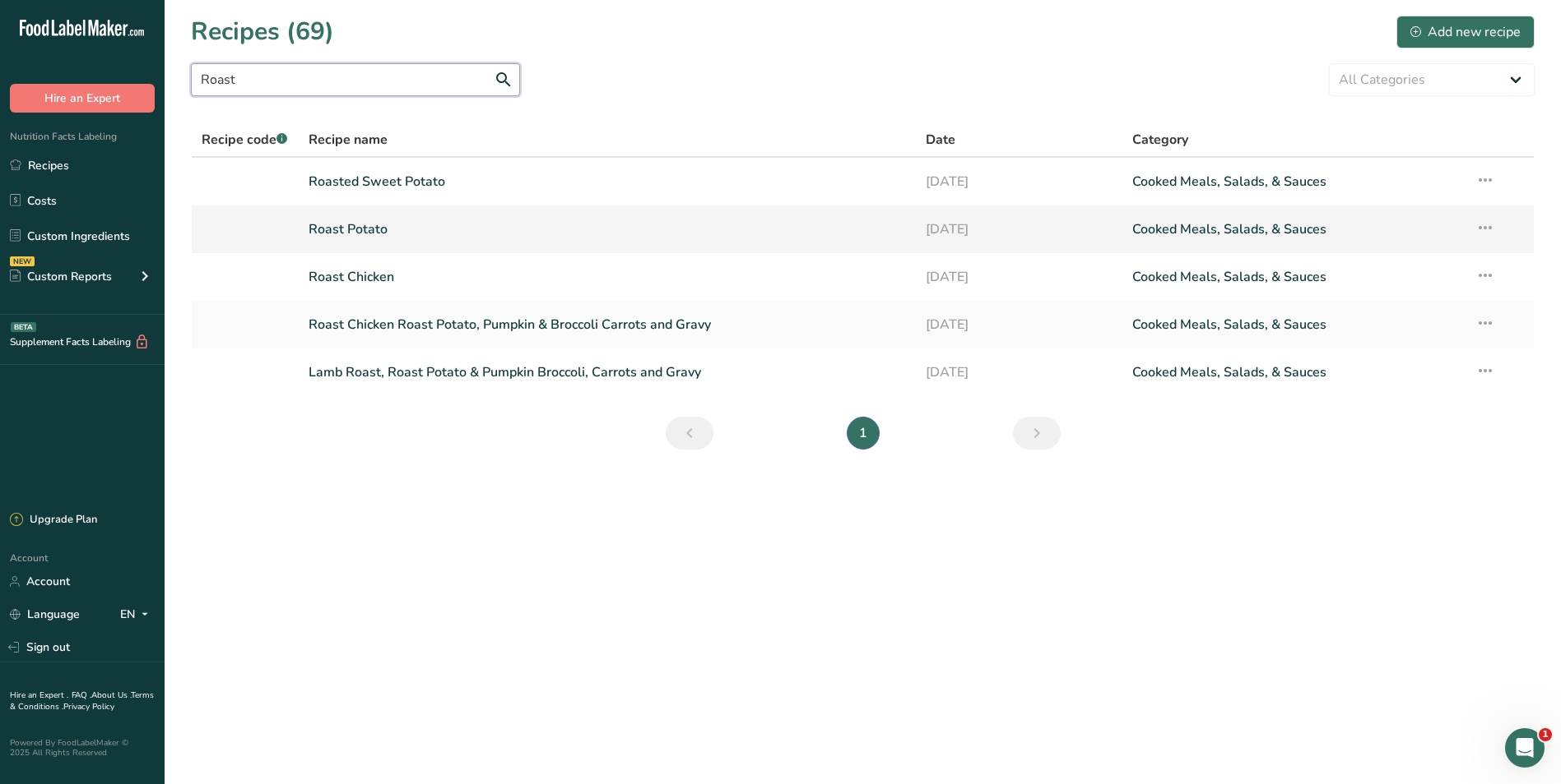
type input "Roast"
click at [346, 226] on link "Roast Potato" at bounding box center [608, 229] width 598 height 34
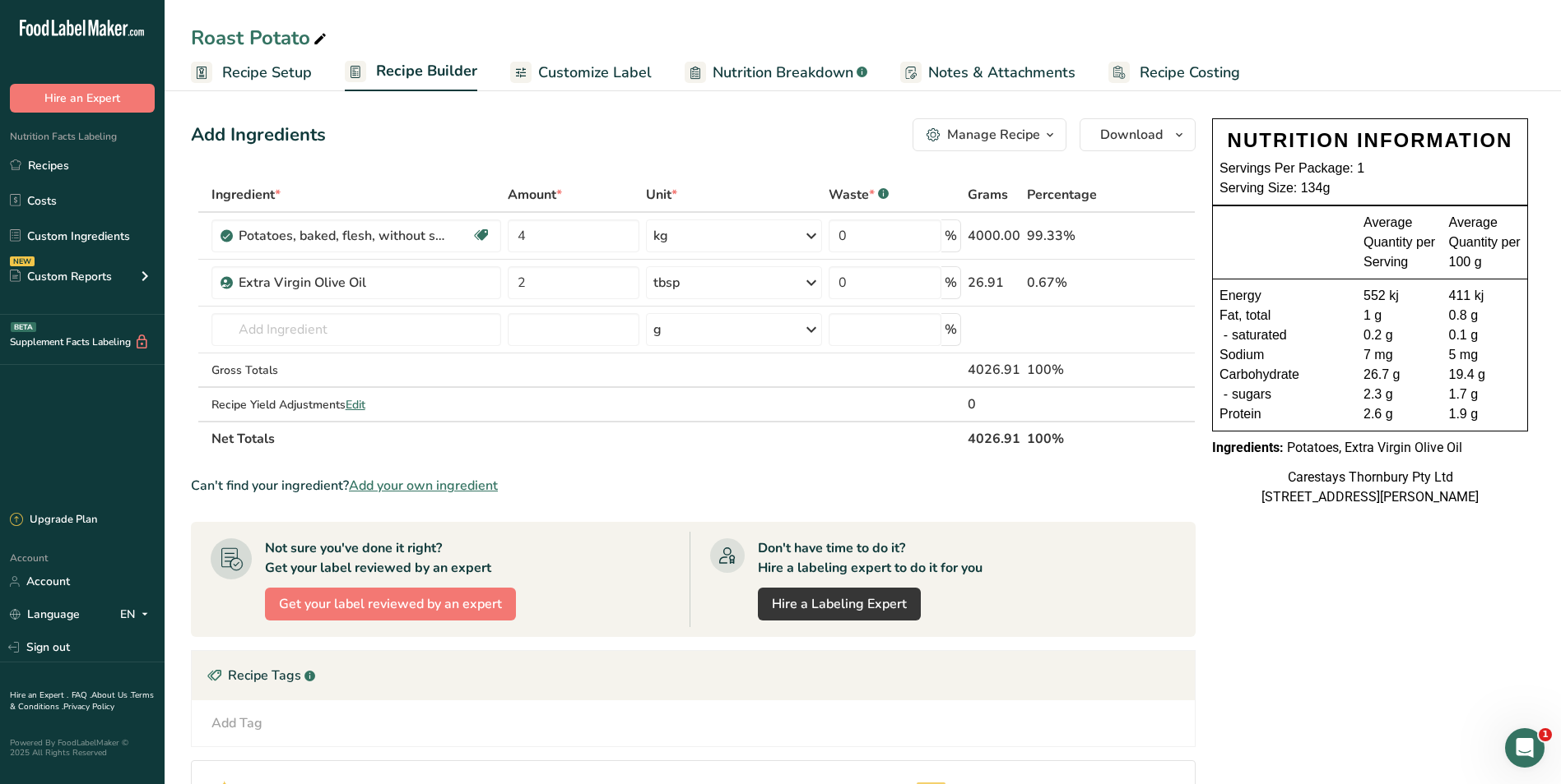
click at [587, 65] on span "Customize Label" at bounding box center [594, 72] width 114 height 22
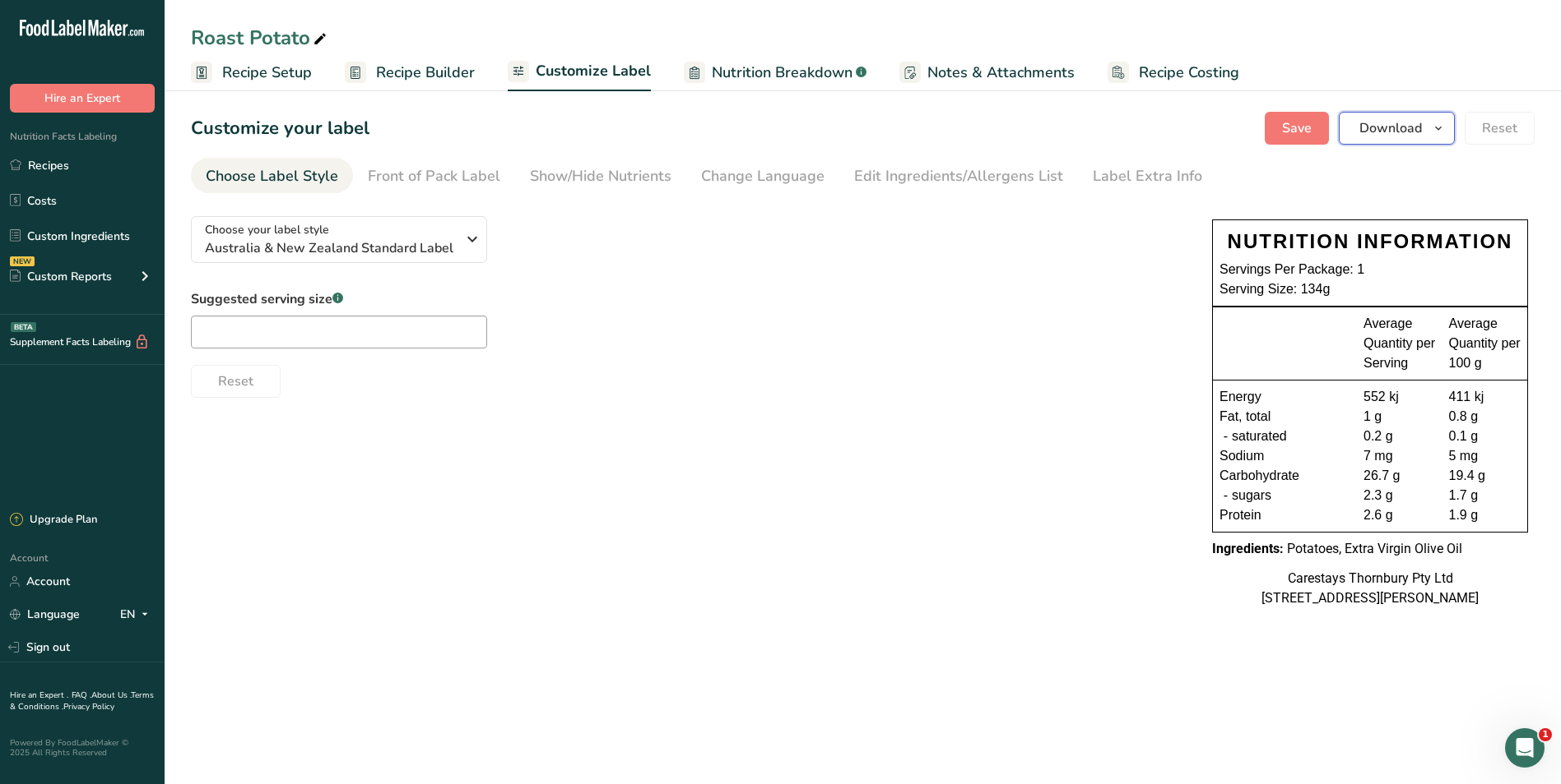
click at [1424, 127] on button "Download" at bounding box center [1396, 129] width 116 height 33
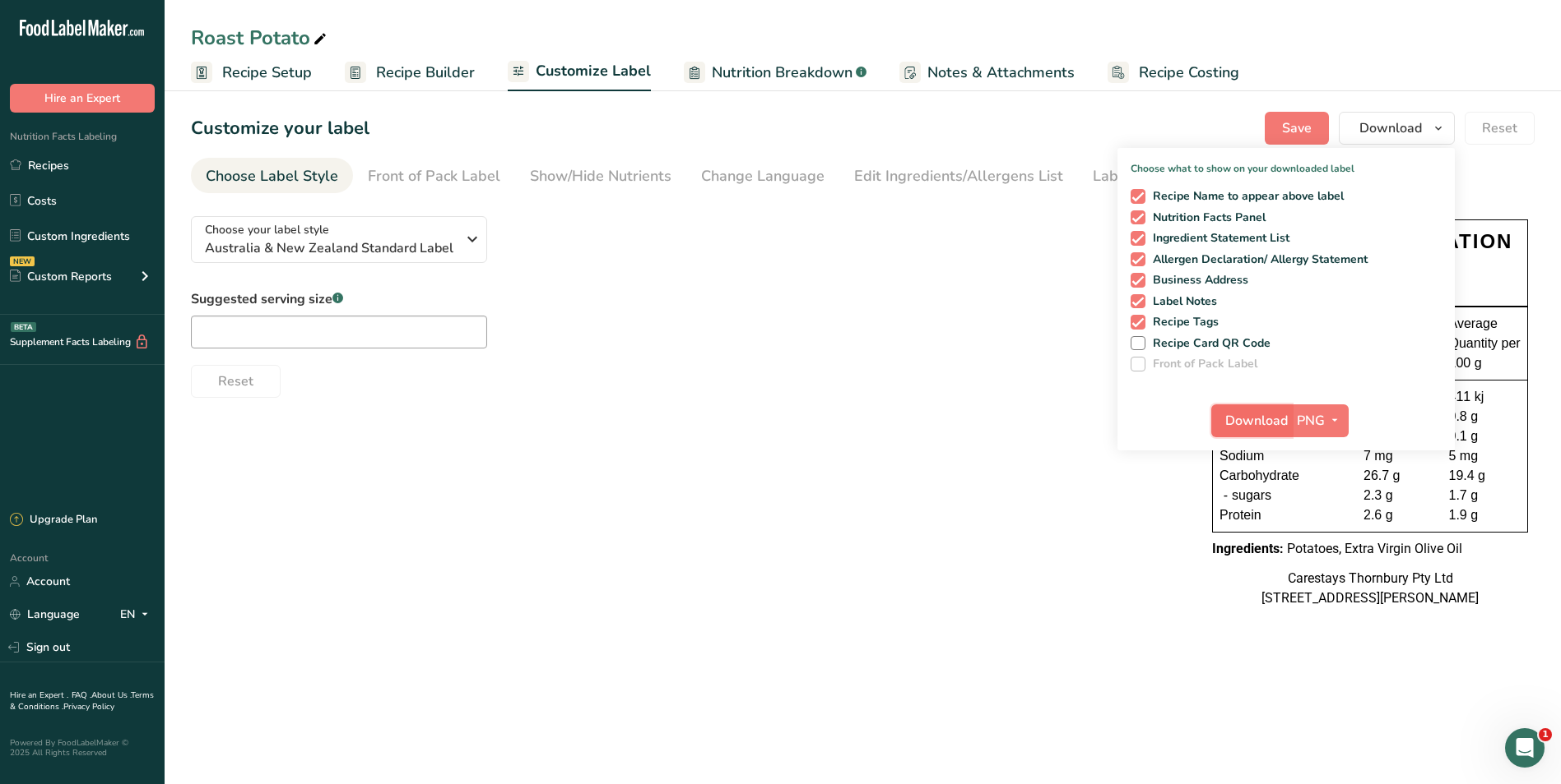
click at [1259, 419] on span "Download" at bounding box center [1256, 421] width 62 height 19
